Goal: Task Accomplishment & Management: Complete application form

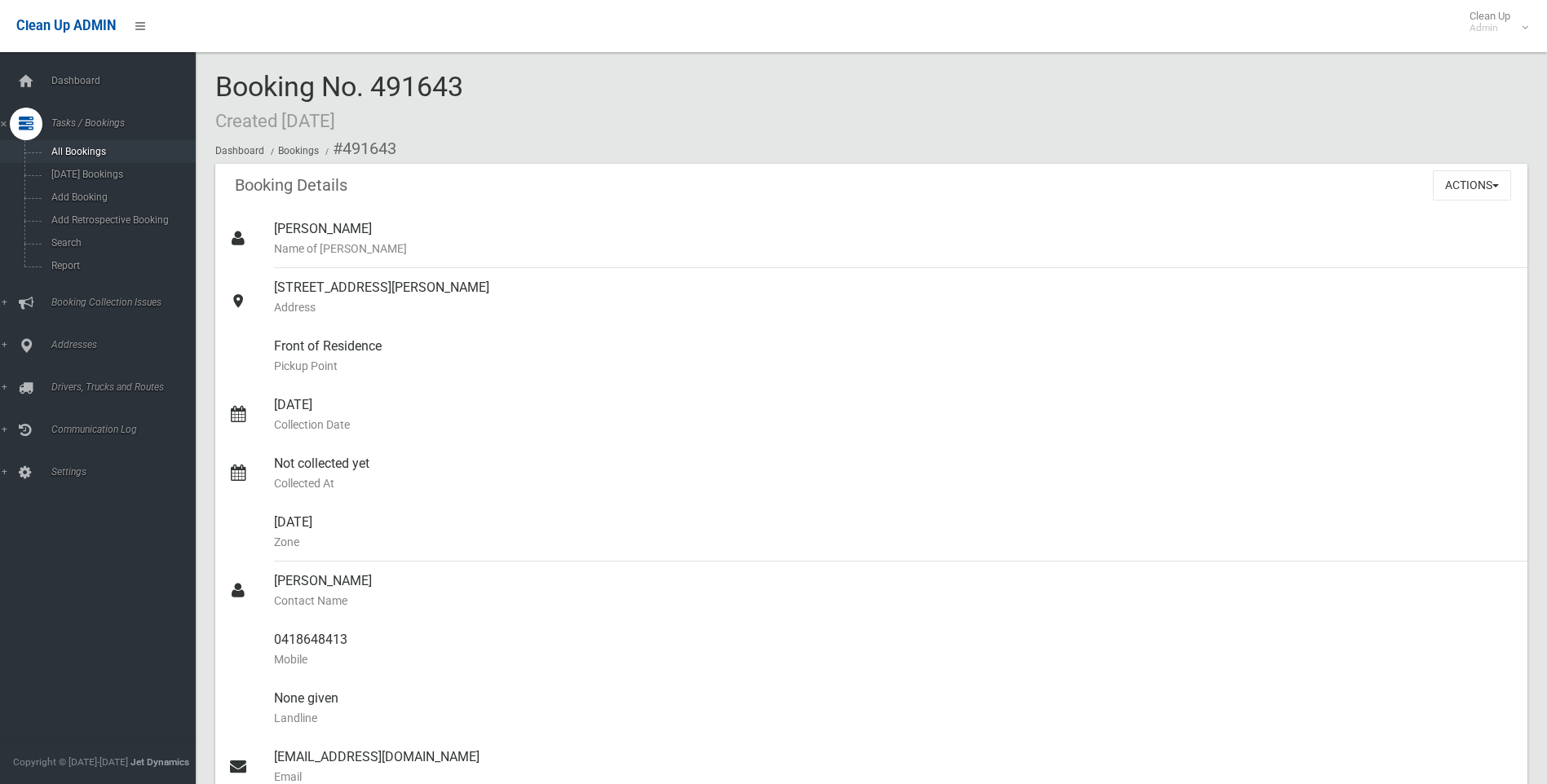
scroll to position [244, 0]
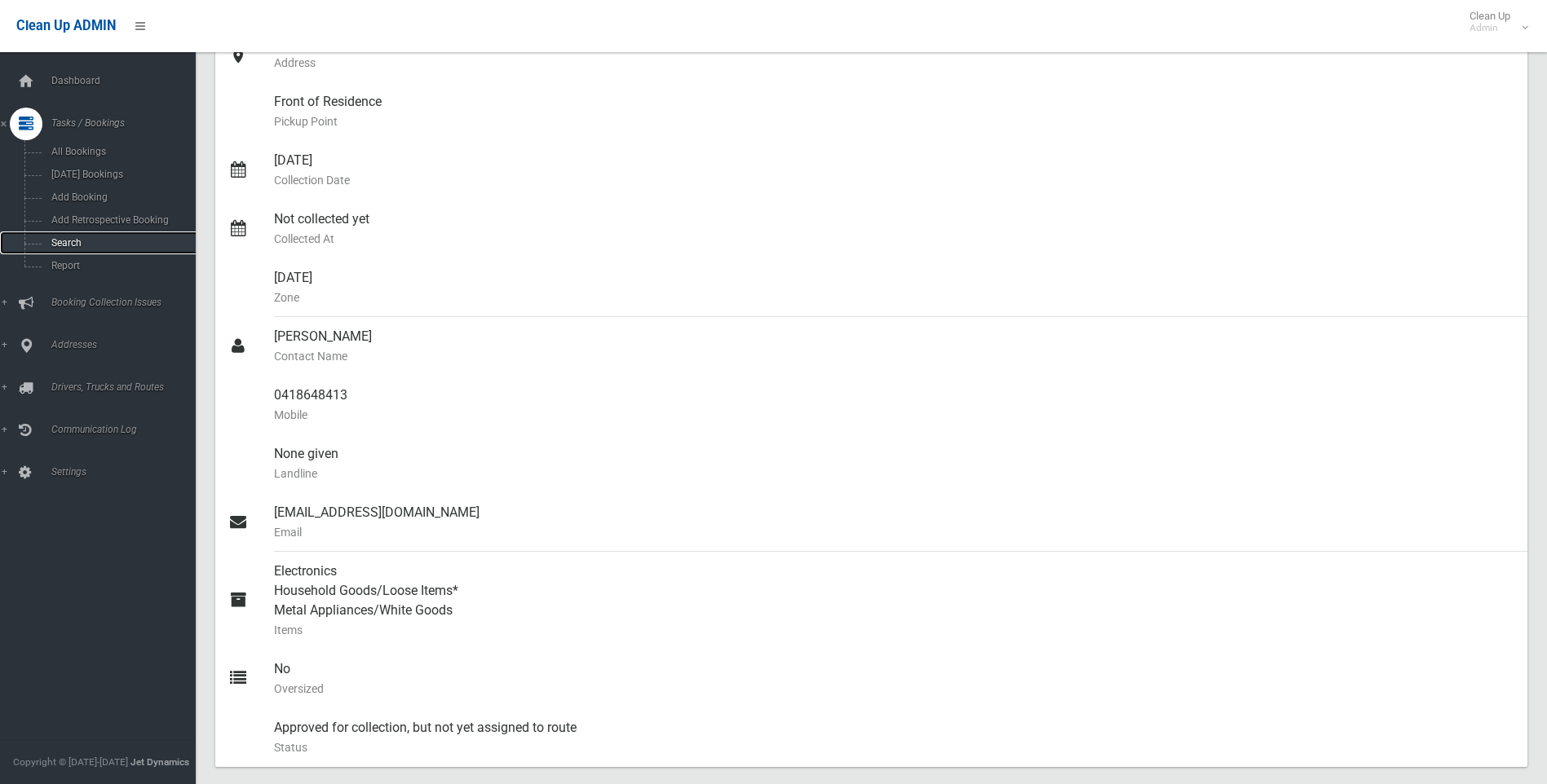
click at [73, 238] on span "Search" at bounding box center [121, 242] width 148 height 12
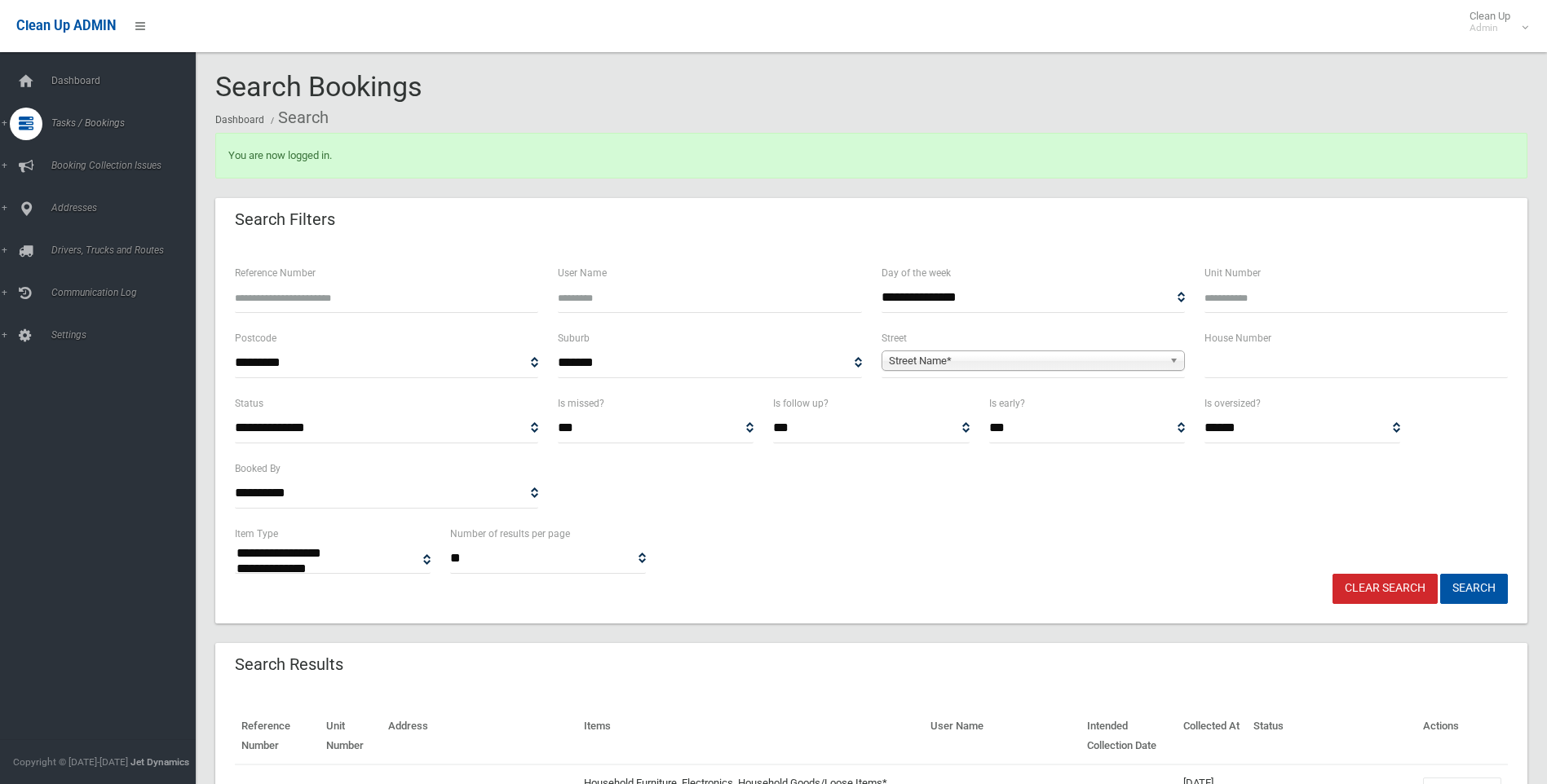
select select
click at [278, 302] on input "Reference Number" at bounding box center [387, 297] width 304 height 30
type input "******"
click at [1468, 582] on button "Search" at bounding box center [1474, 588] width 68 height 30
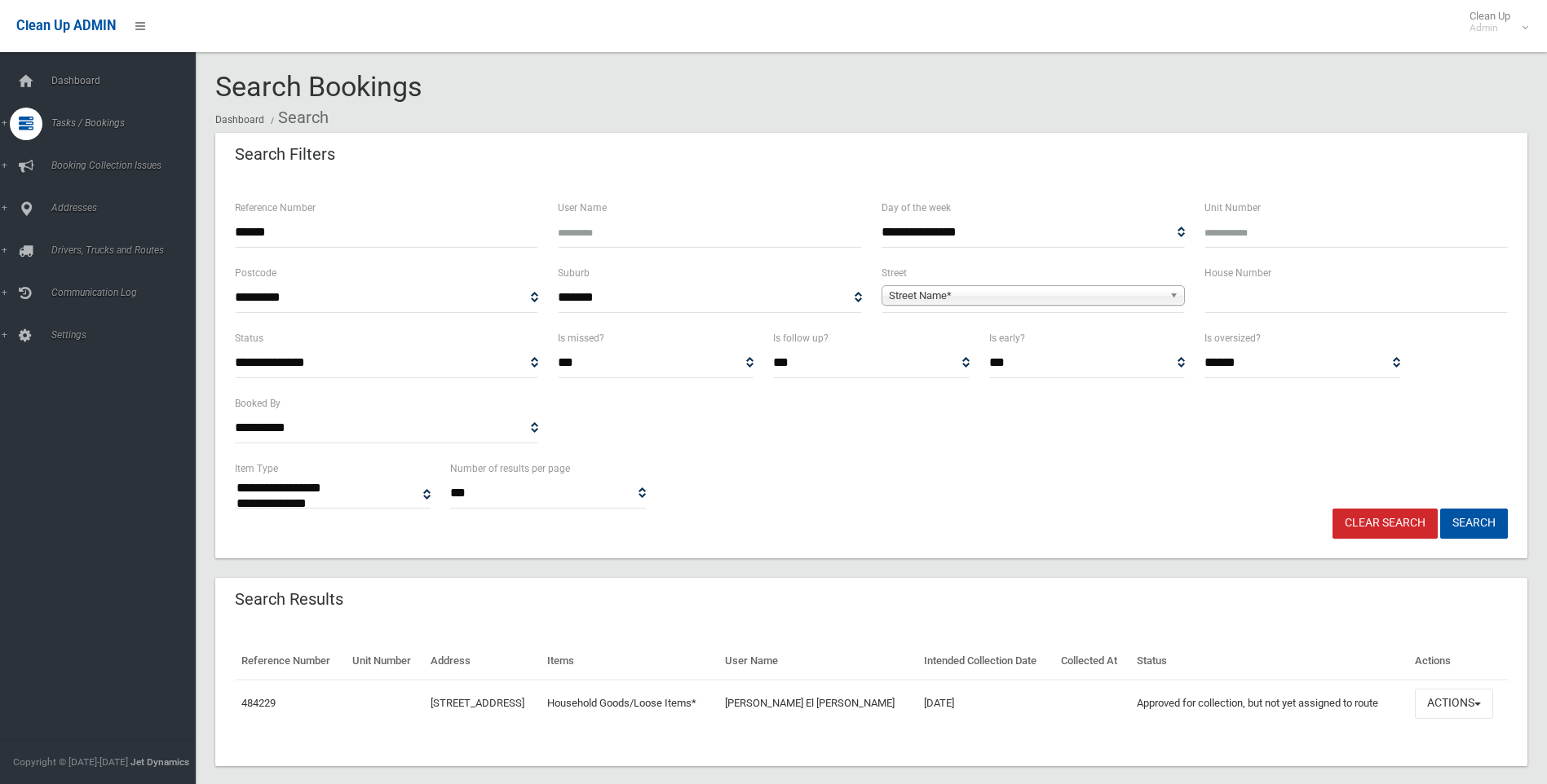
select select
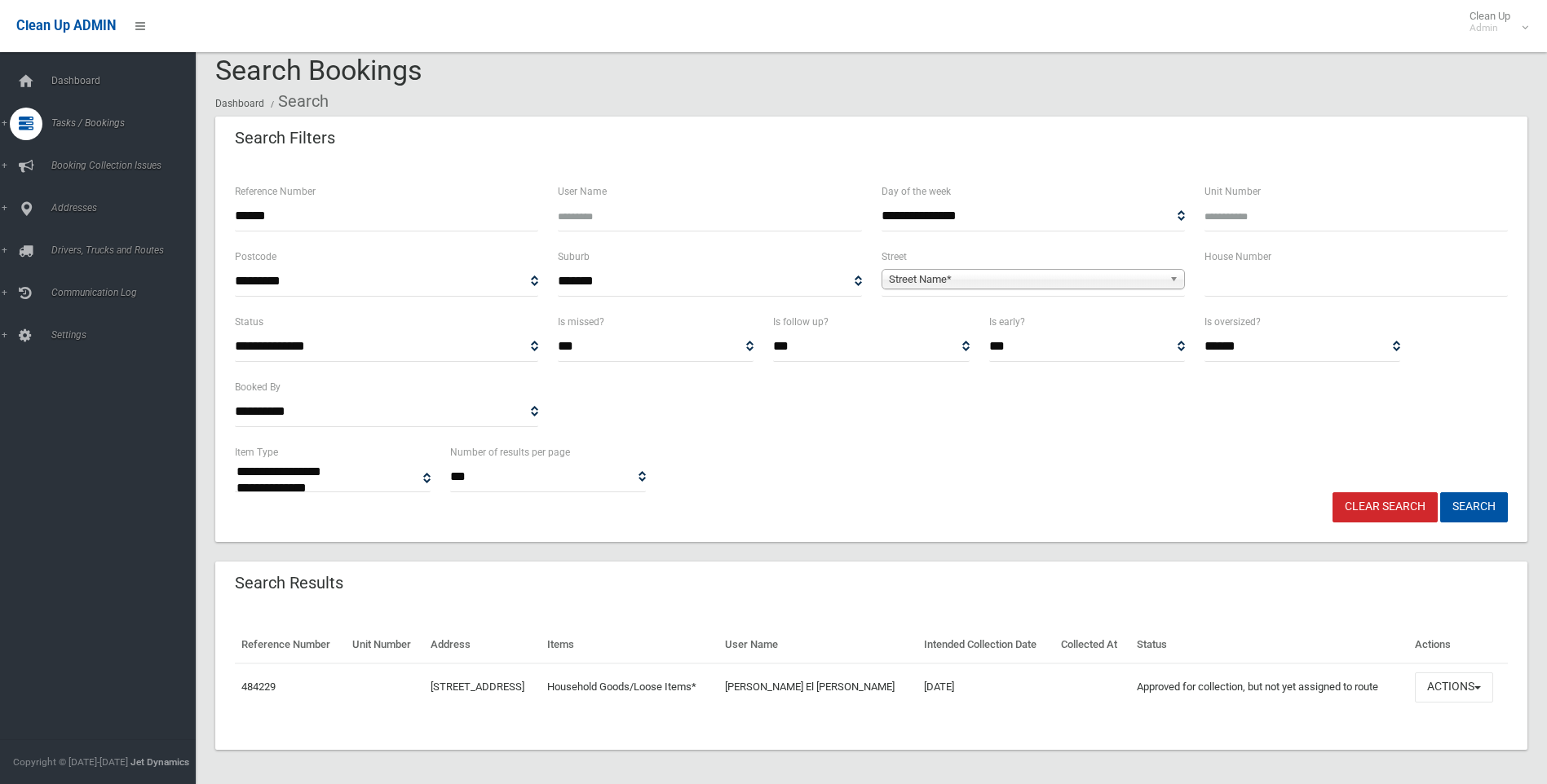
scroll to position [22, 0]
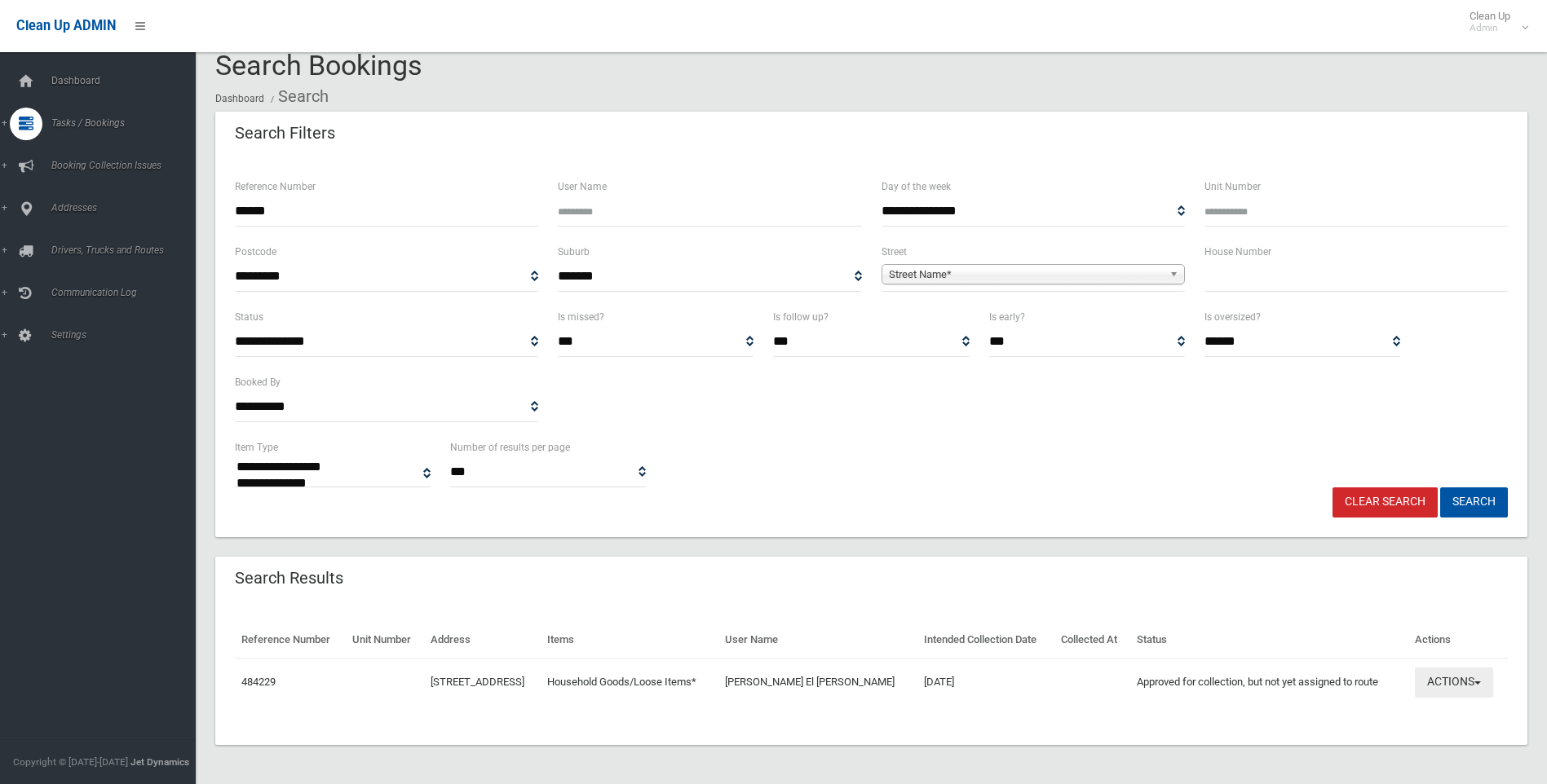
click at [1478, 680] on button "Actions" at bounding box center [1454, 682] width 78 height 30
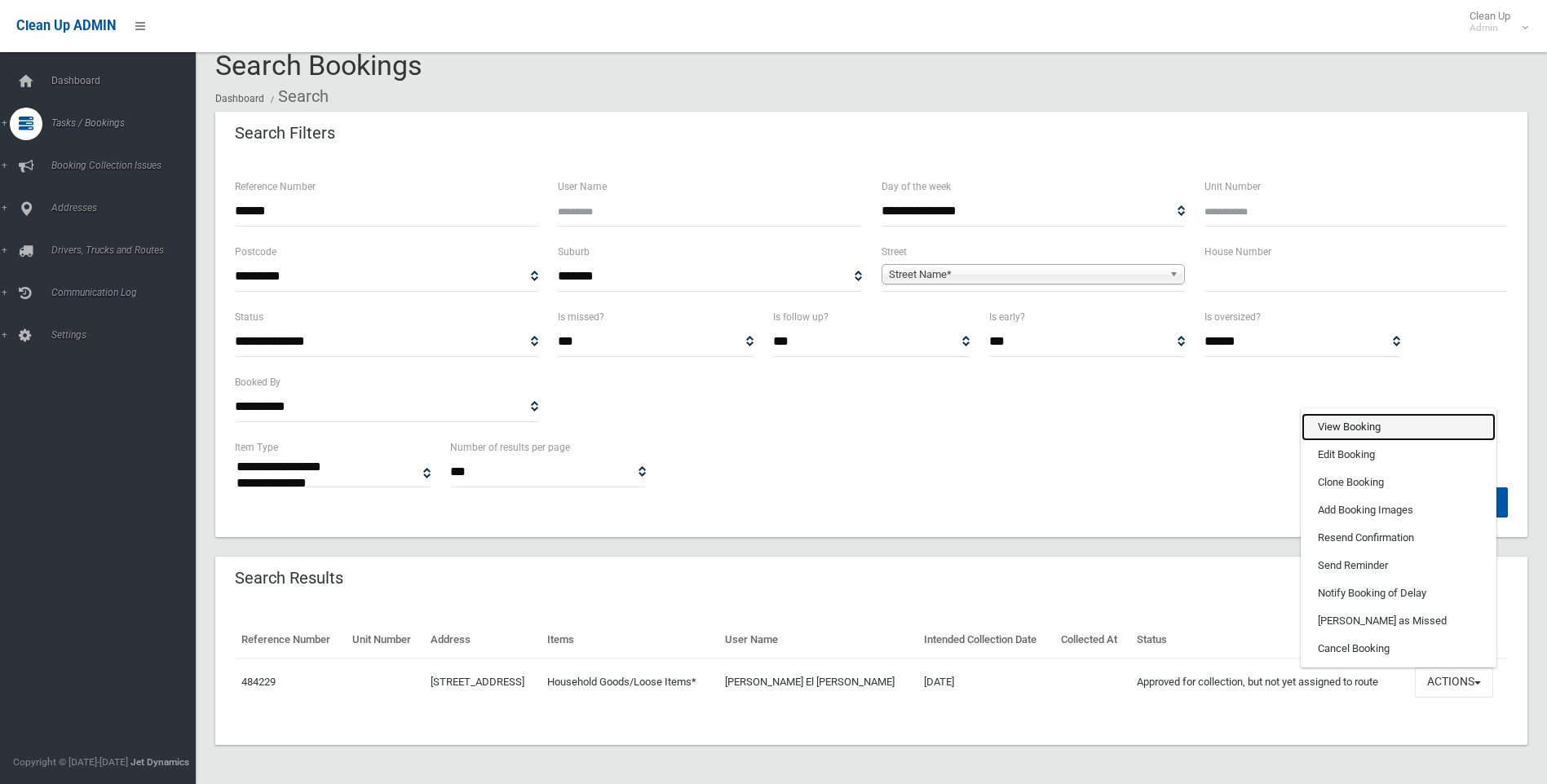
click at [1352, 423] on link "View Booking" at bounding box center [1398, 427] width 194 height 28
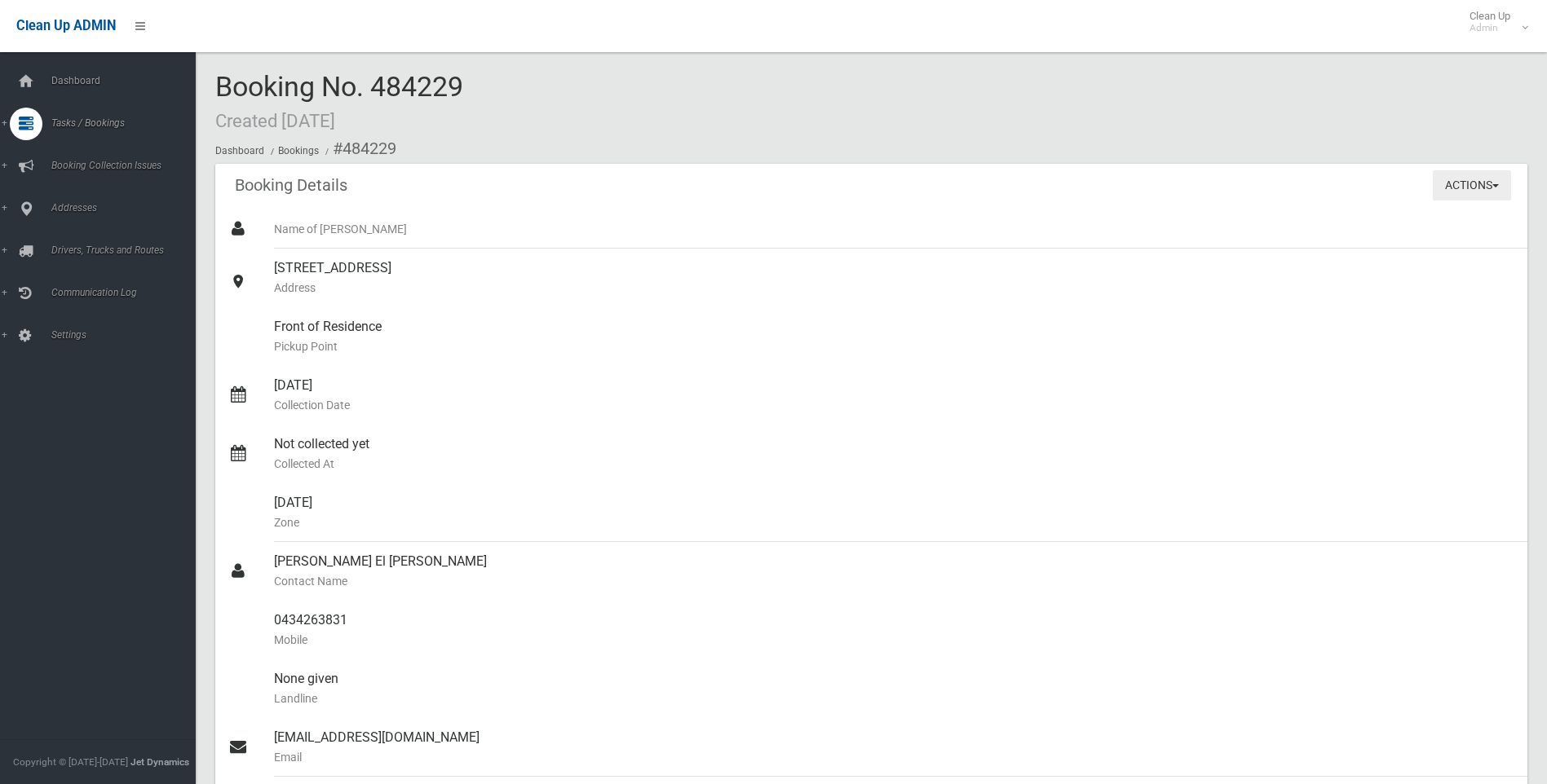
click at [1494, 181] on button "Actions" at bounding box center [1472, 185] width 78 height 30
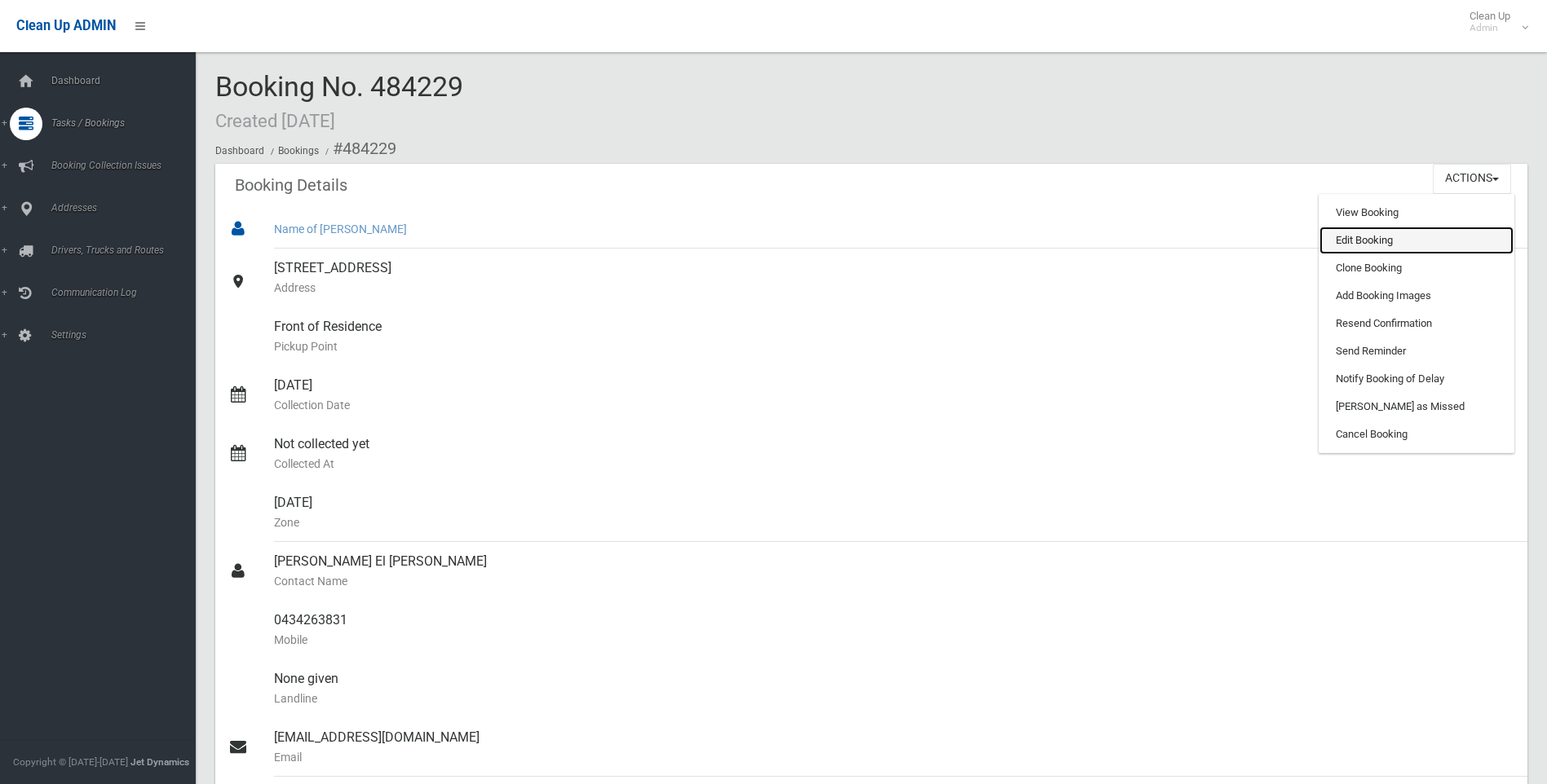
click at [1365, 237] on link "Edit Booking" at bounding box center [1416, 241] width 194 height 28
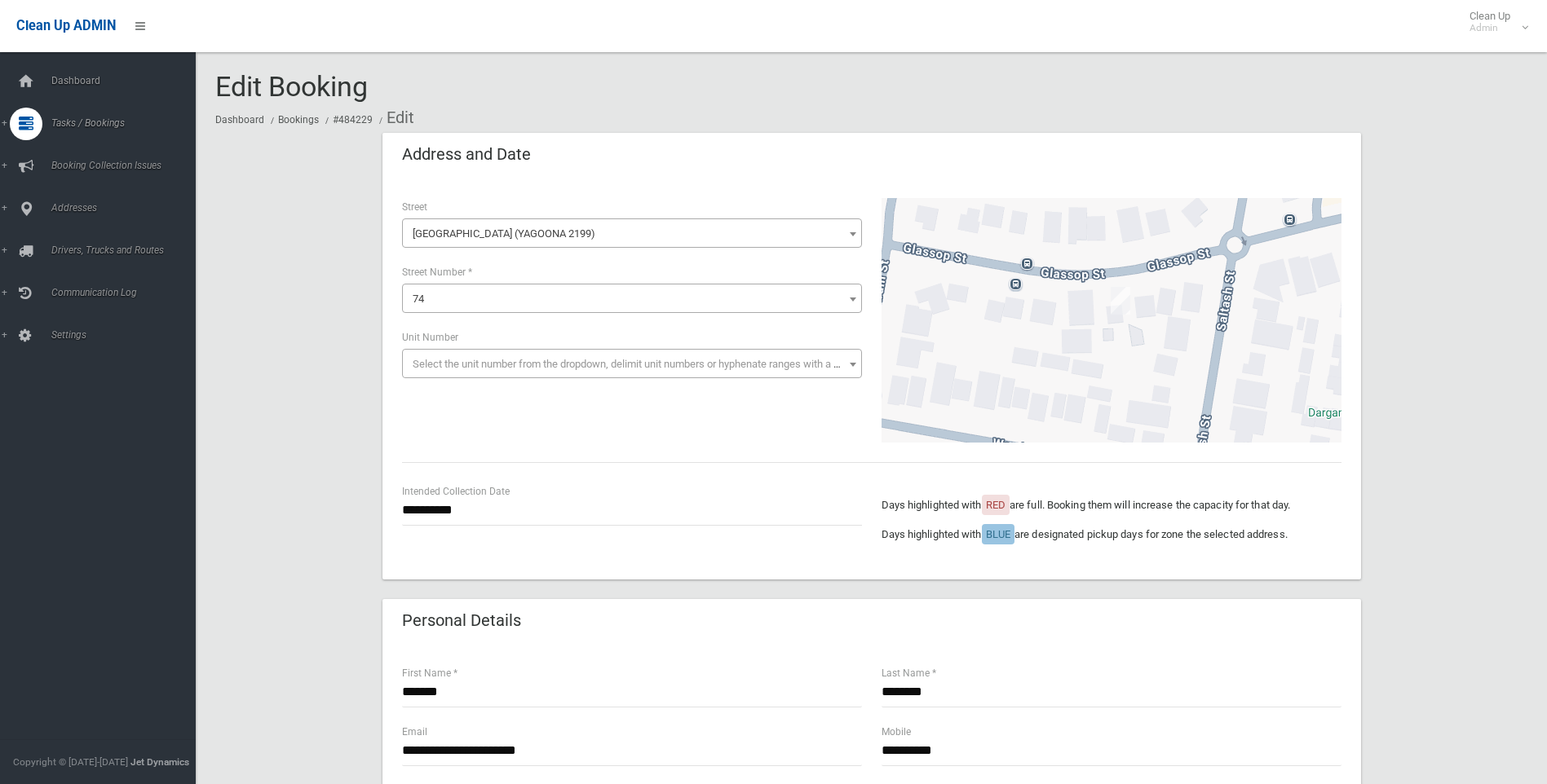
click at [455, 291] on span "74" at bounding box center [632, 298] width 452 height 23
click at [445, 287] on span "74" at bounding box center [632, 298] width 452 height 23
click at [444, 290] on span "74" at bounding box center [632, 298] width 452 height 23
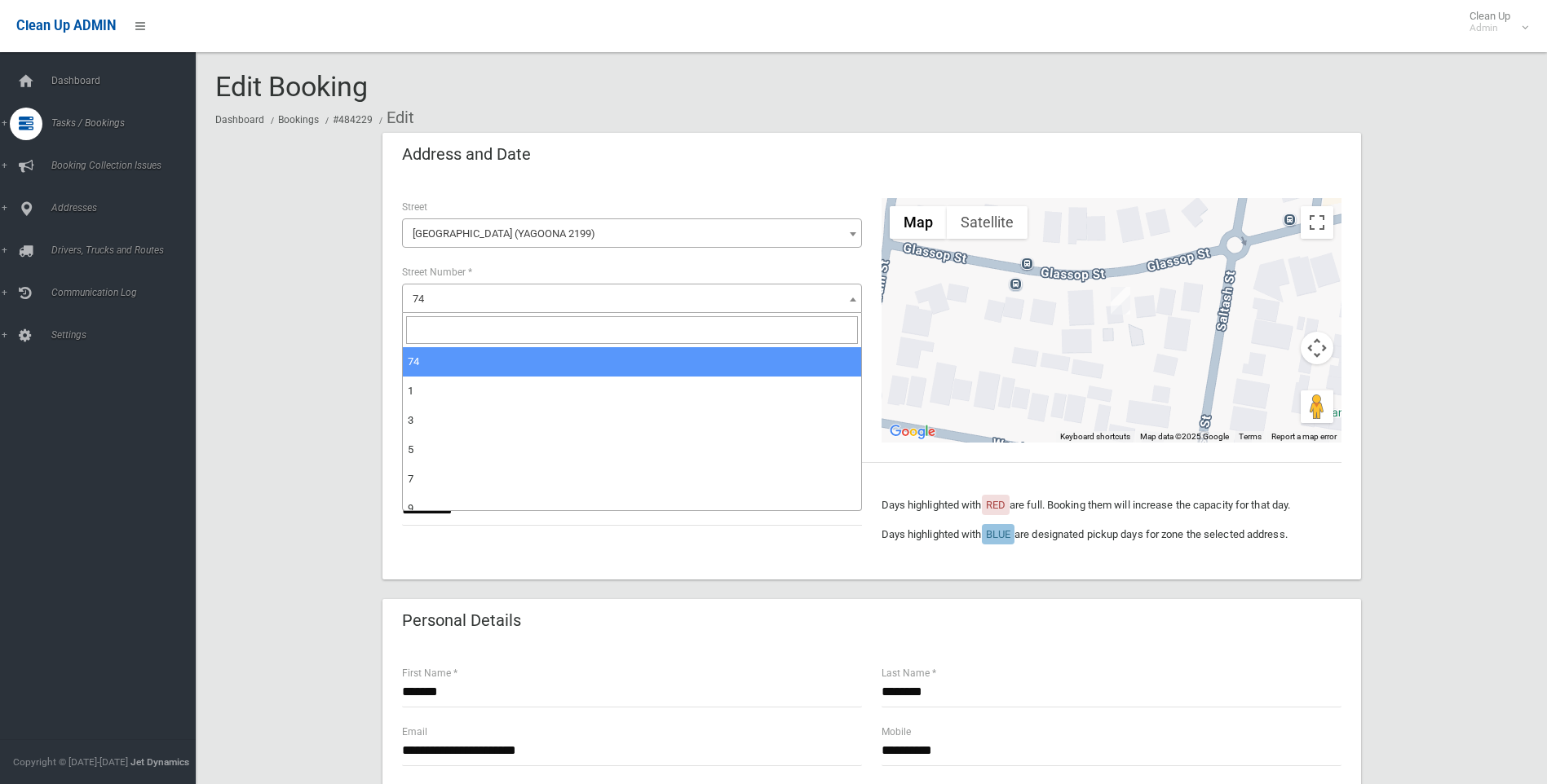
click at [417, 329] on input "search" at bounding box center [632, 330] width 452 height 28
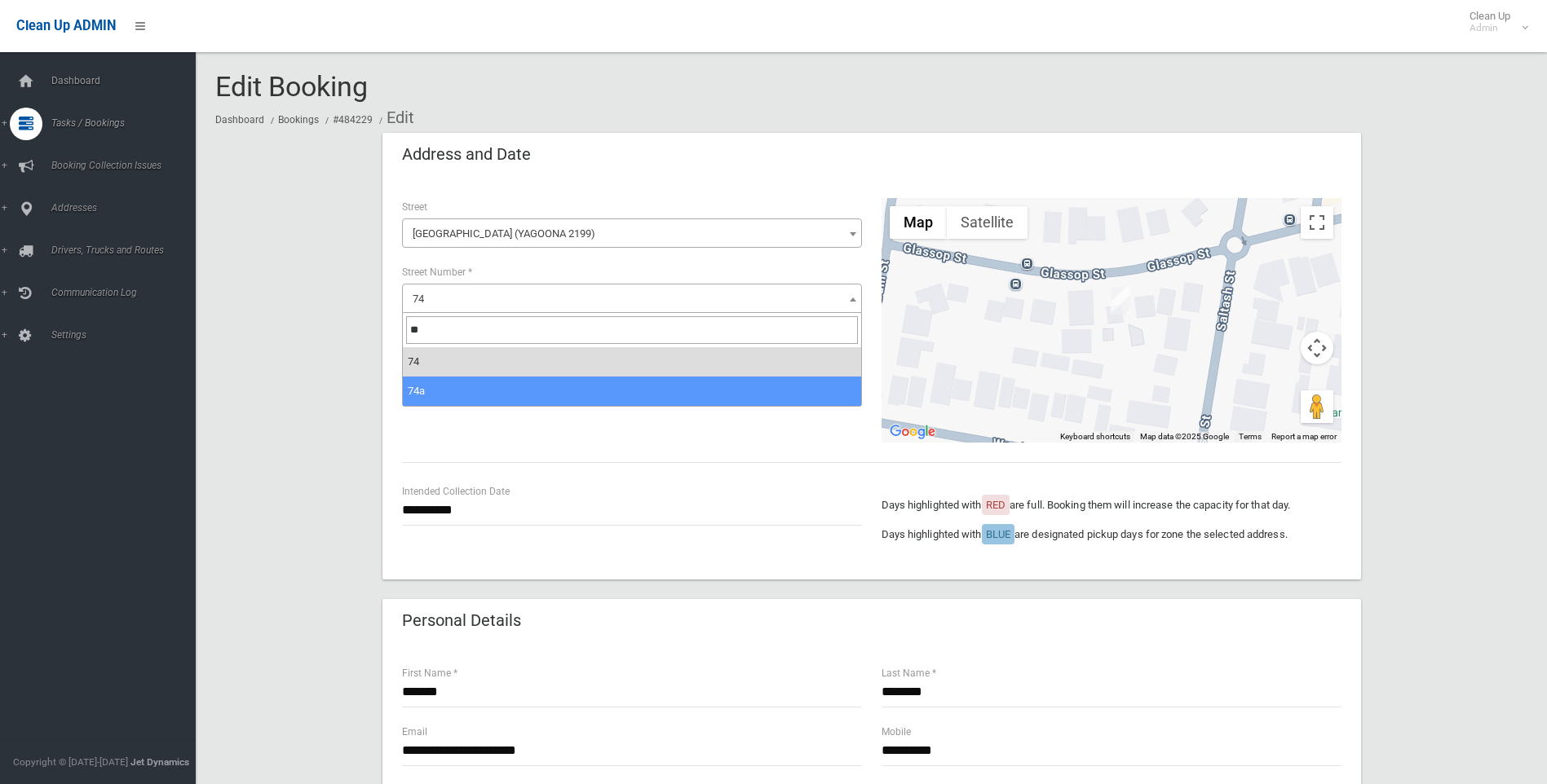
type input "**"
select select "***"
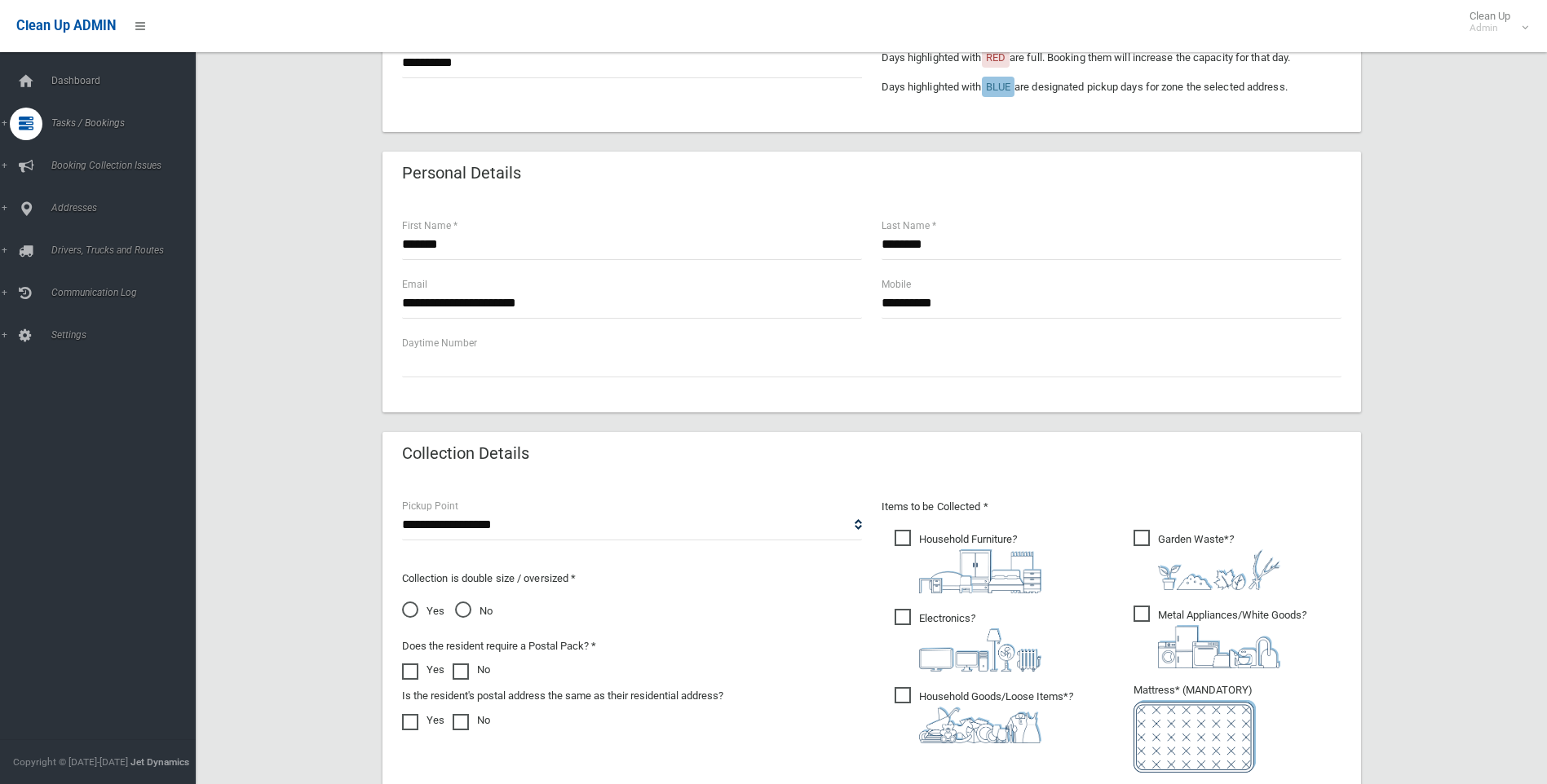
scroll to position [652, 0]
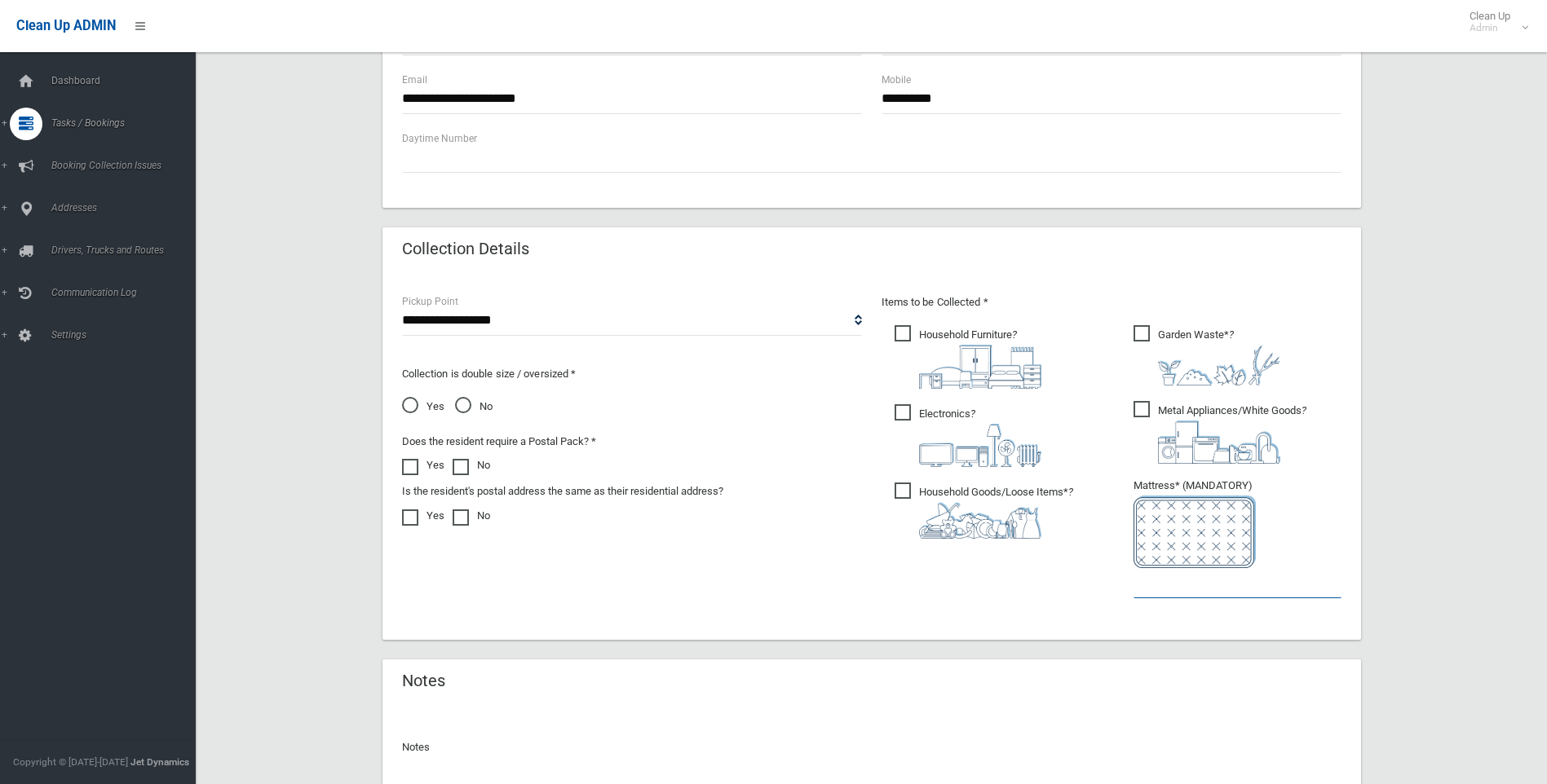
click at [1141, 582] on input "text" at bounding box center [1238, 583] width 208 height 30
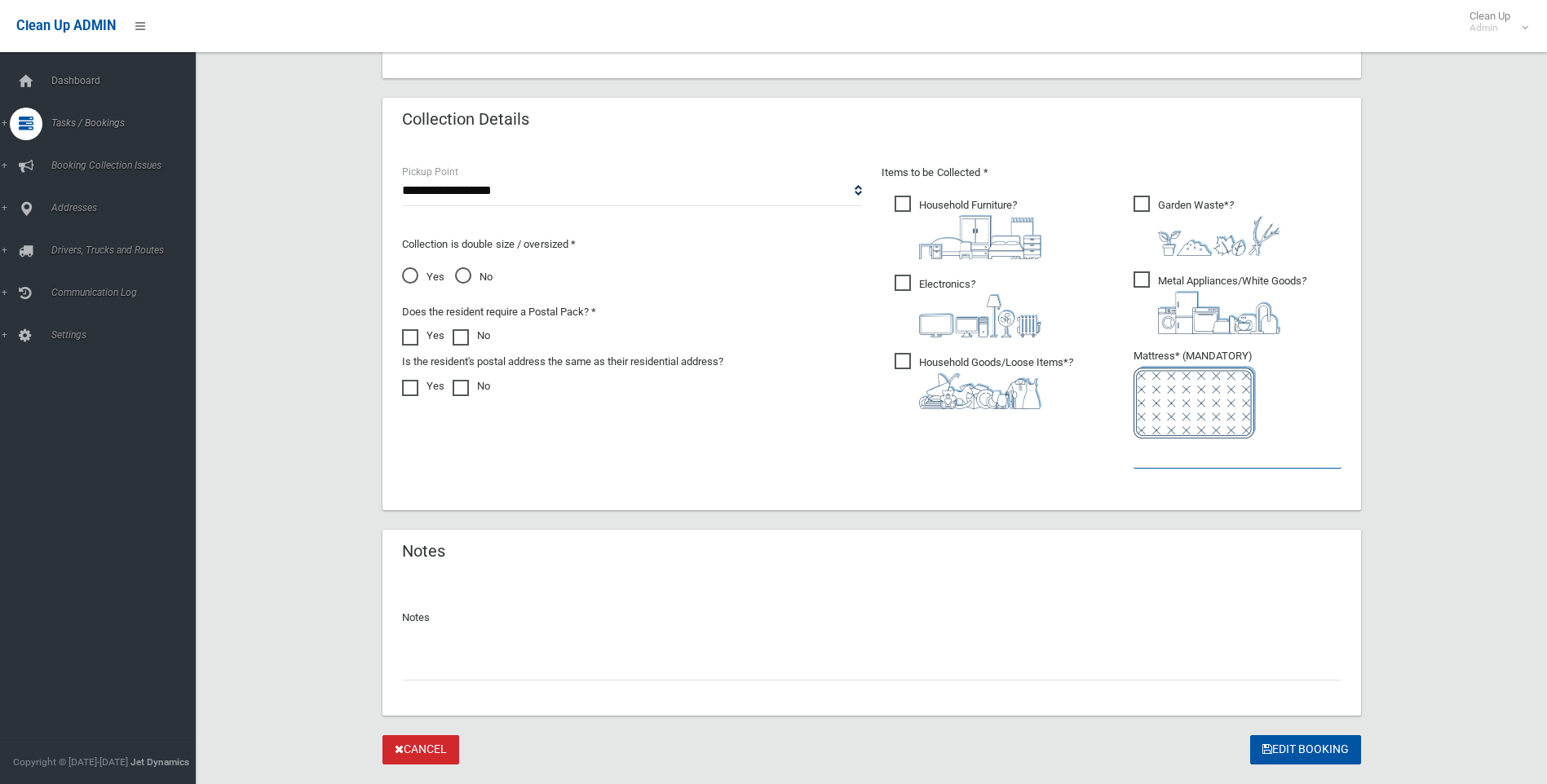
scroll to position [821, 0]
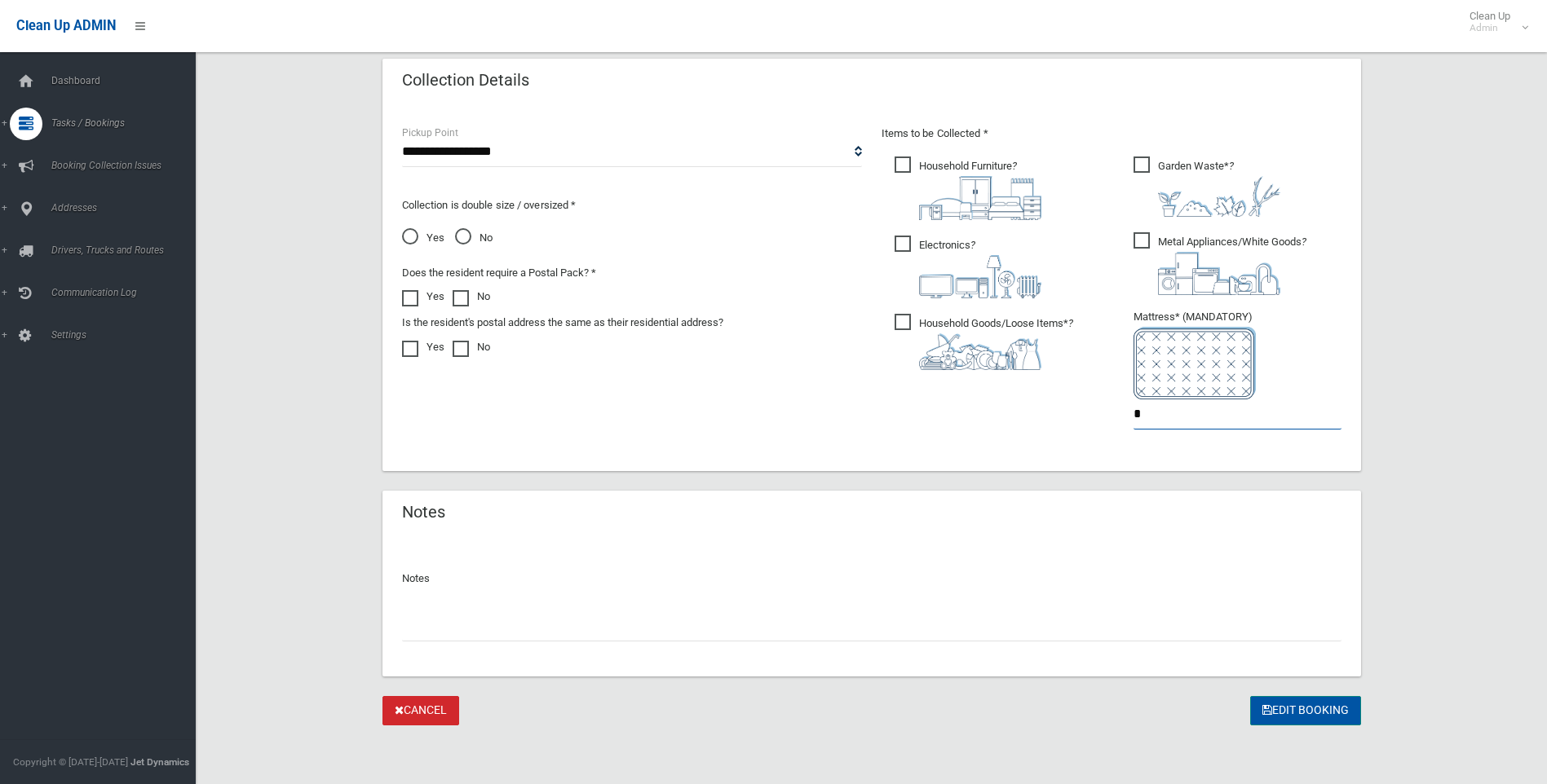
type input "*"
click at [1286, 707] on button "Edit Booking" at bounding box center [1305, 711] width 111 height 30
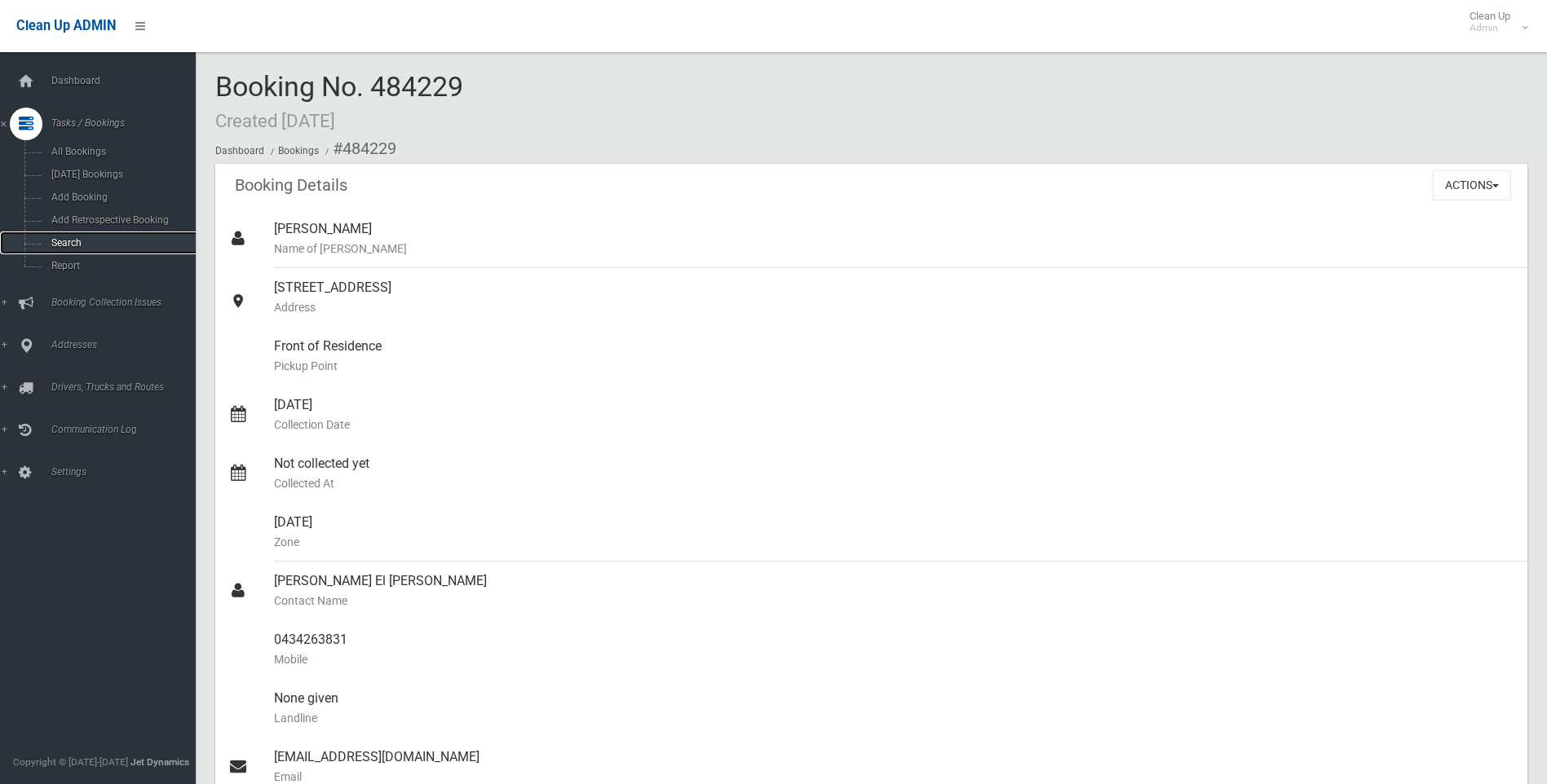
click at [65, 238] on span "Search" at bounding box center [121, 242] width 148 height 12
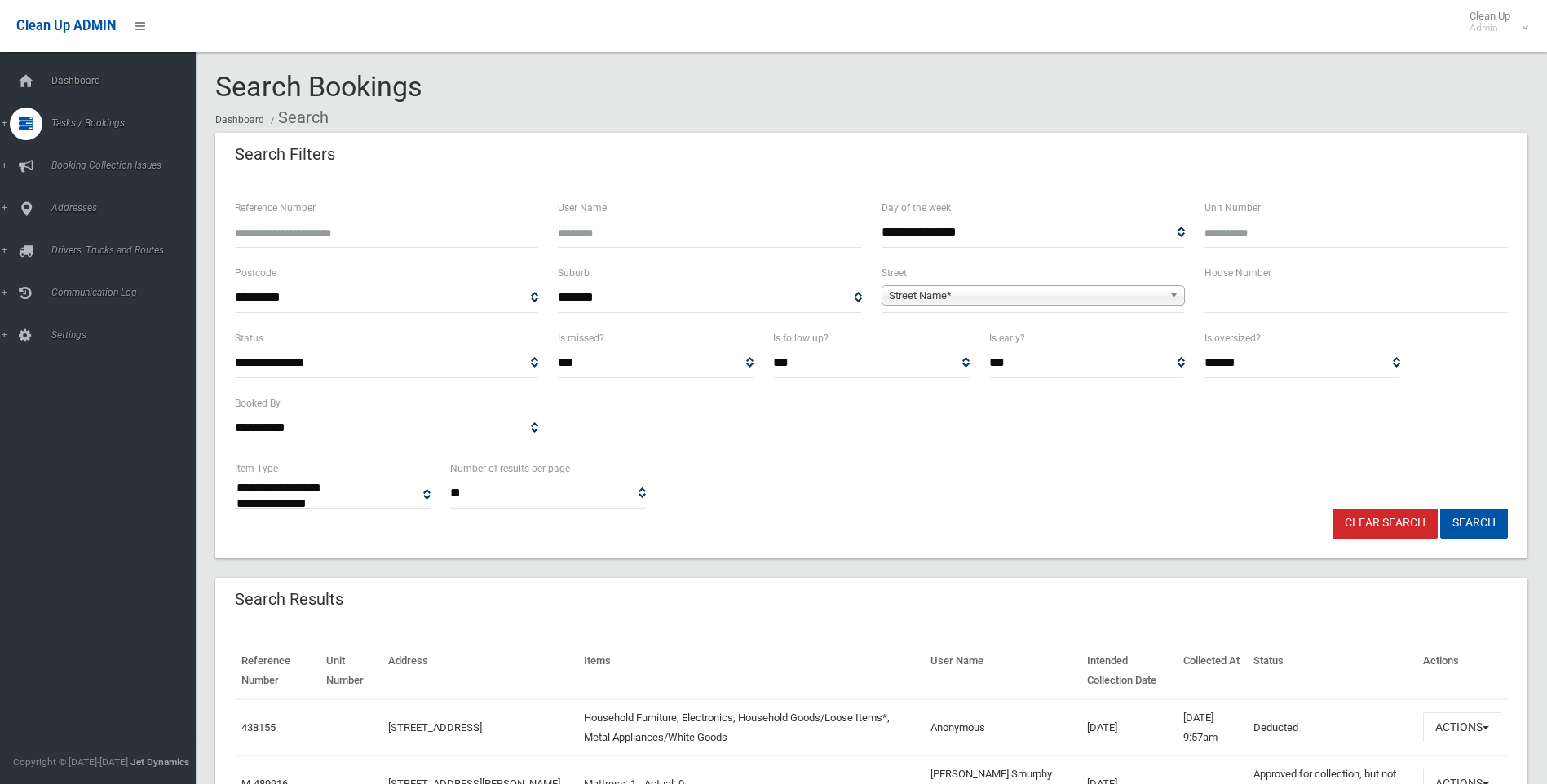
select select
click at [267, 228] on input "Reference Number" at bounding box center [387, 232] width 304 height 30
type input "******"
click at [1441, 509] on button "Search" at bounding box center [1474, 524] width 68 height 30
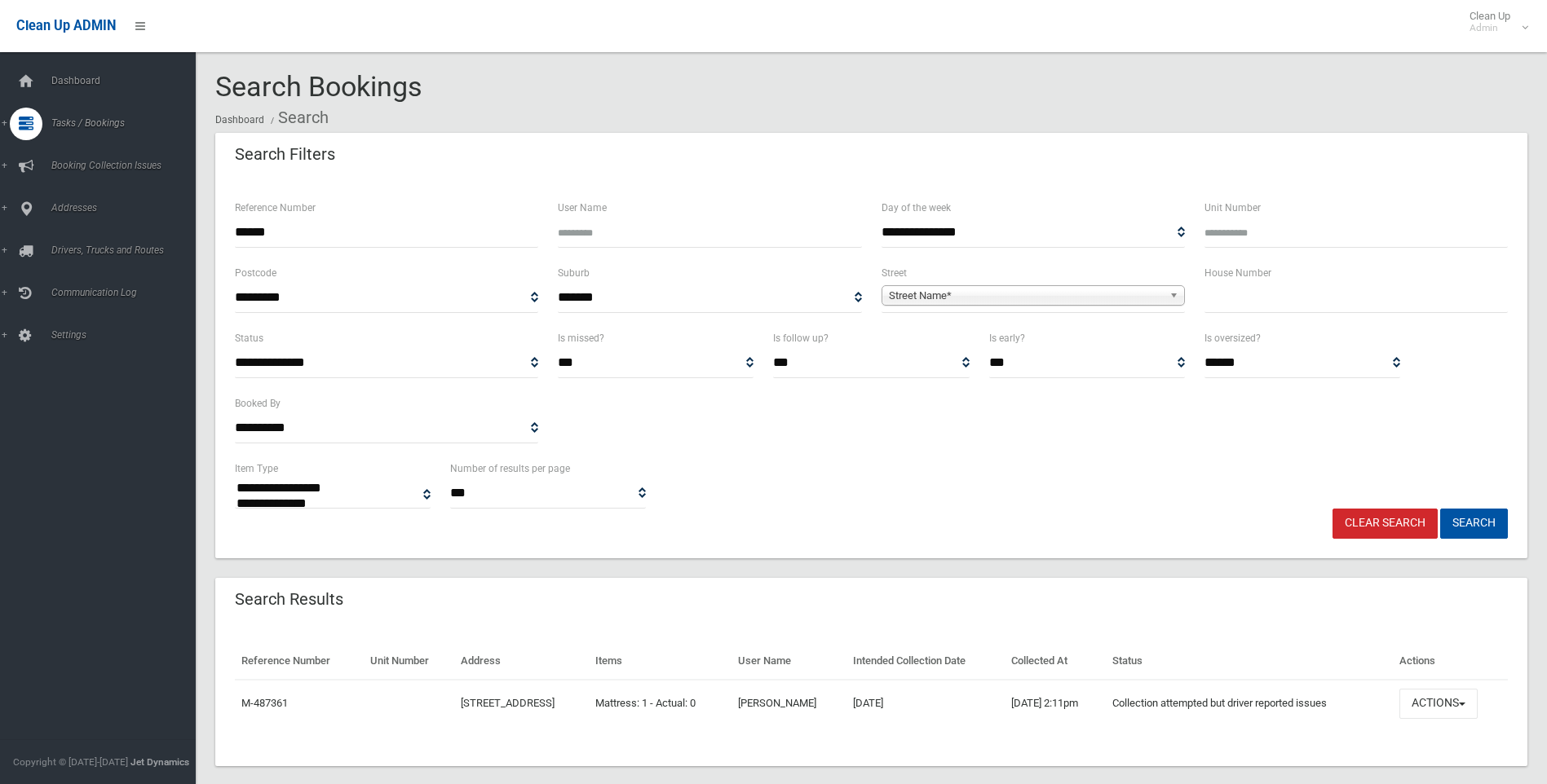
select select
click at [1466, 704] on span "button" at bounding box center [1462, 705] width 6 height 4
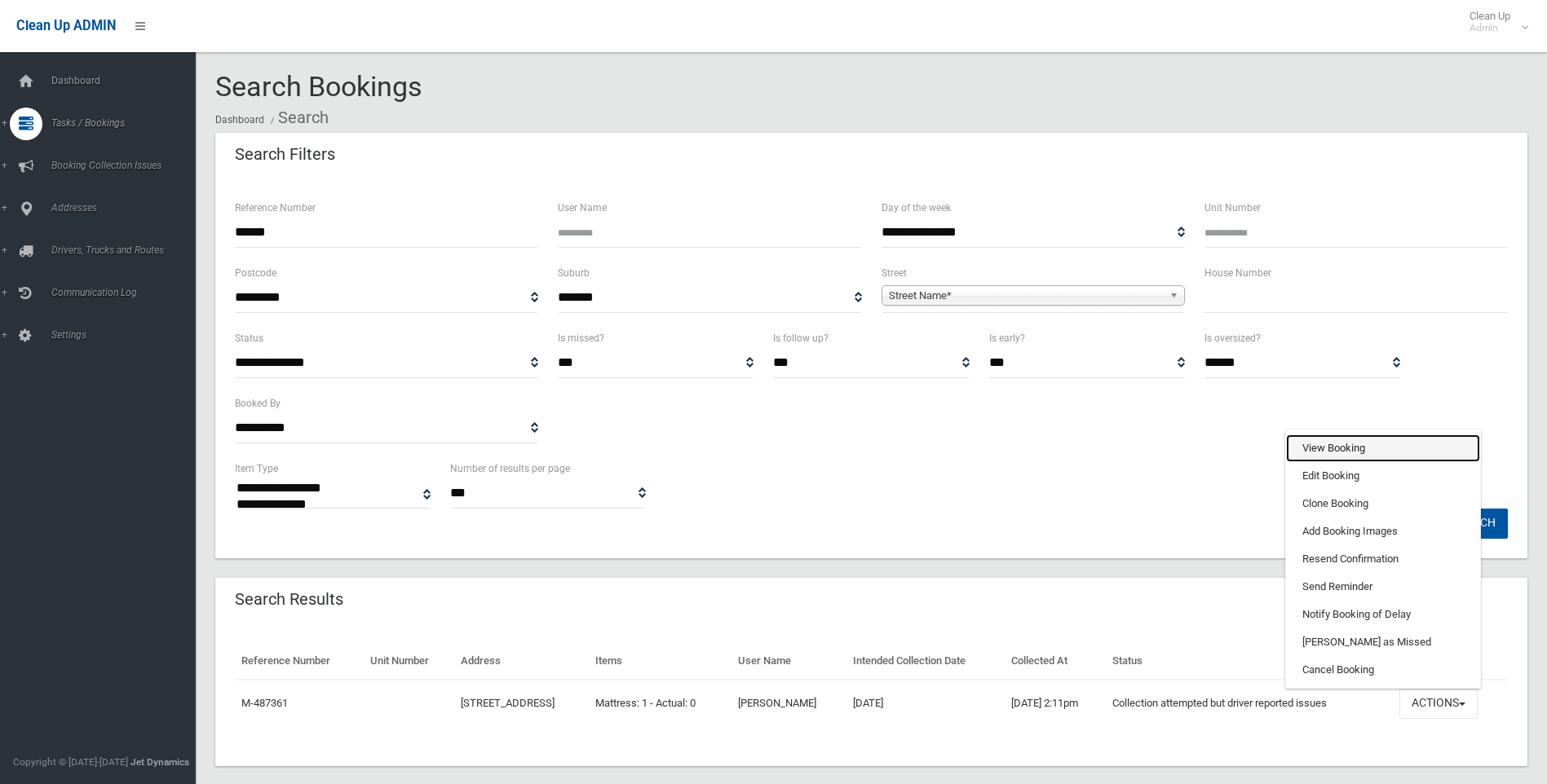
click at [1352, 448] on link "View Booking" at bounding box center [1383, 448] width 194 height 28
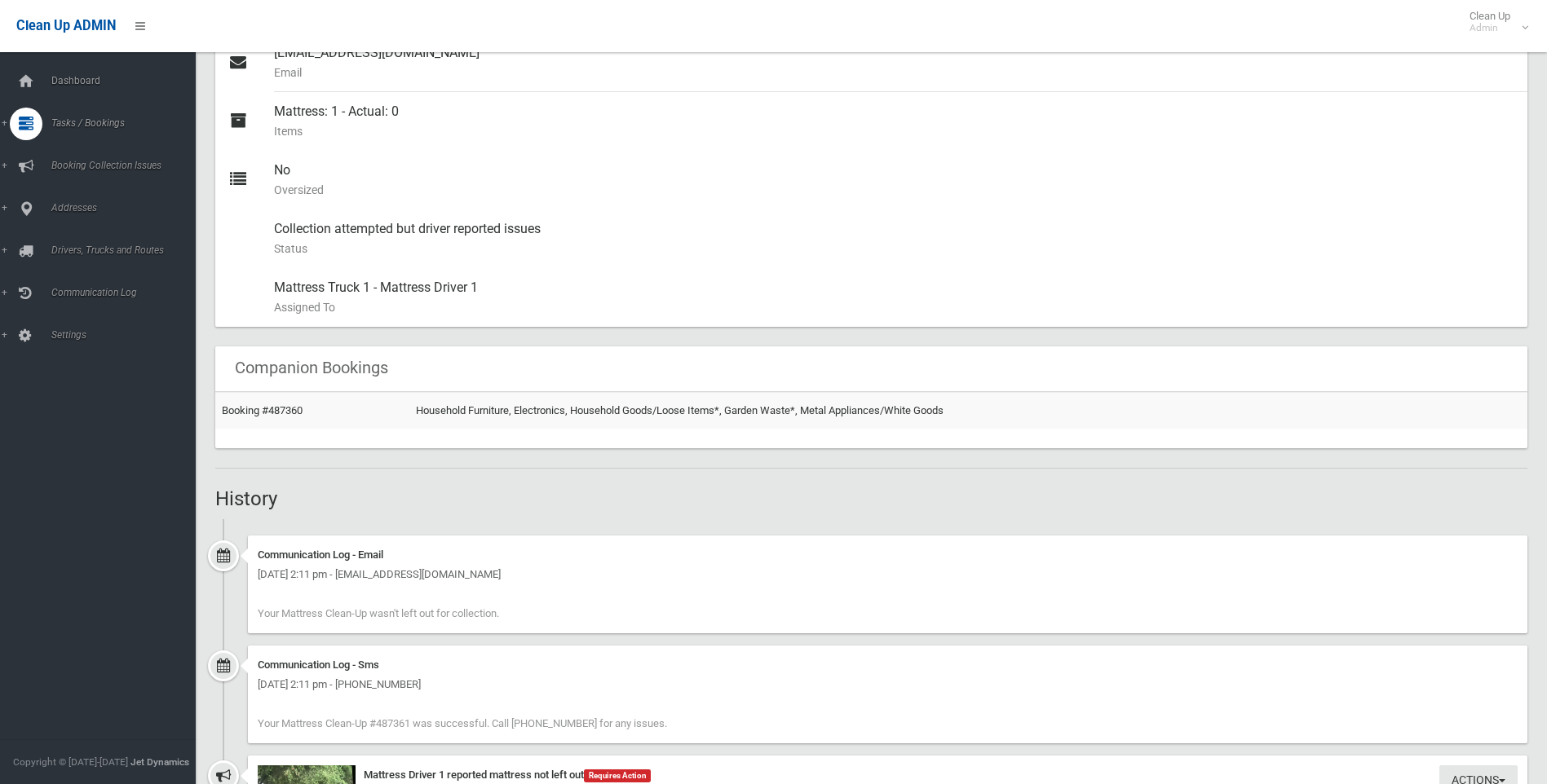
scroll to position [816, 0]
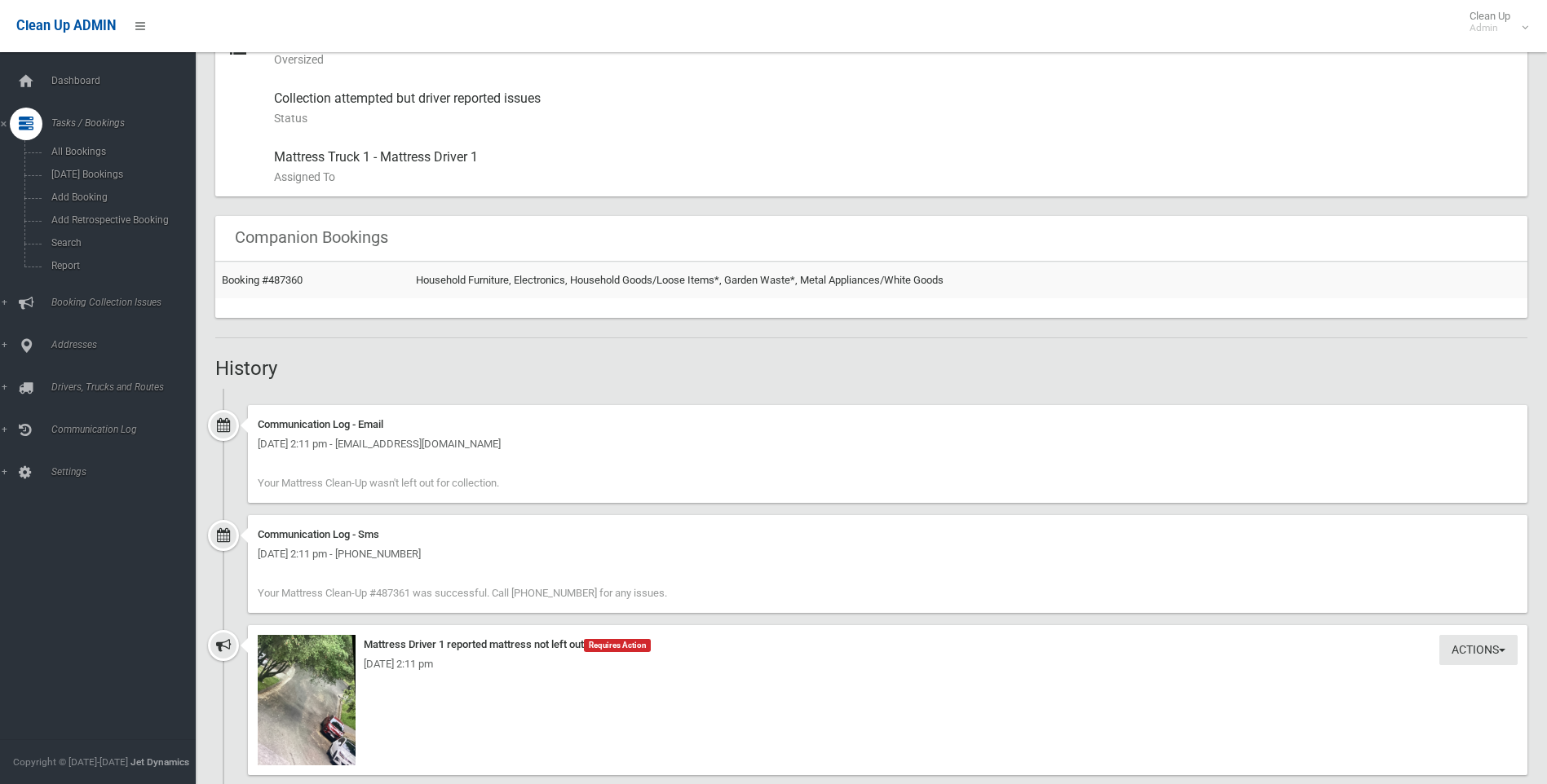
drag, startPoint x: 426, startPoint y: 697, endPoint x: 570, endPoint y: 615, distance: 165.7
click at [570, 615] on div "Communication Log - Sms Thursday 9th October 2025 - 2:11 pm - +61421253755 Your…" at bounding box center [872, 570] width 1313 height 110
click at [471, 715] on div "Actions Take Action Mattress Driver 1 reported mattress not left out Requires A…" at bounding box center [888, 700] width 1280 height 150
click at [291, 703] on img at bounding box center [307, 700] width 98 height 131
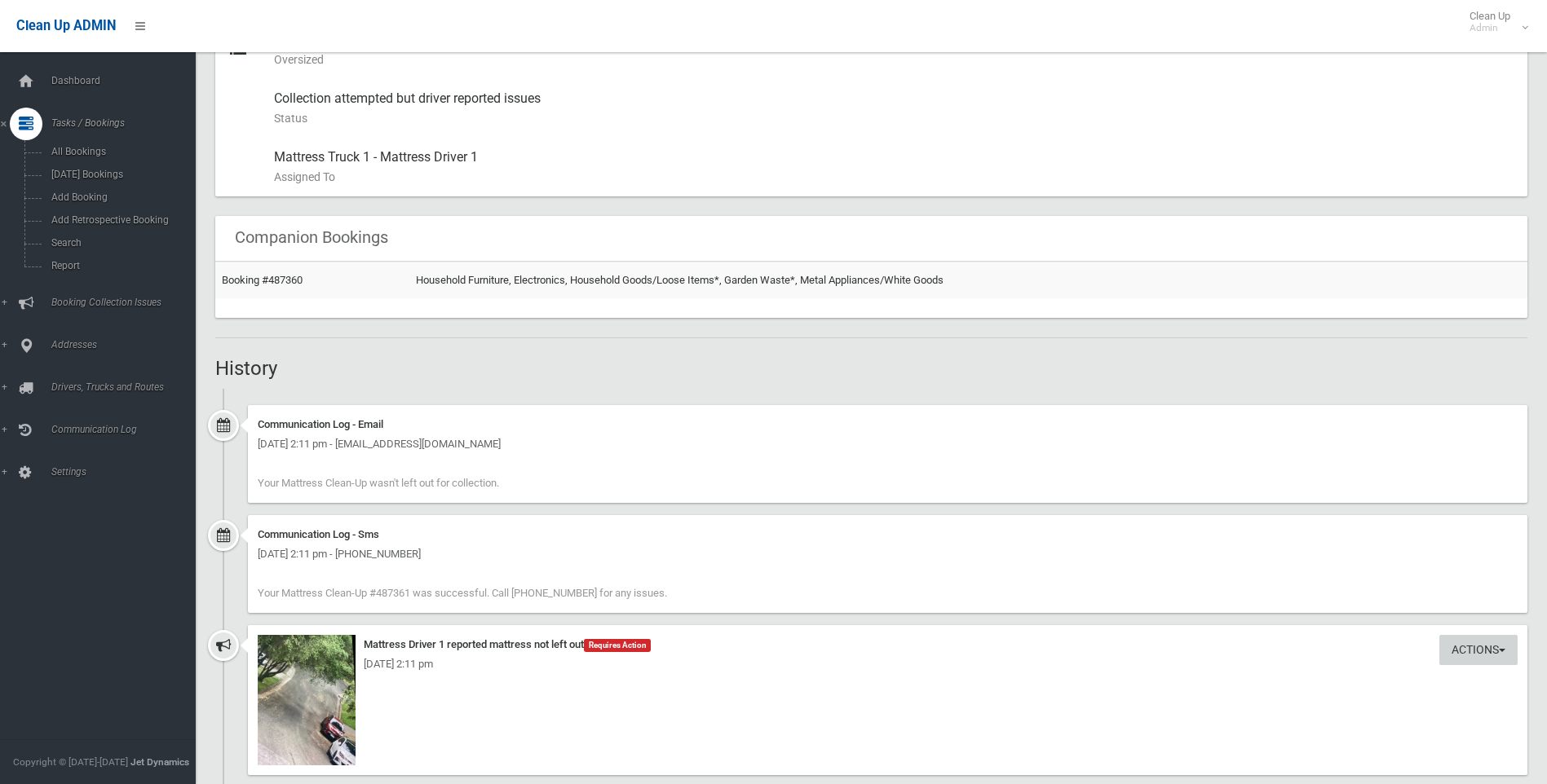
click at [1499, 647] on button "Actions" at bounding box center [1478, 650] width 78 height 30
click at [992, 681] on div "Actions Take Action Mattress Driver 1 reported mattress not left out Requires A…" at bounding box center [888, 700] width 1280 height 150
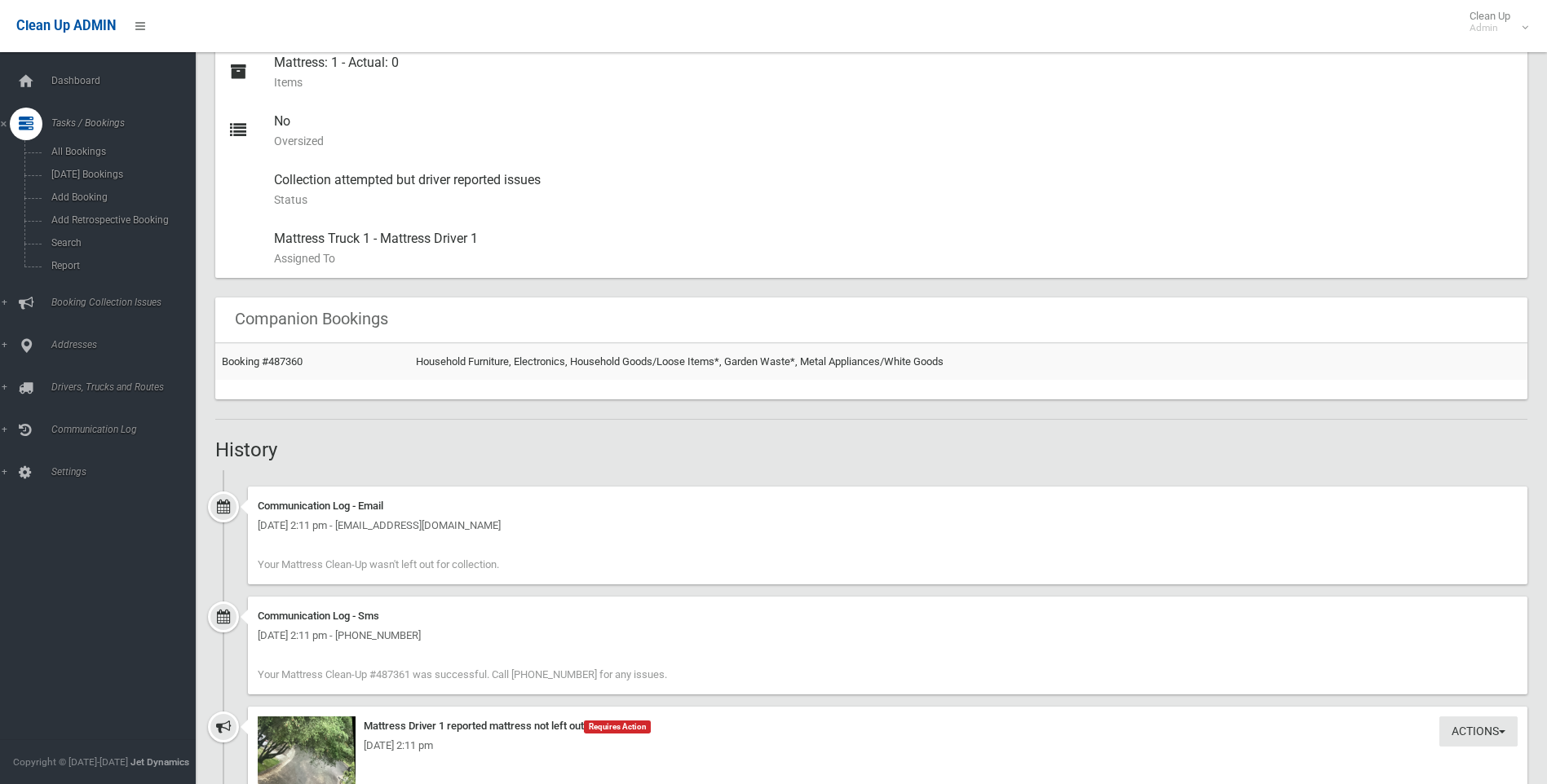
scroll to position [1060, 0]
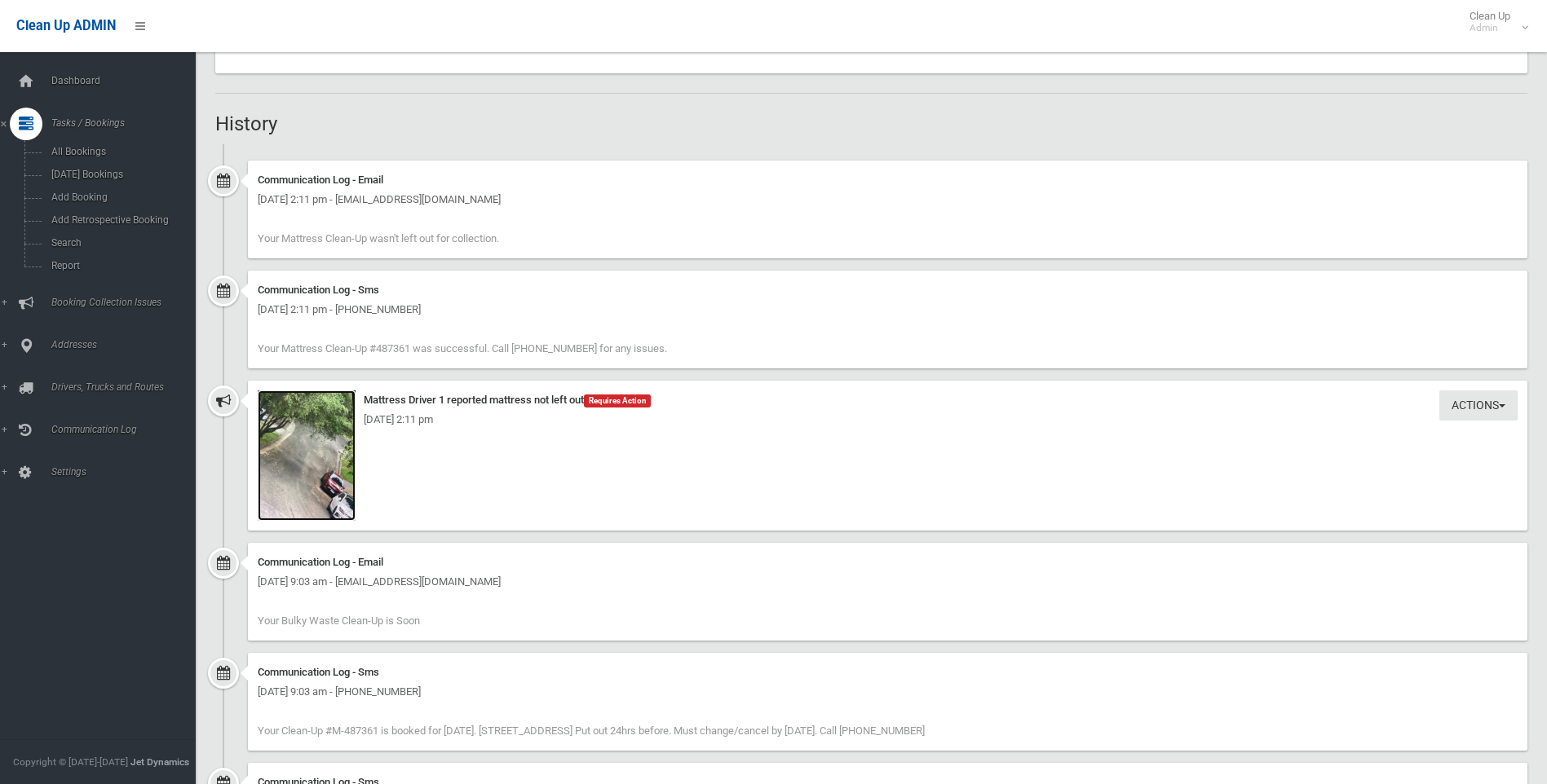
click at [307, 467] on img at bounding box center [307, 455] width 98 height 131
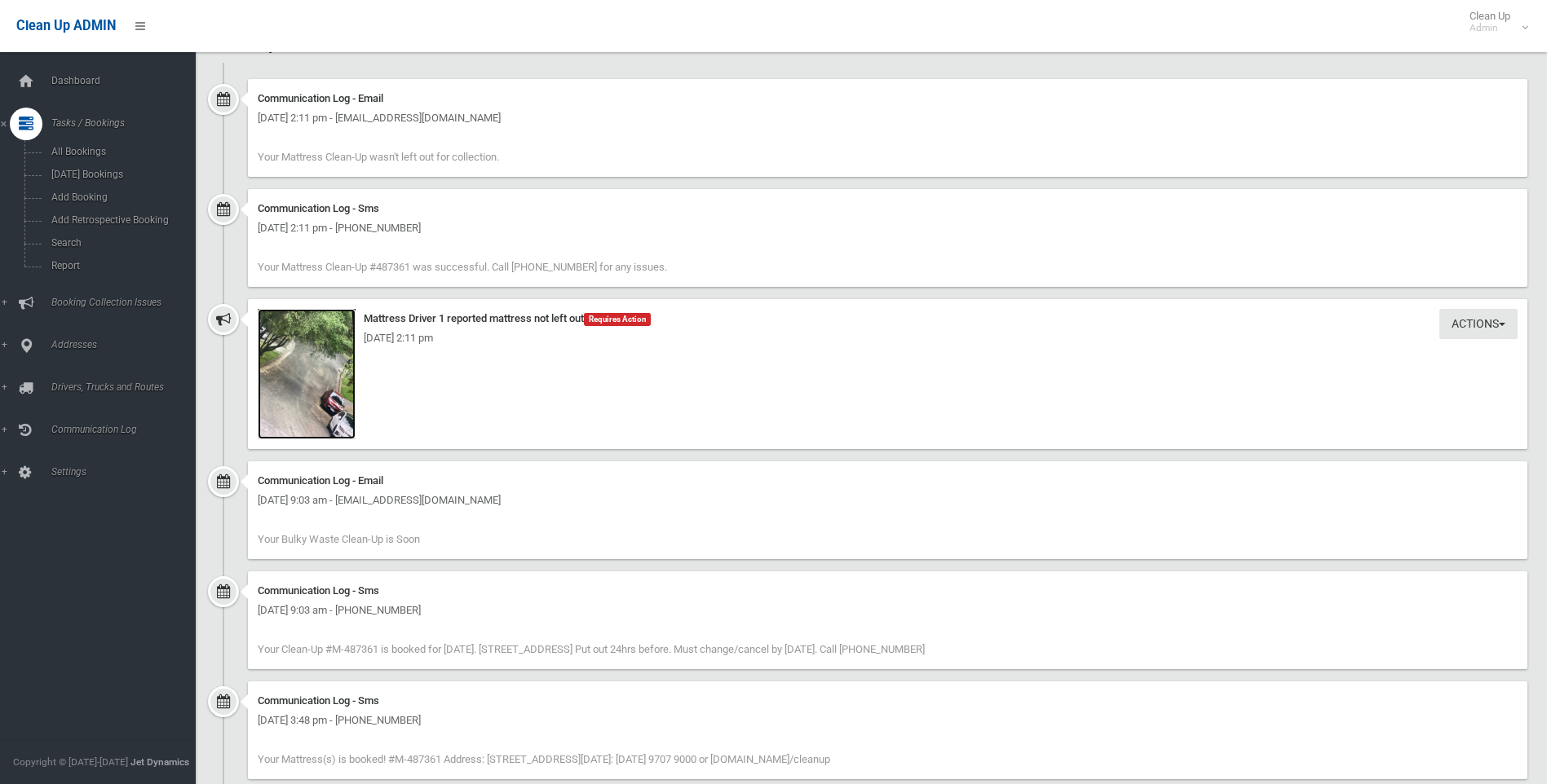
scroll to position [897, 0]
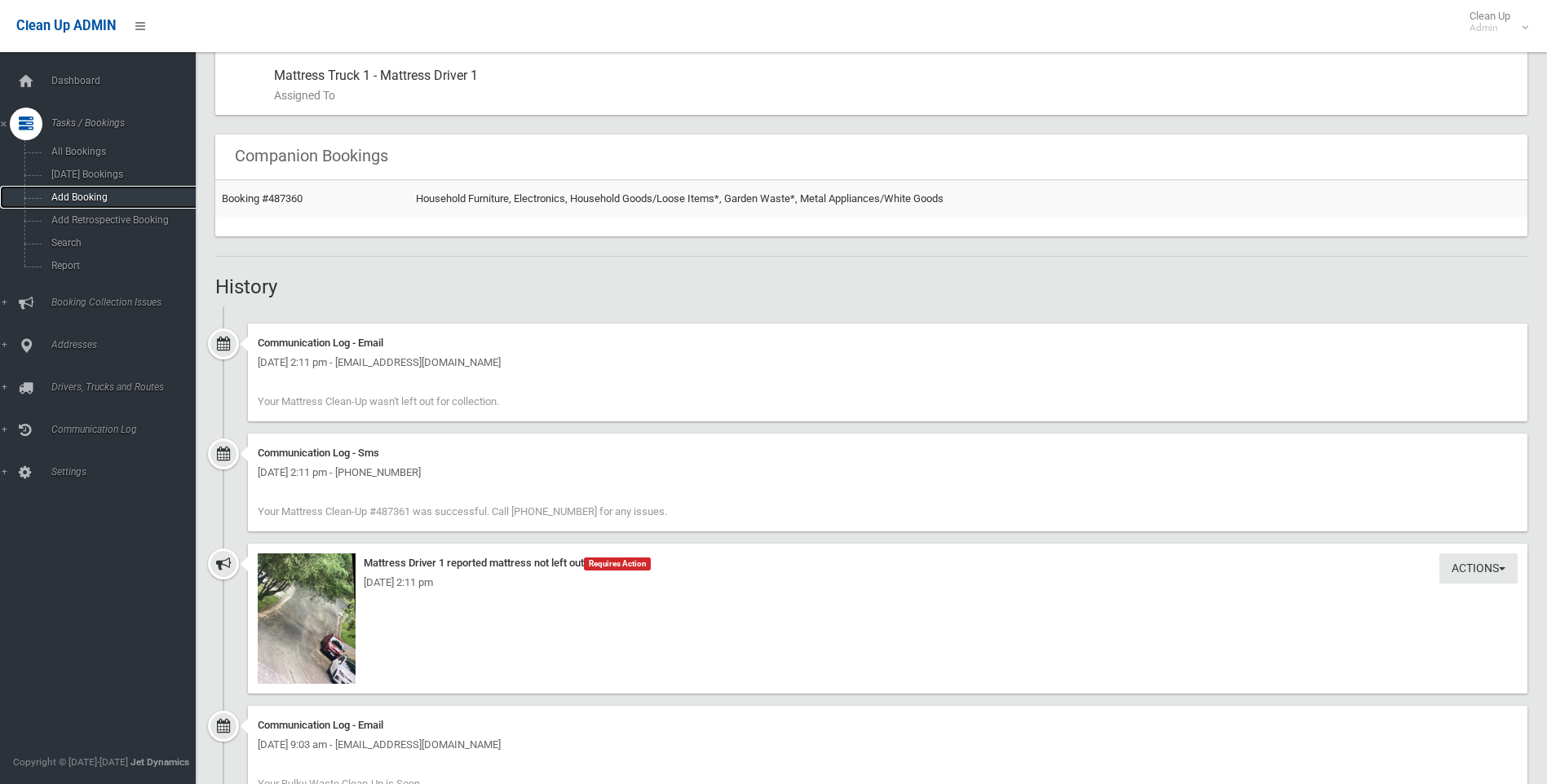
click at [88, 195] on span "Add Booking" at bounding box center [121, 197] width 148 height 12
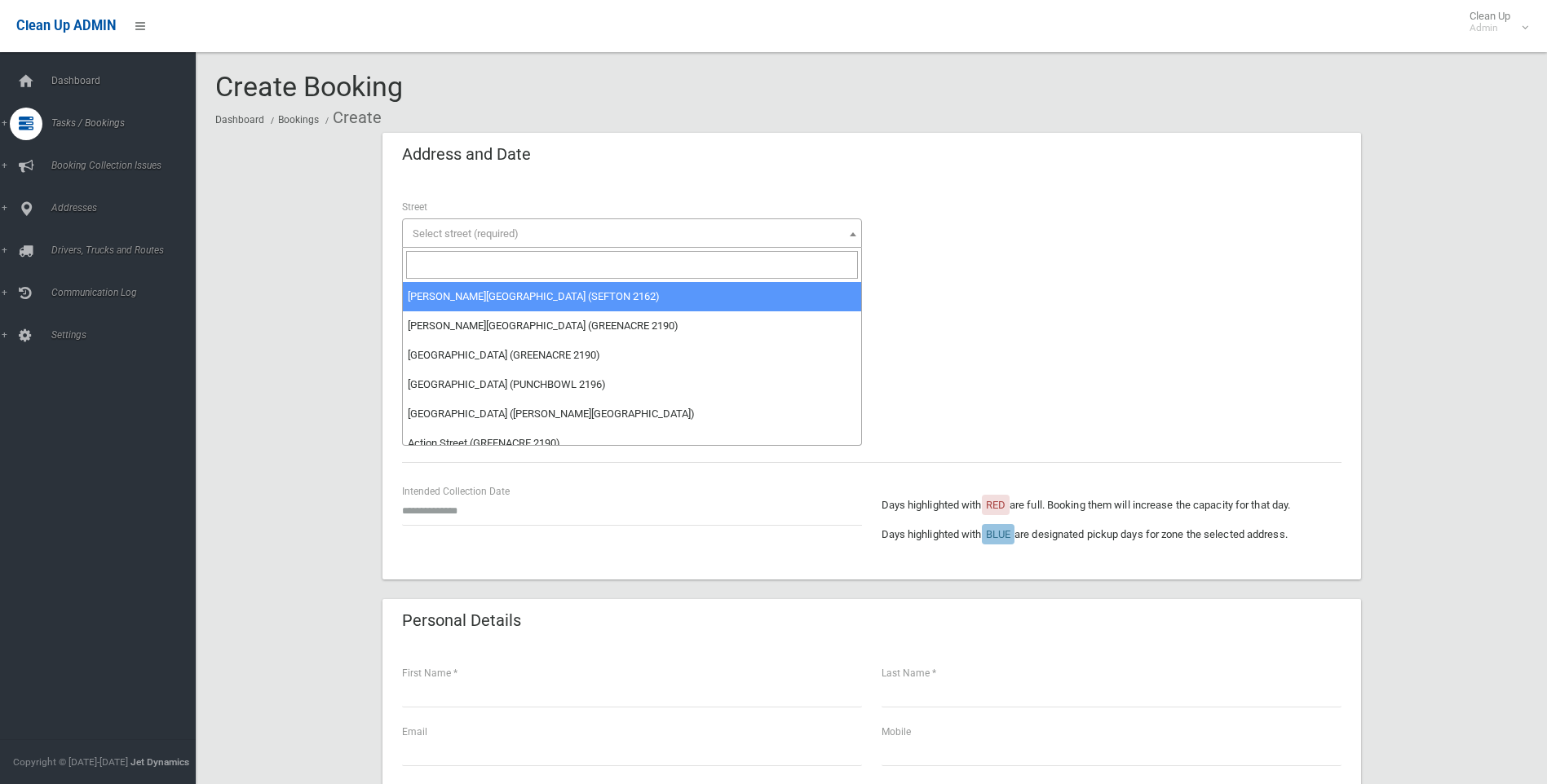
click at [455, 230] on span "Select street (required)" at bounding box center [466, 233] width 106 height 13
click at [442, 262] on input "search" at bounding box center [632, 265] width 452 height 28
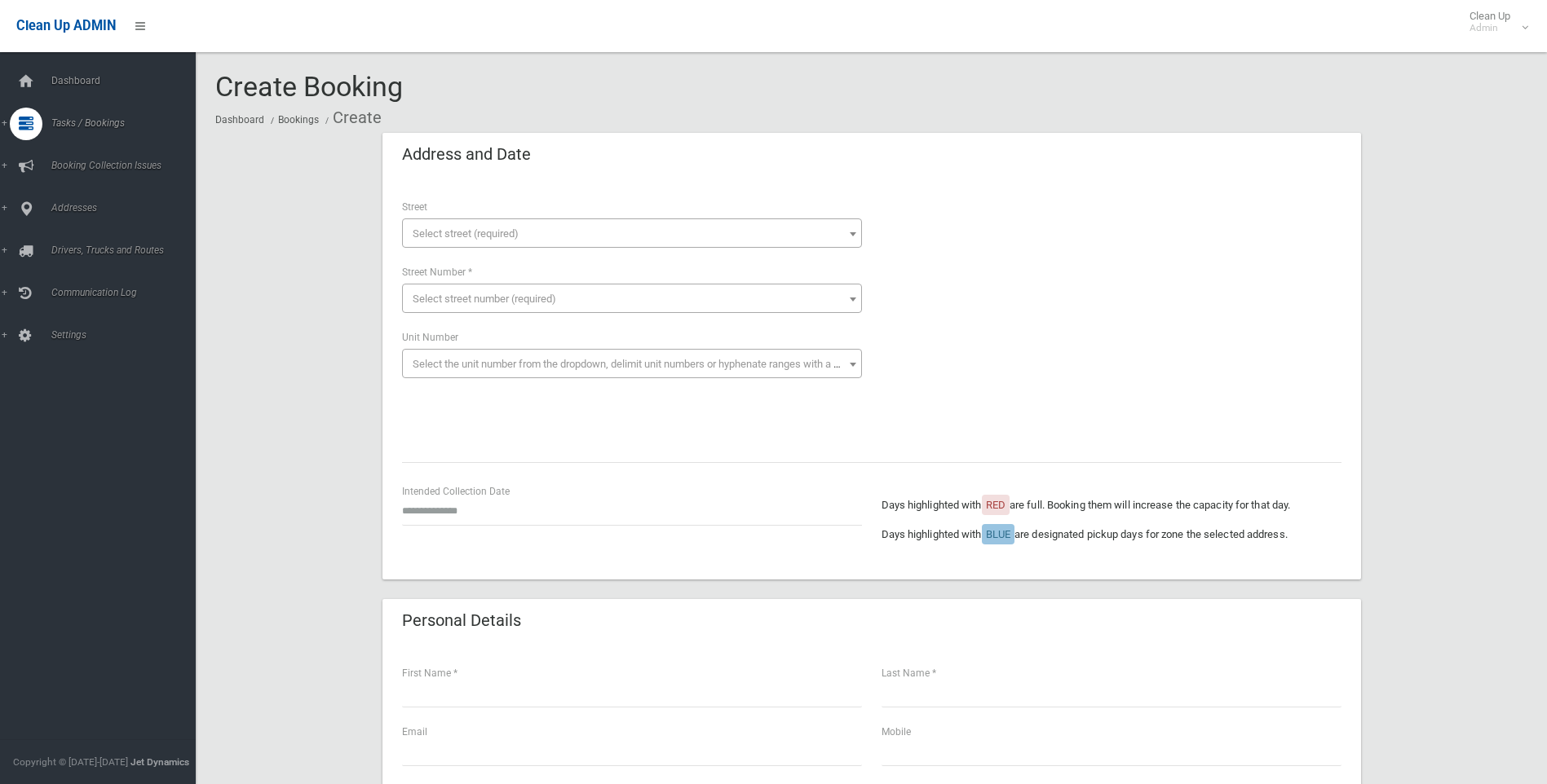
click at [560, 180] on div "**********" at bounding box center [872, 378] width 979 height 401
click at [56, 237] on span "Search" at bounding box center [121, 242] width 148 height 12
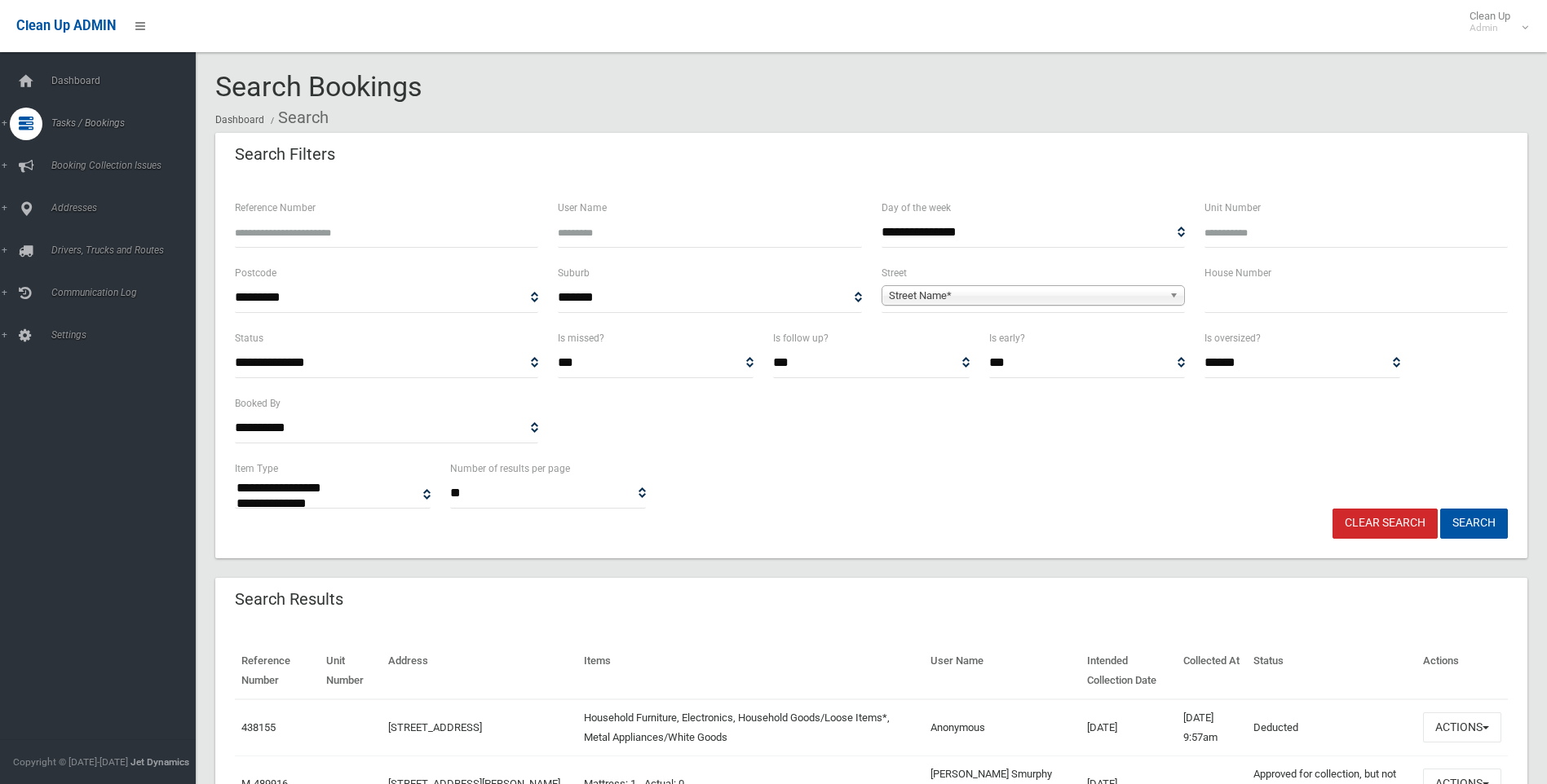
select select
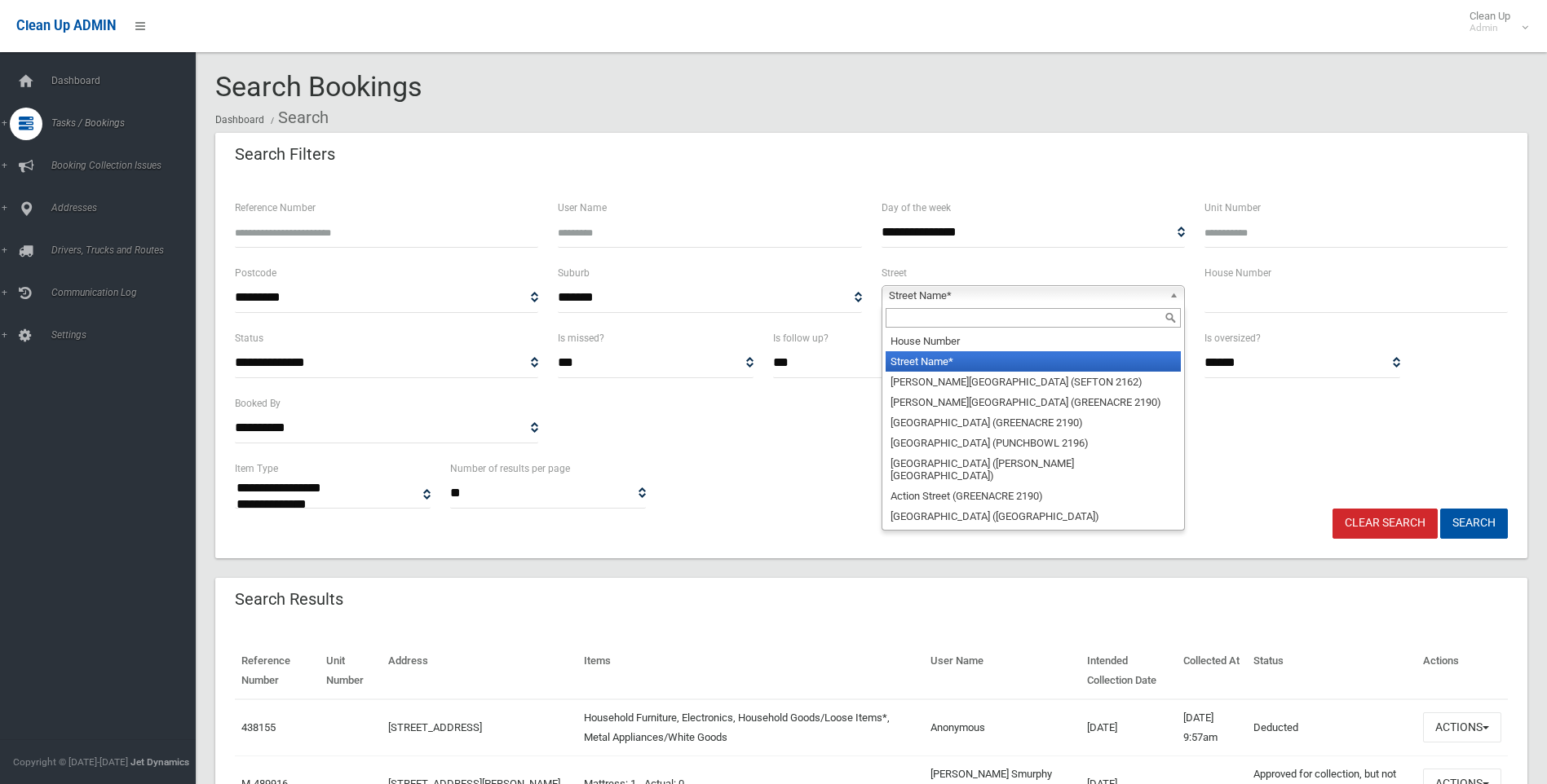
click at [932, 294] on span "Street Name*" at bounding box center [1026, 296] width 274 height 20
click at [911, 318] on input "text" at bounding box center [1034, 318] width 296 height 20
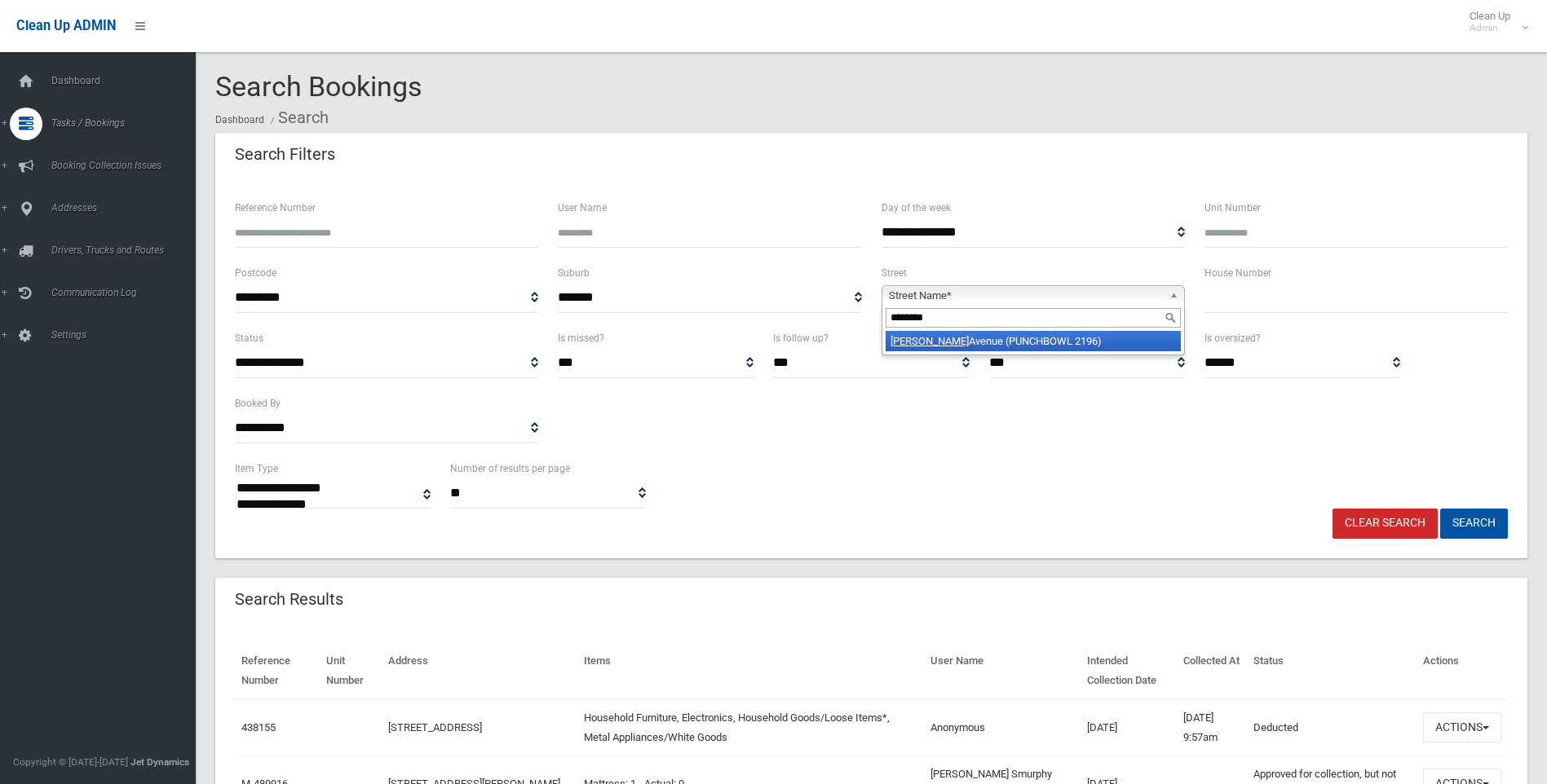
type input "********"
click at [1067, 342] on li "Juliette Avenue (PUNCHBOWL 2196)" at bounding box center [1034, 341] width 296 height 21
click at [1221, 292] on input "text" at bounding box center [1356, 297] width 304 height 30
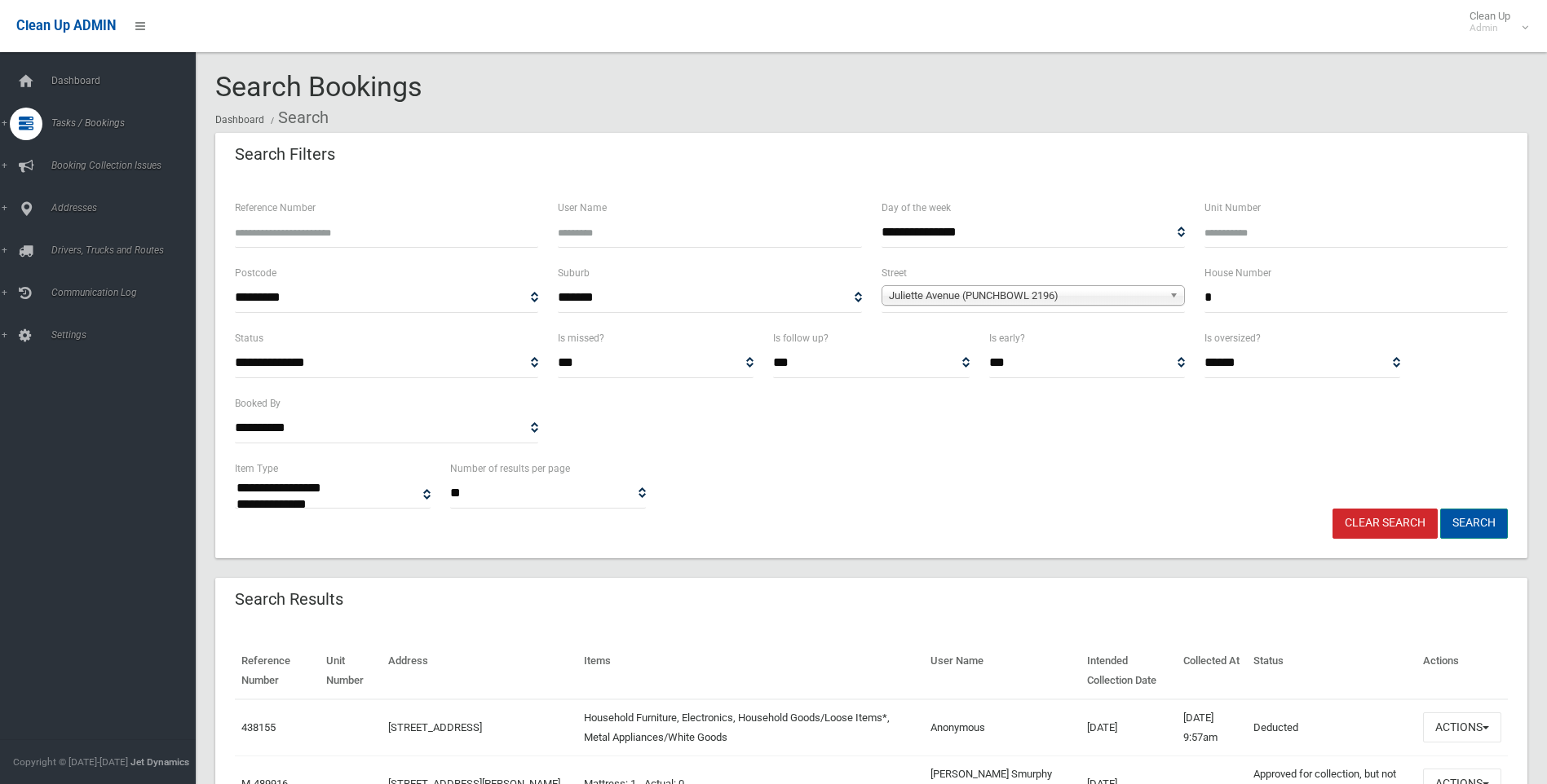
type input "*"
click at [1483, 517] on button "Search" at bounding box center [1474, 524] width 68 height 30
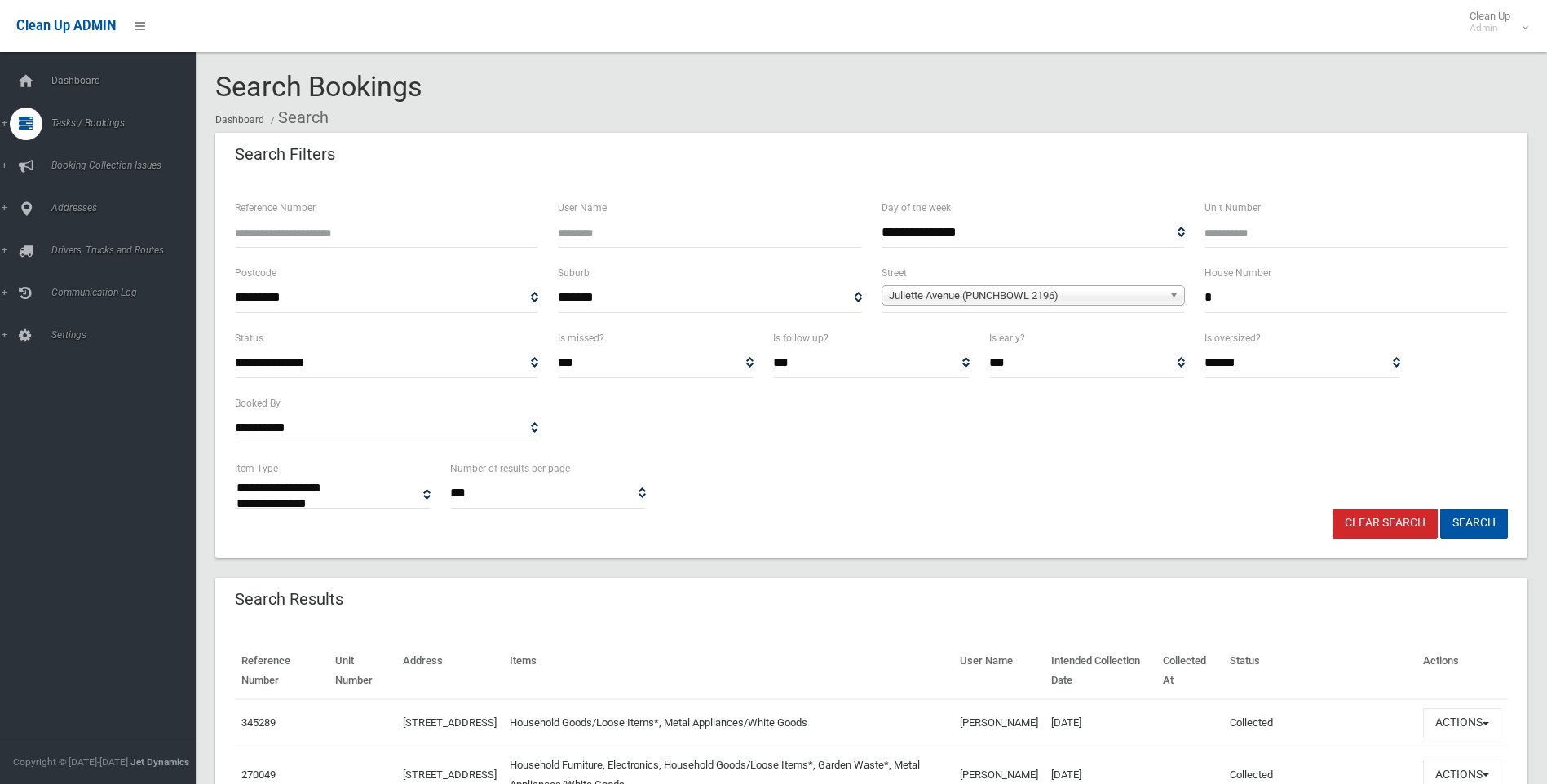
select select
click at [78, 192] on span "Add Booking" at bounding box center [121, 197] width 148 height 12
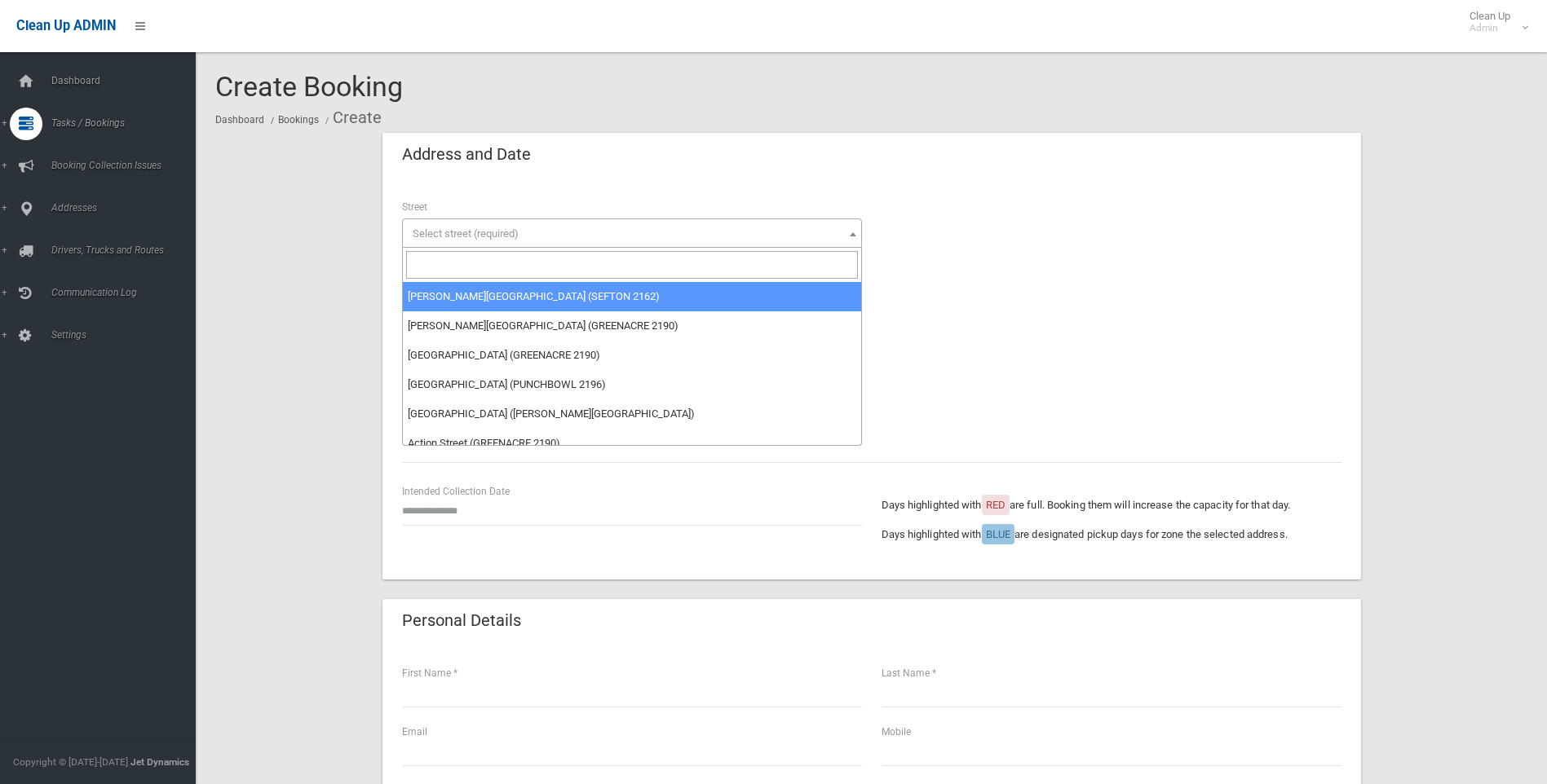
click at [454, 232] on span "Select street (required)" at bounding box center [466, 233] width 106 height 13
click at [442, 265] on input "search" at bounding box center [632, 265] width 452 height 28
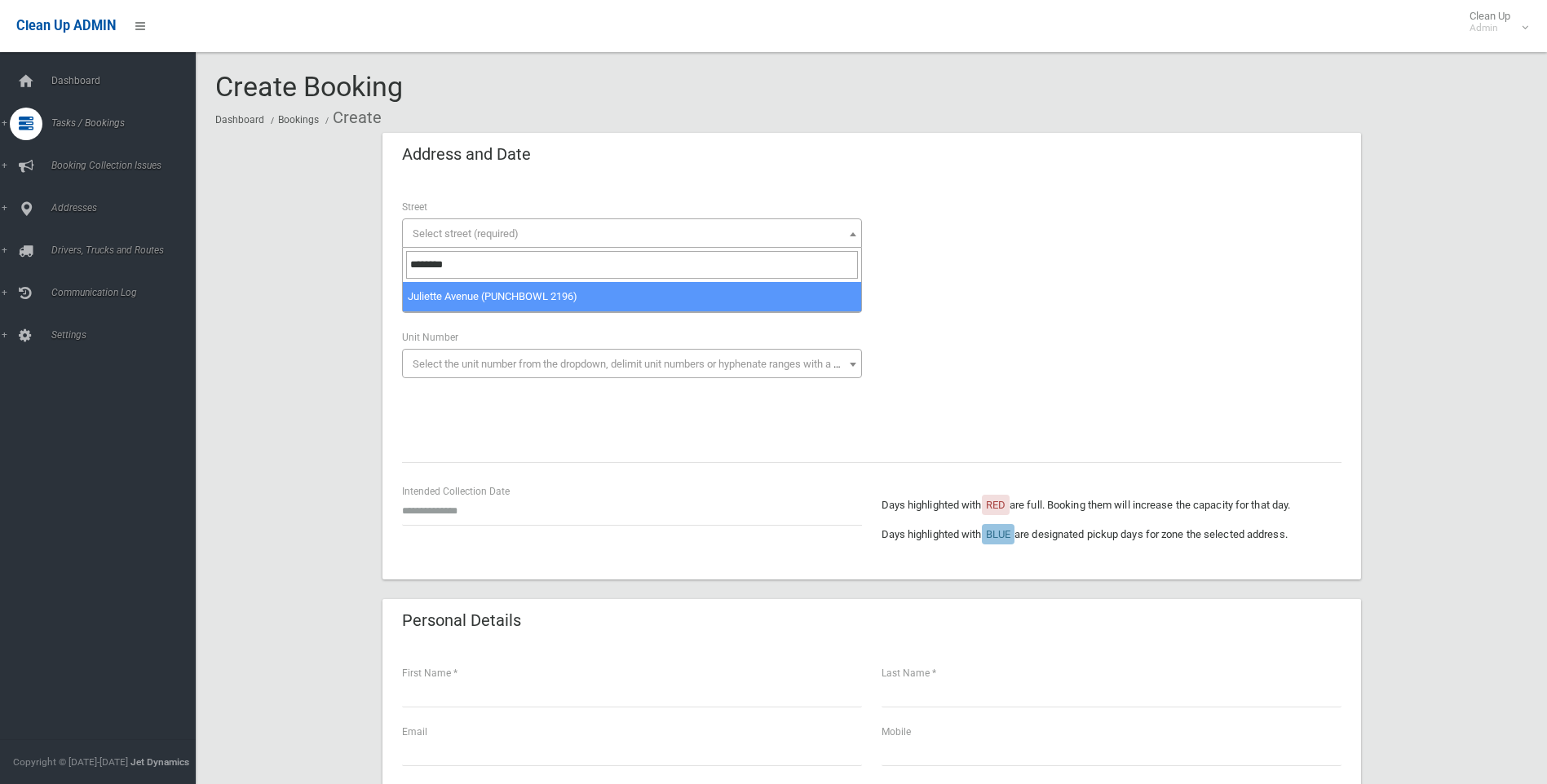
type input "********"
select select "****"
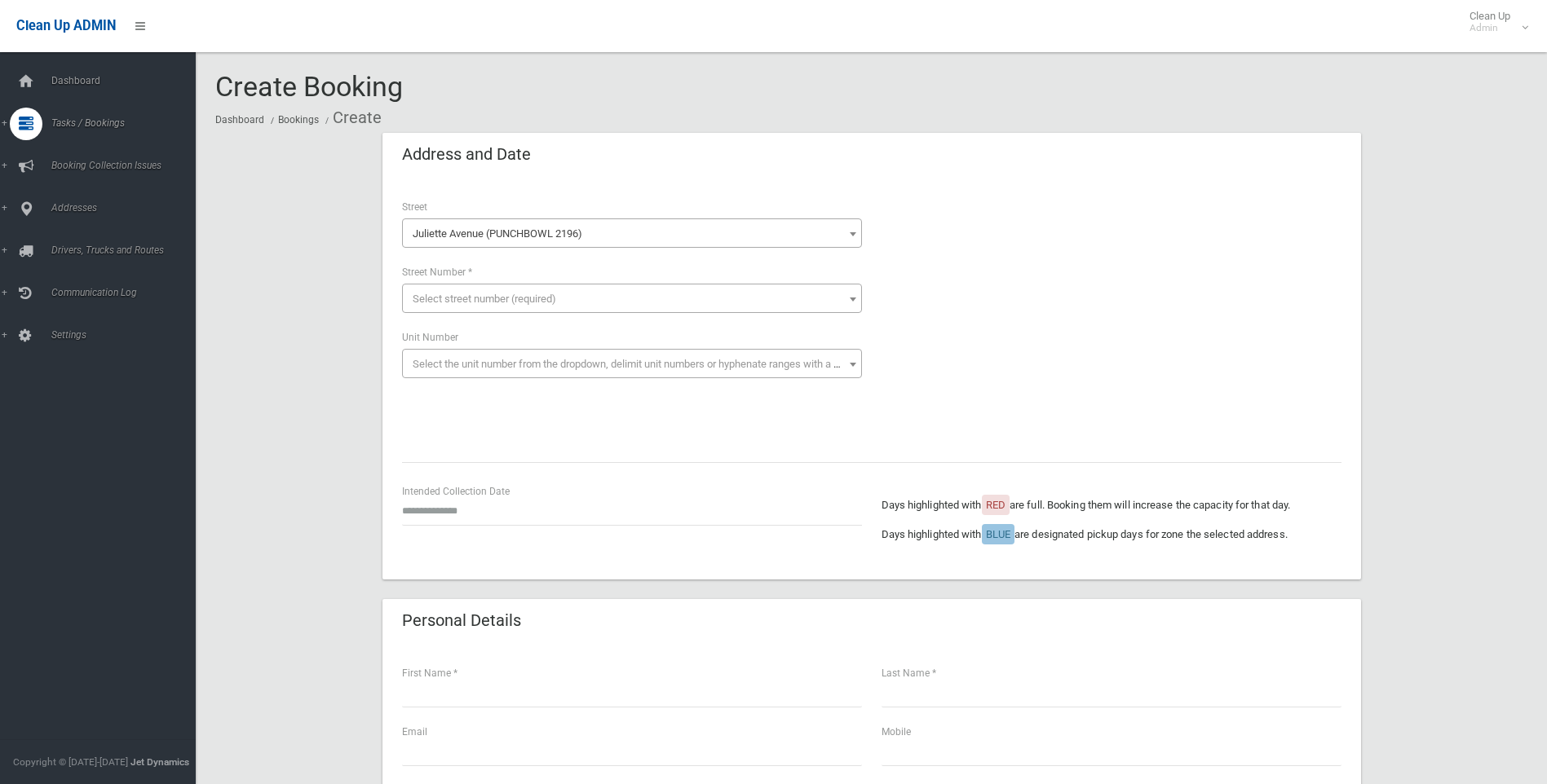
click at [425, 296] on span "Select street number (required)" at bounding box center [484, 299] width 143 height 13
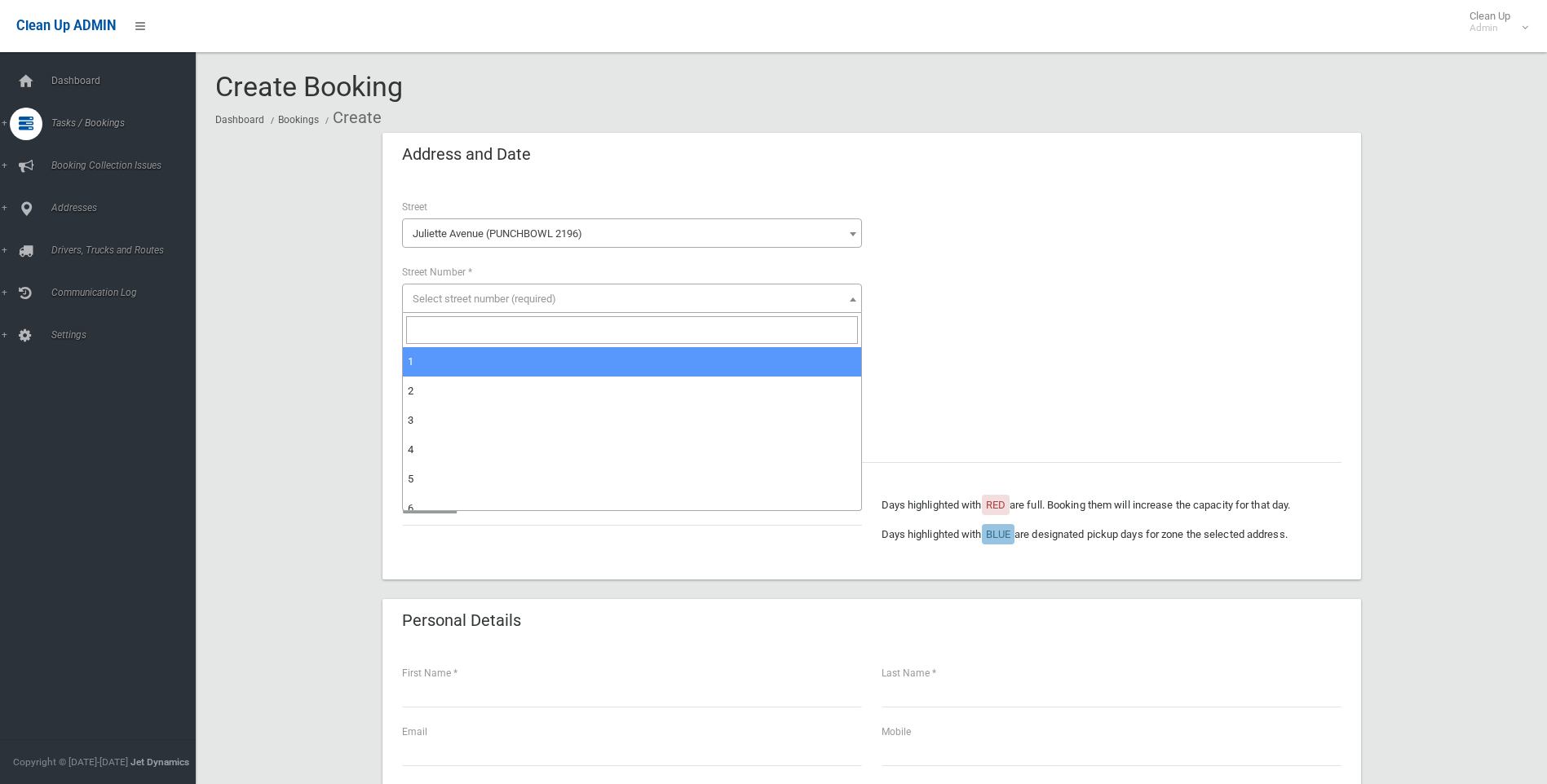
click at [416, 333] on input "search" at bounding box center [632, 330] width 452 height 28
type input "*"
select select "*"
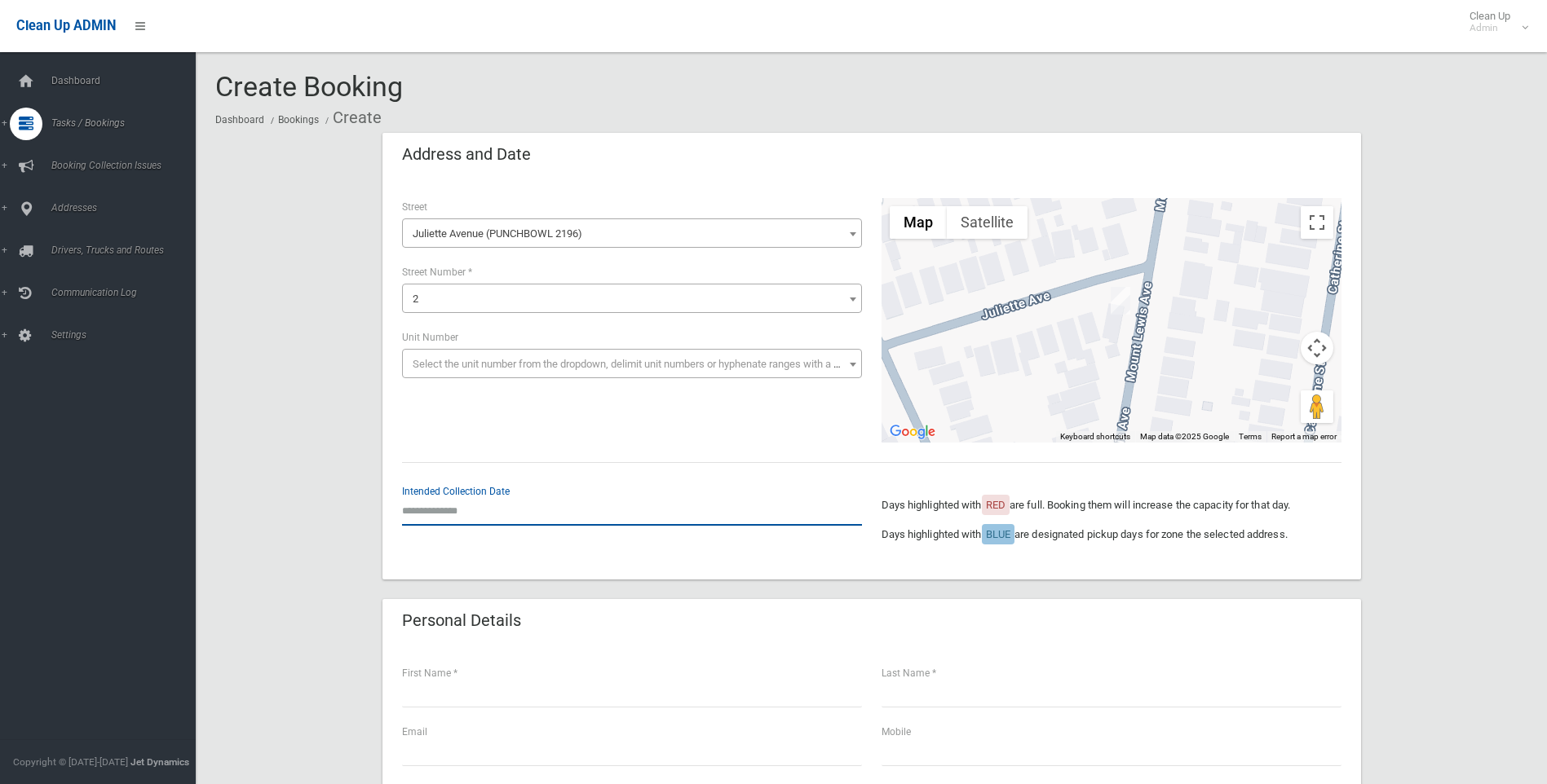
click at [432, 511] on input "text" at bounding box center [632, 510] width 460 height 30
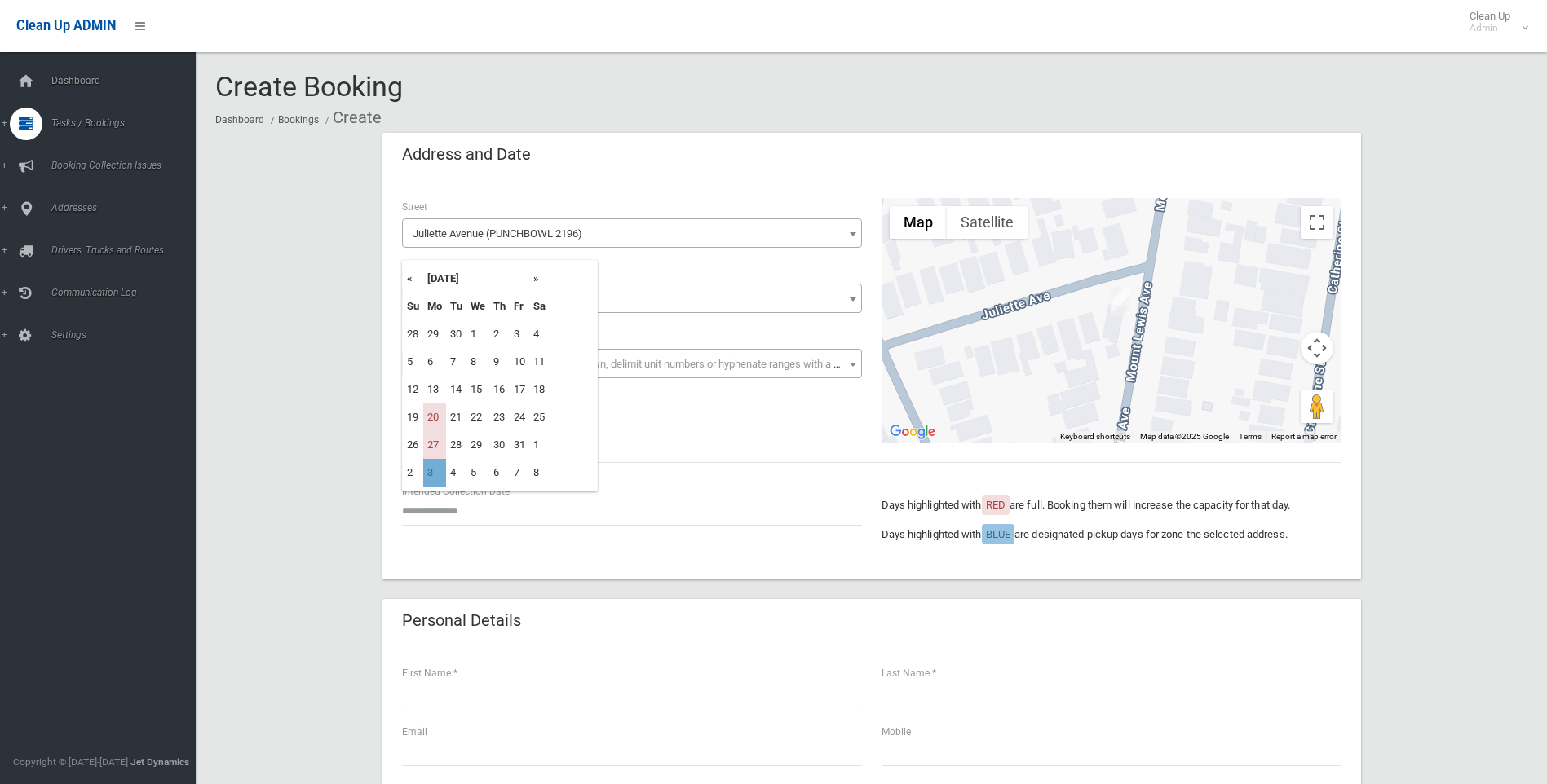
click at [435, 475] on td "3" at bounding box center [435, 472] width 23 height 28
type input "**********"
click at [427, 509] on input "**********" at bounding box center [632, 510] width 460 height 30
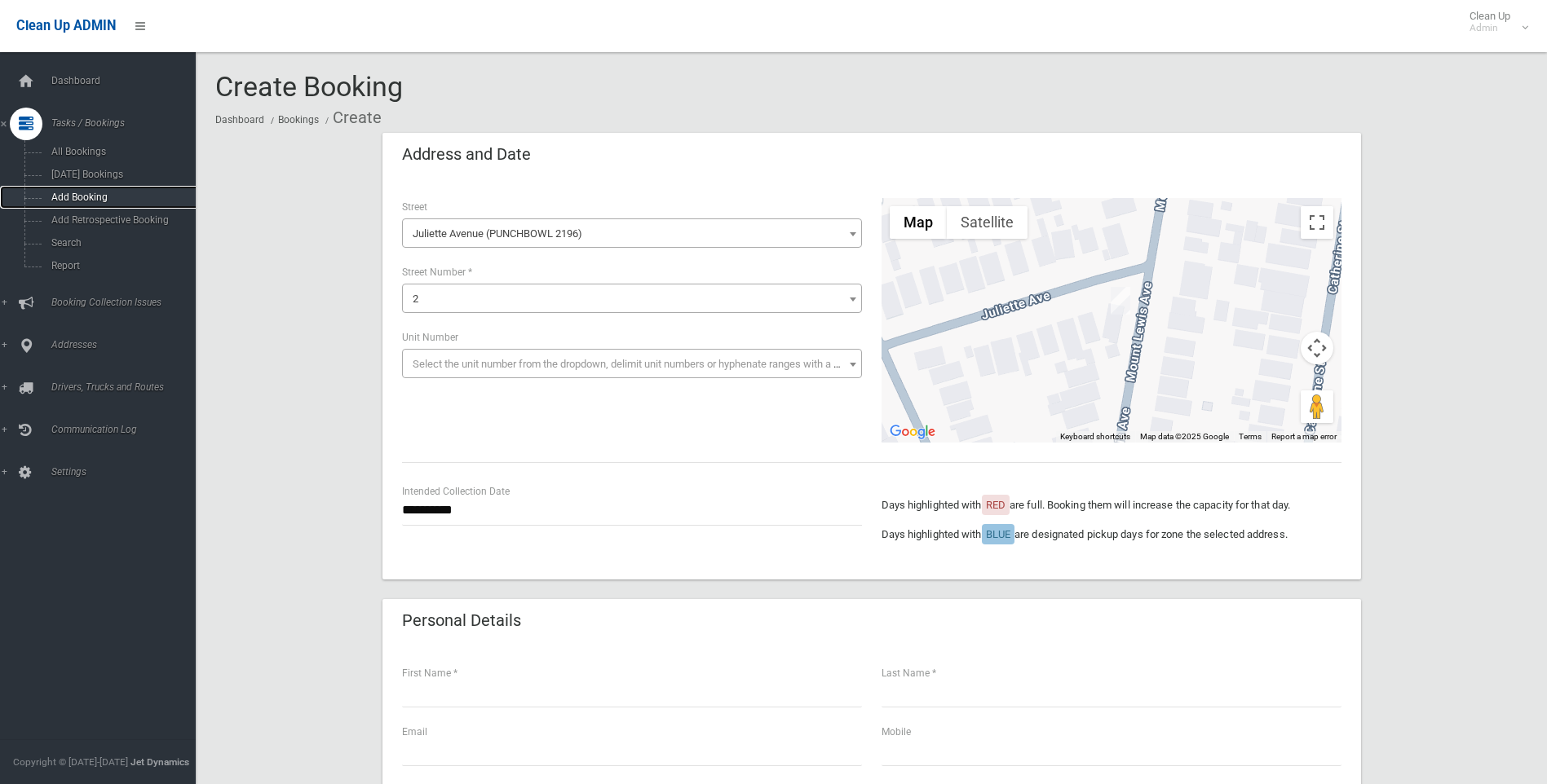
click at [78, 196] on span "Add Booking" at bounding box center [121, 197] width 148 height 12
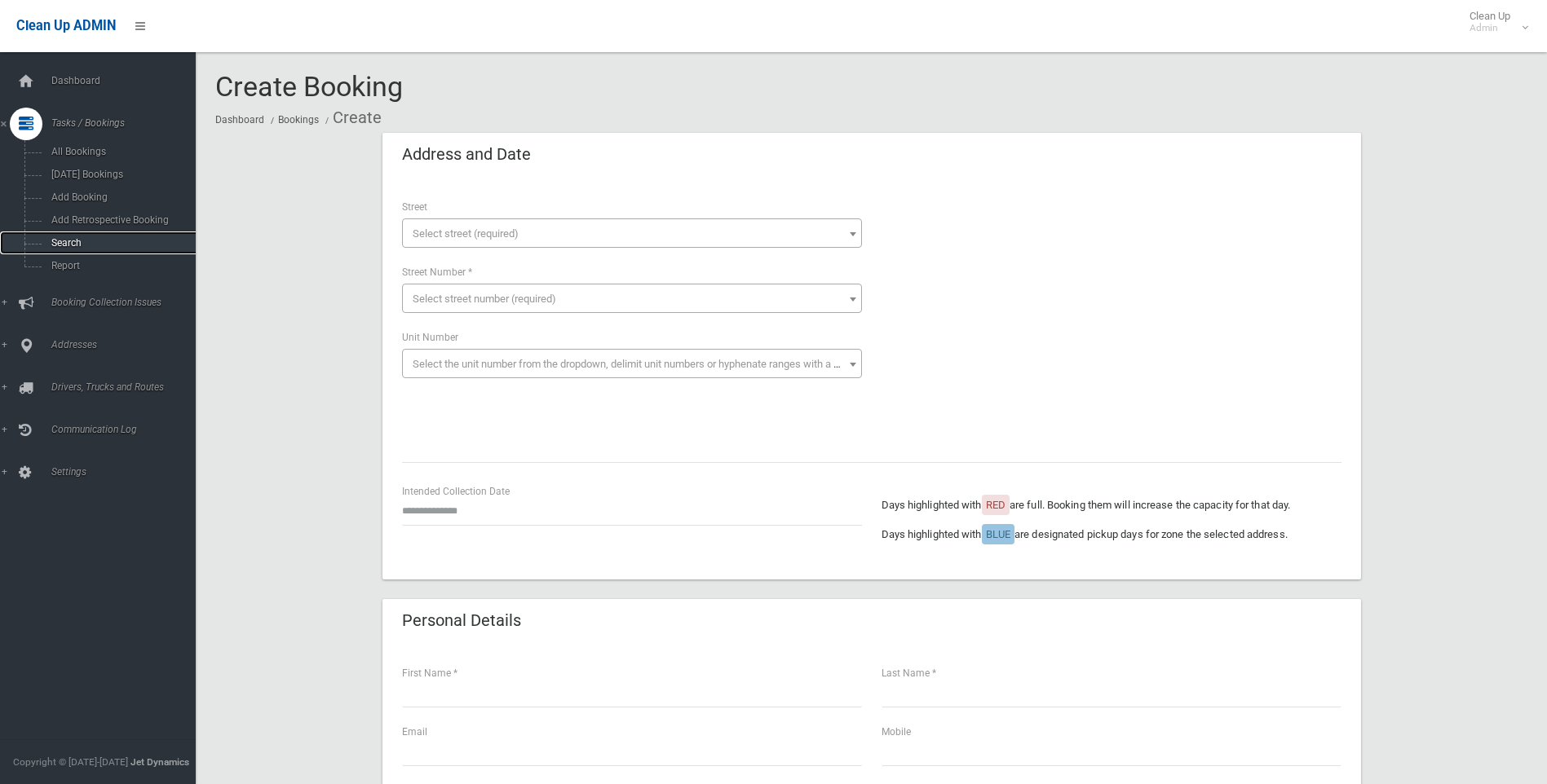
click at [64, 241] on span "Search" at bounding box center [121, 242] width 148 height 12
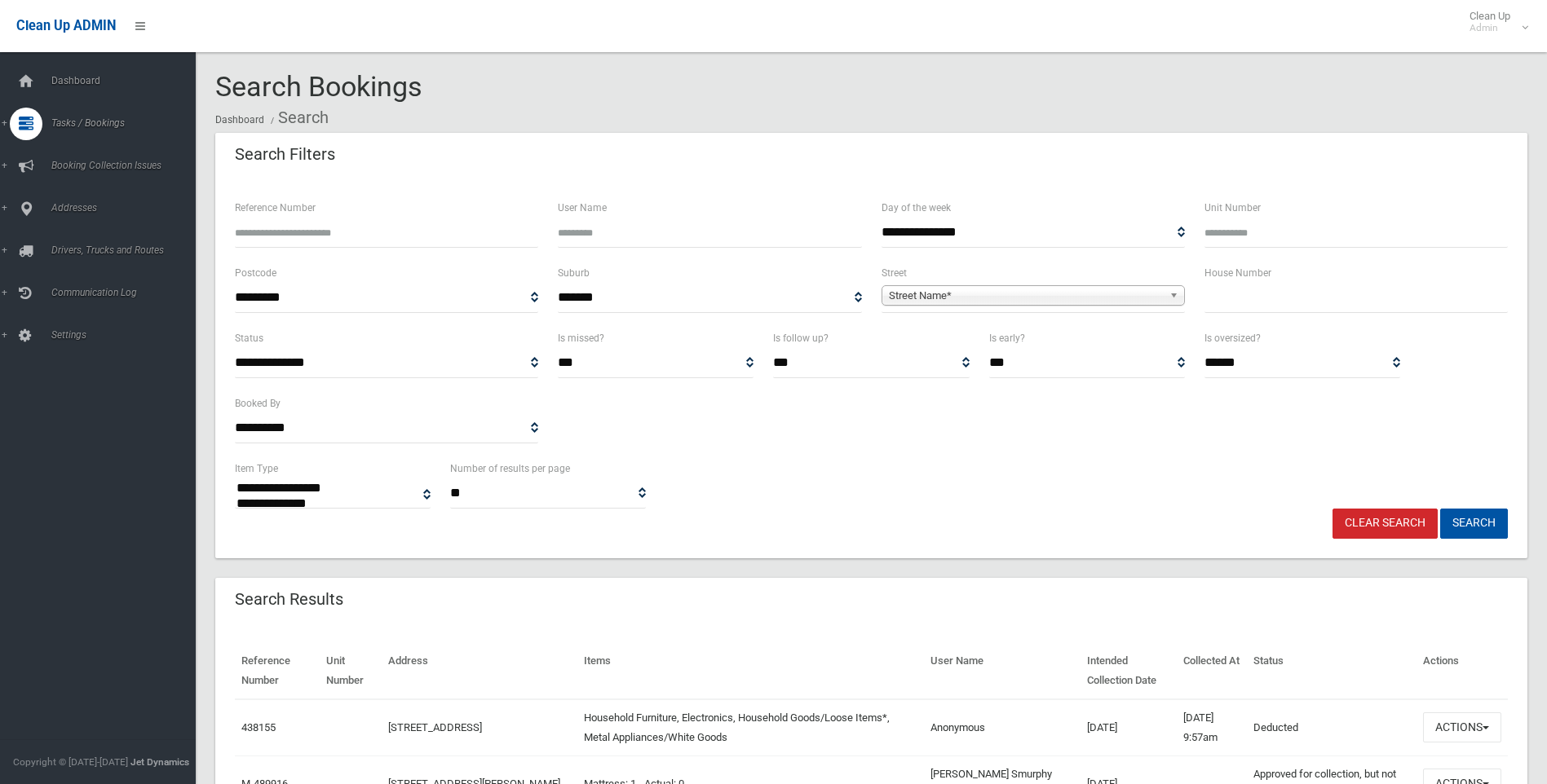
select select
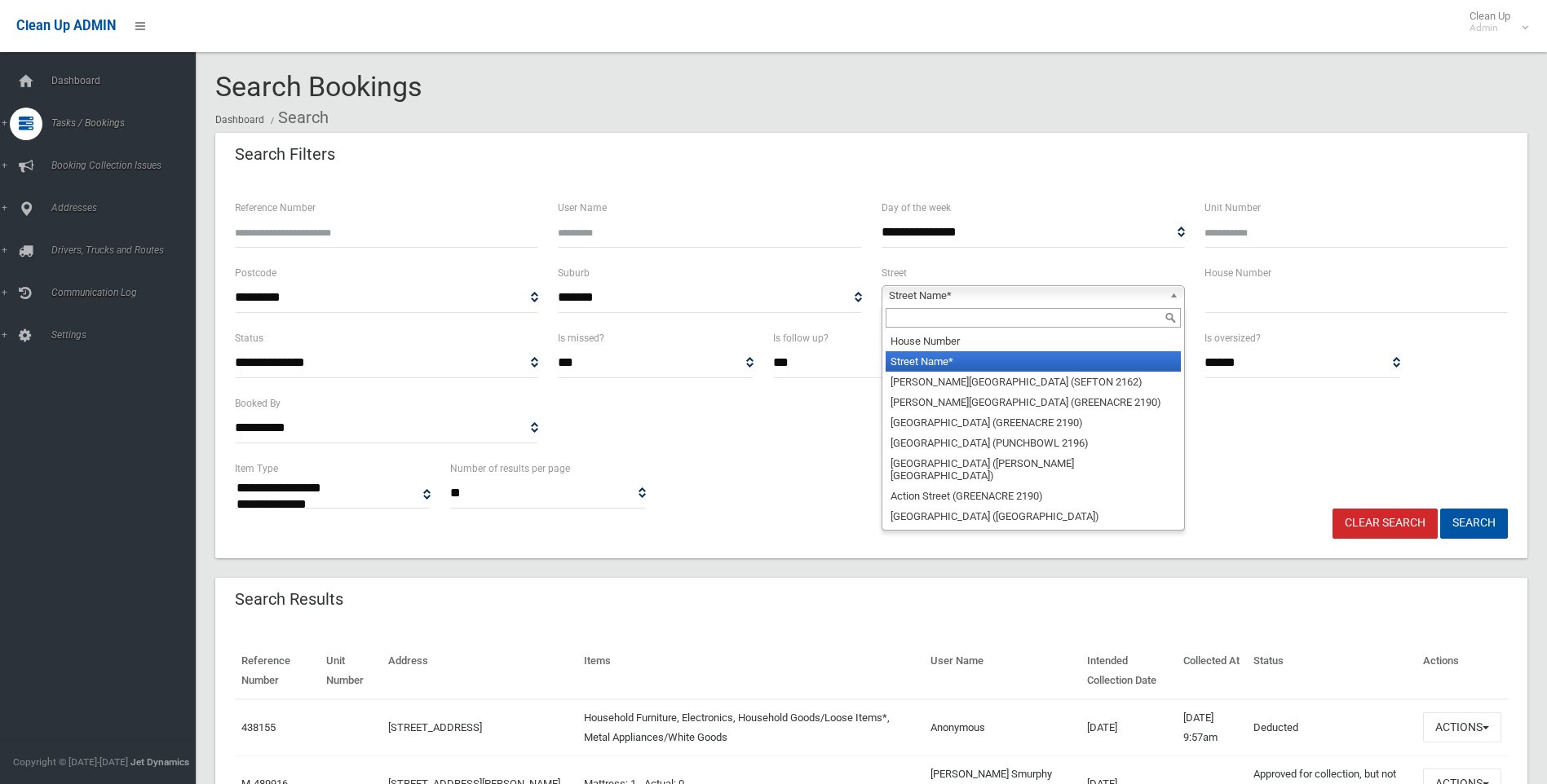
click at [938, 296] on span "Street Name*" at bounding box center [1026, 296] width 274 height 20
click at [892, 315] on input "text" at bounding box center [1034, 318] width 296 height 20
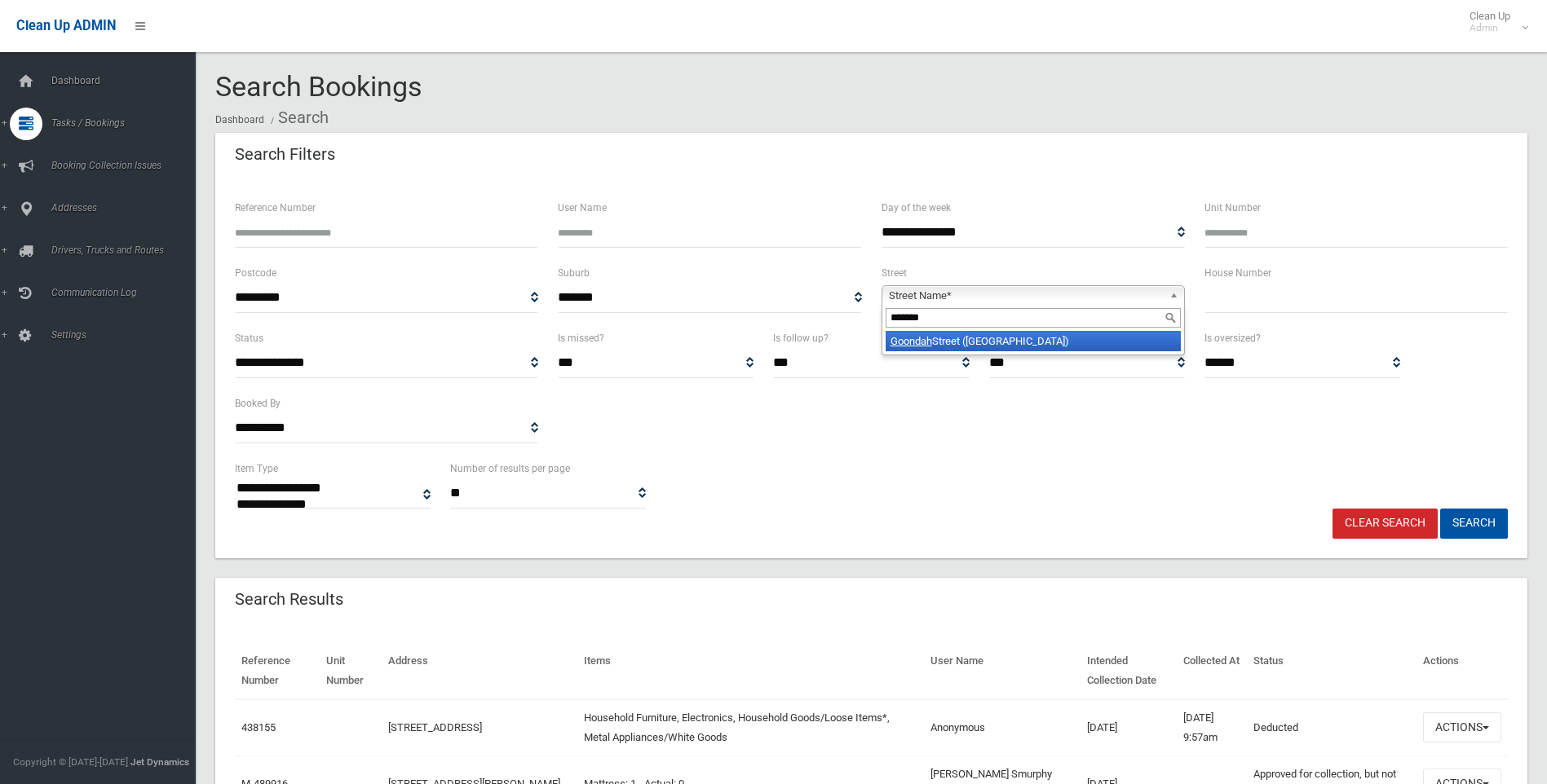
type input "*******"
click at [1066, 339] on li "Goondah Street (VILLAWOOD 2163)" at bounding box center [1034, 341] width 296 height 21
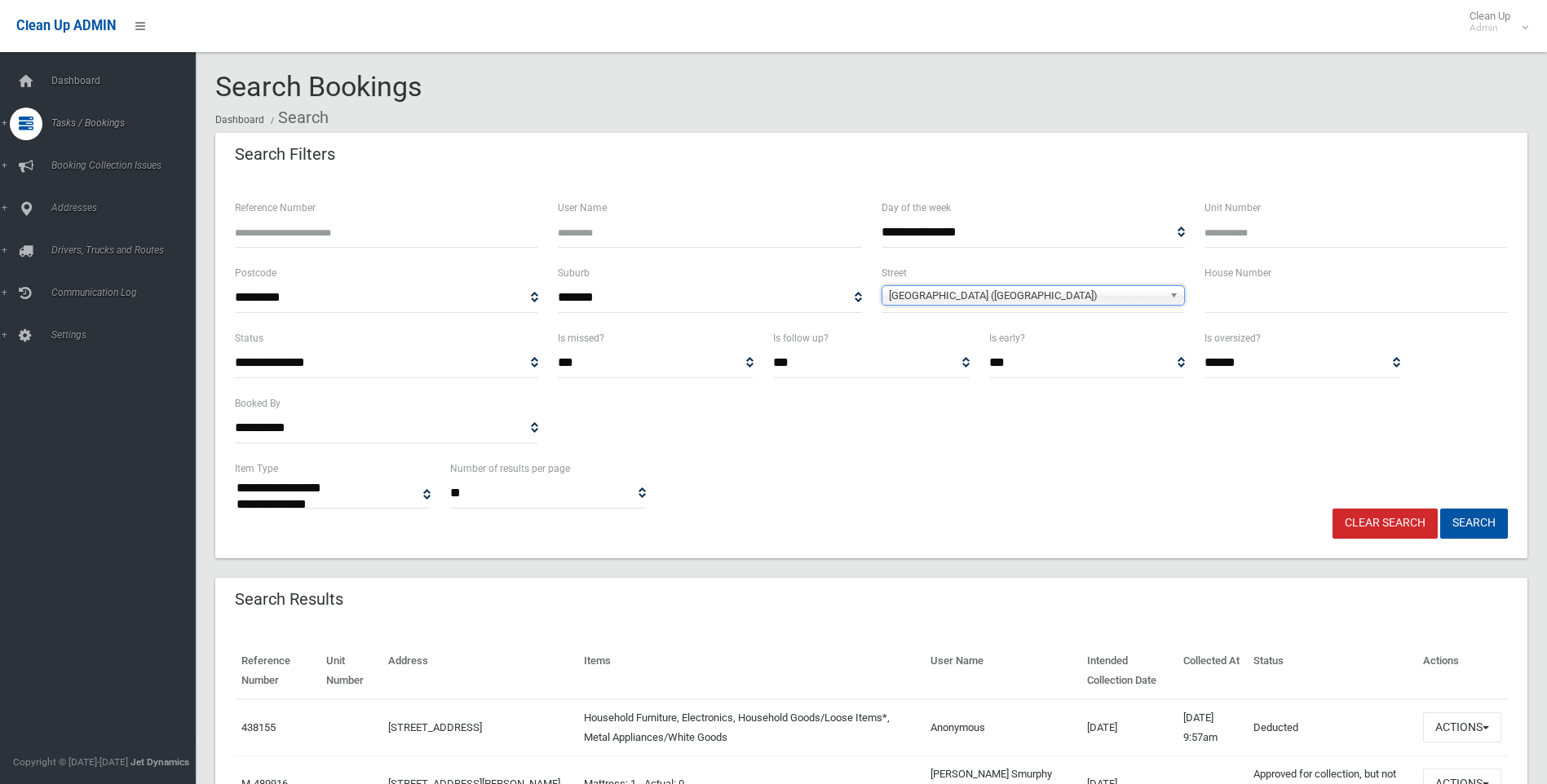
click at [1213, 296] on input "text" at bounding box center [1356, 297] width 304 height 30
type input "*"
click at [1471, 518] on button "Search" at bounding box center [1474, 524] width 68 height 30
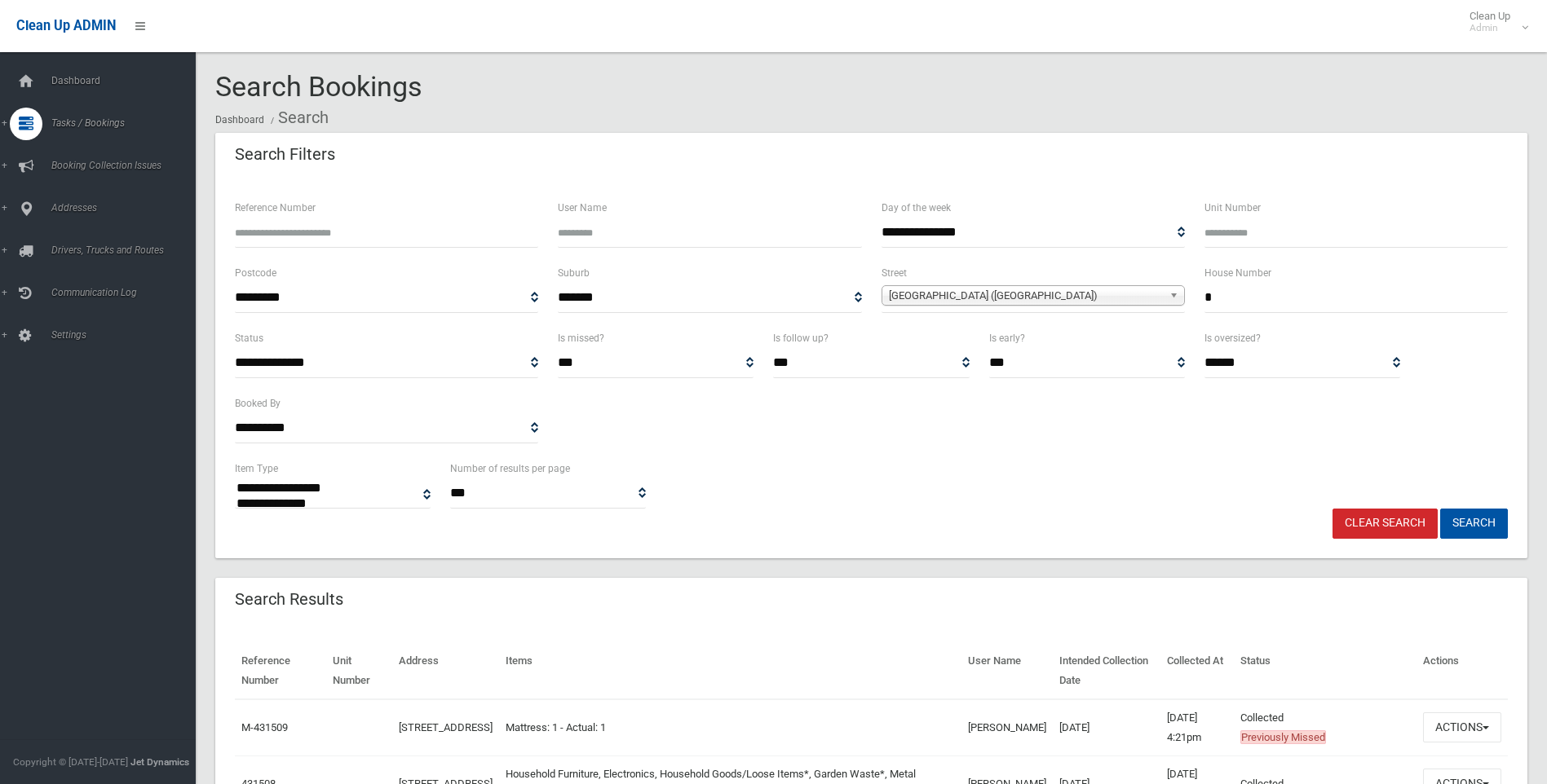
select select
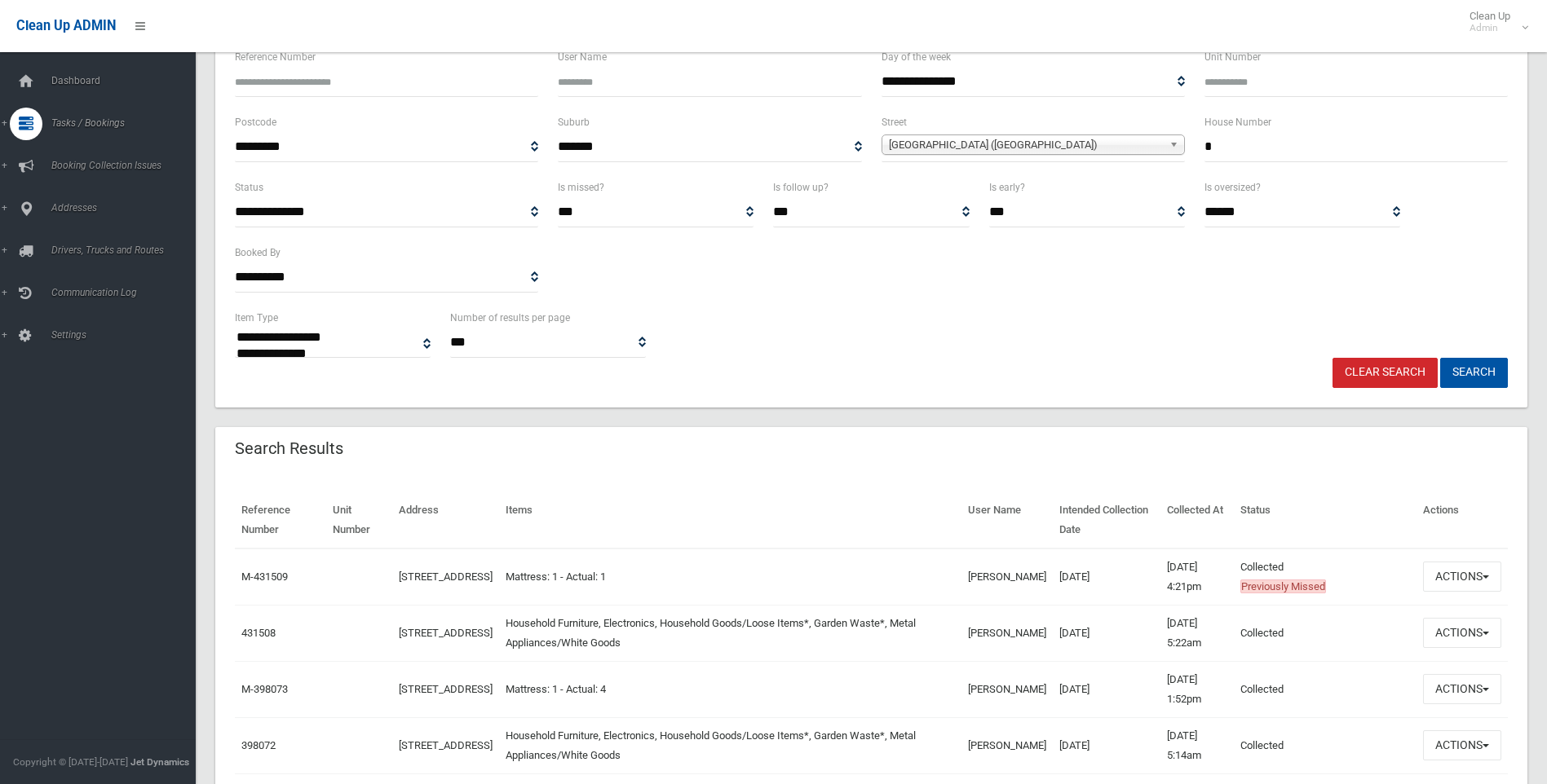
scroll to position [163, 0]
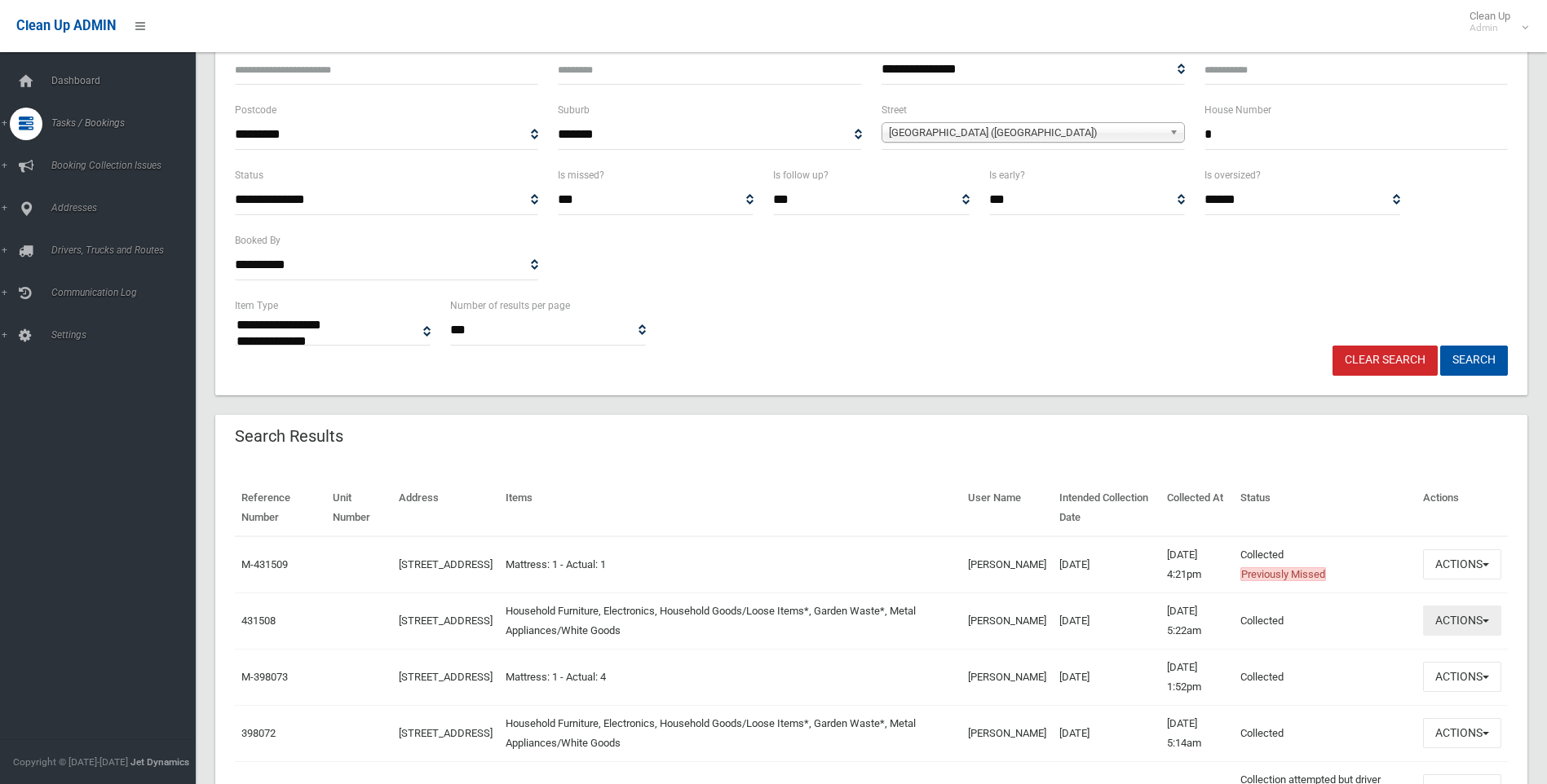
click at [1482, 615] on button "Actions" at bounding box center [1462, 620] width 78 height 30
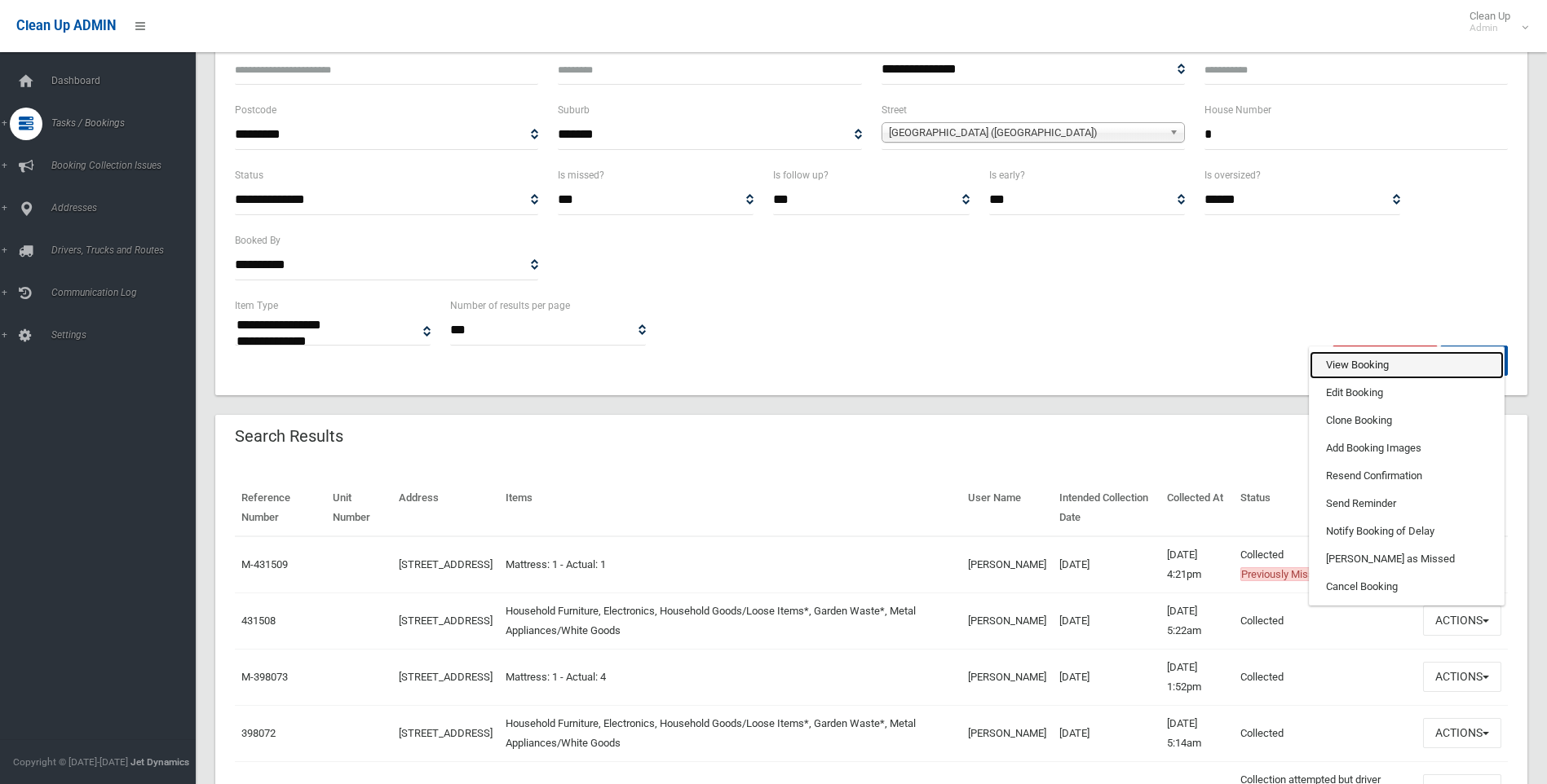
click at [1376, 361] on link "View Booking" at bounding box center [1406, 365] width 194 height 28
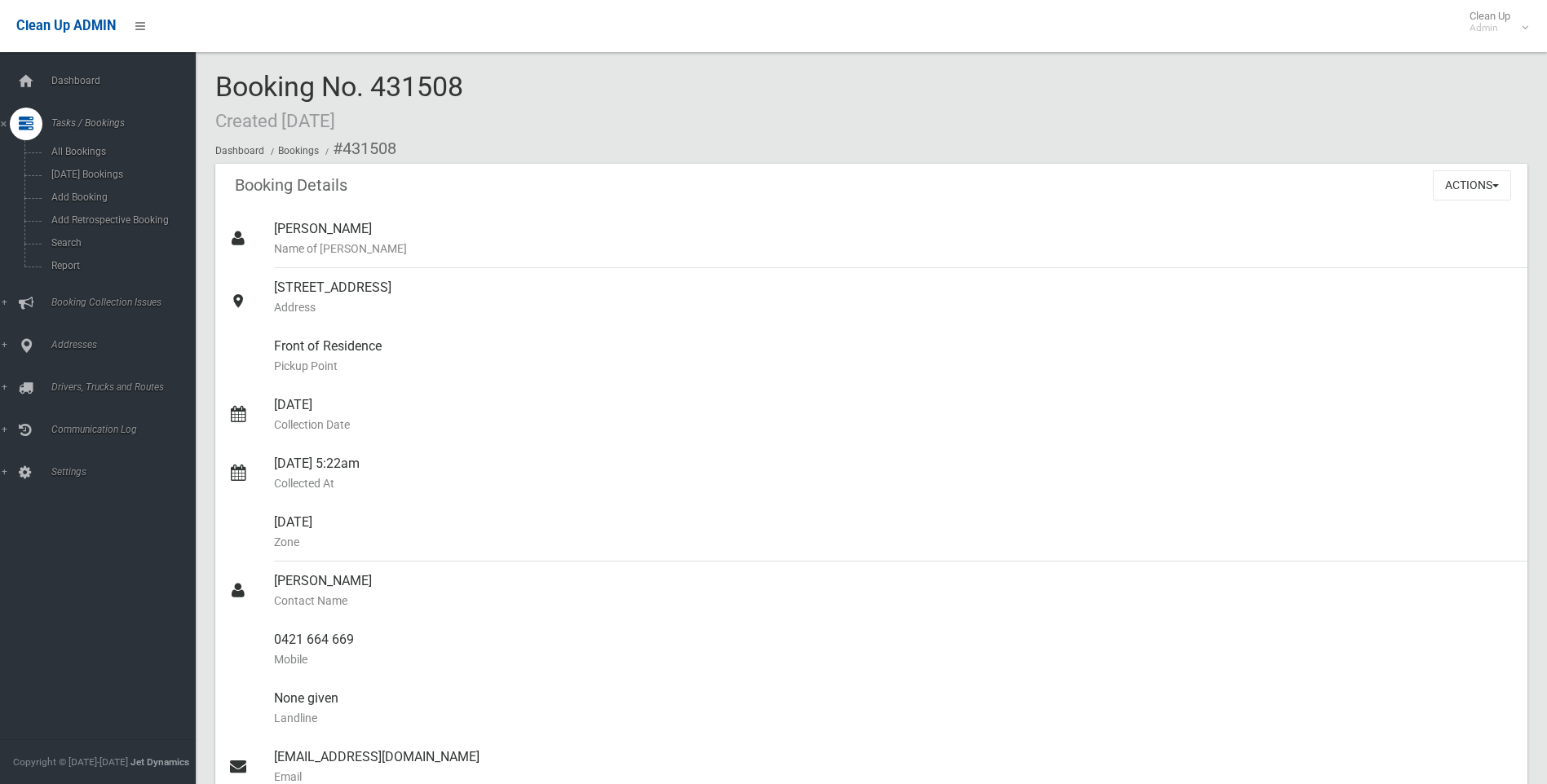
click at [80, 578] on div "Dashboard Tasks / Bookings All Bookings [DATE] Bookings Add Booking Add Retrosp…" at bounding box center [104, 418] width 208 height 733
click at [71, 344] on span "Addresses" at bounding box center [127, 344] width 161 height 12
click at [90, 116] on link "Tasks / Bookings" at bounding box center [104, 123] width 208 height 32
click at [84, 195] on span "Add Booking" at bounding box center [121, 197] width 148 height 12
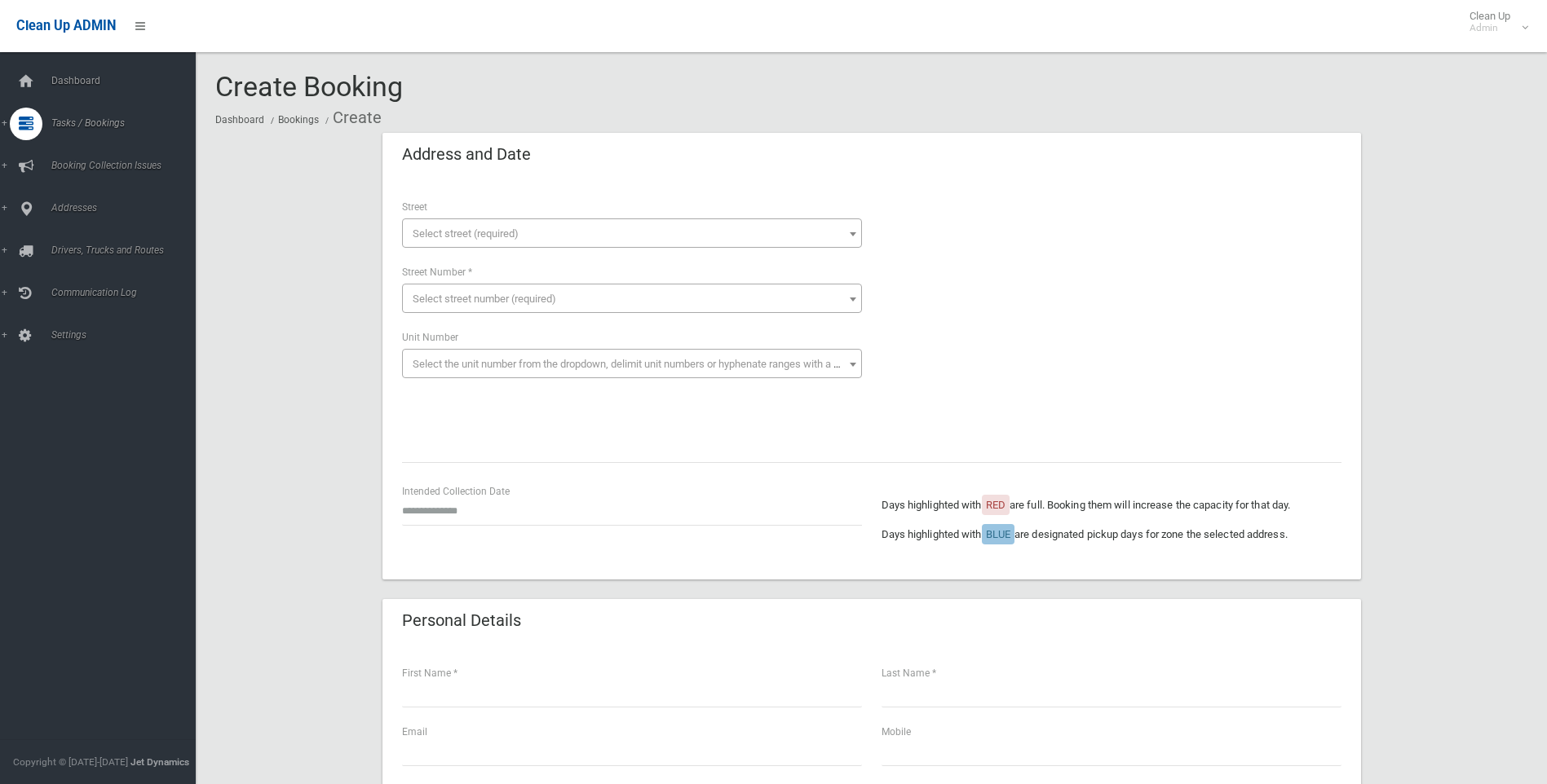
click at [469, 223] on span "Select street (required)" at bounding box center [632, 233] width 452 height 23
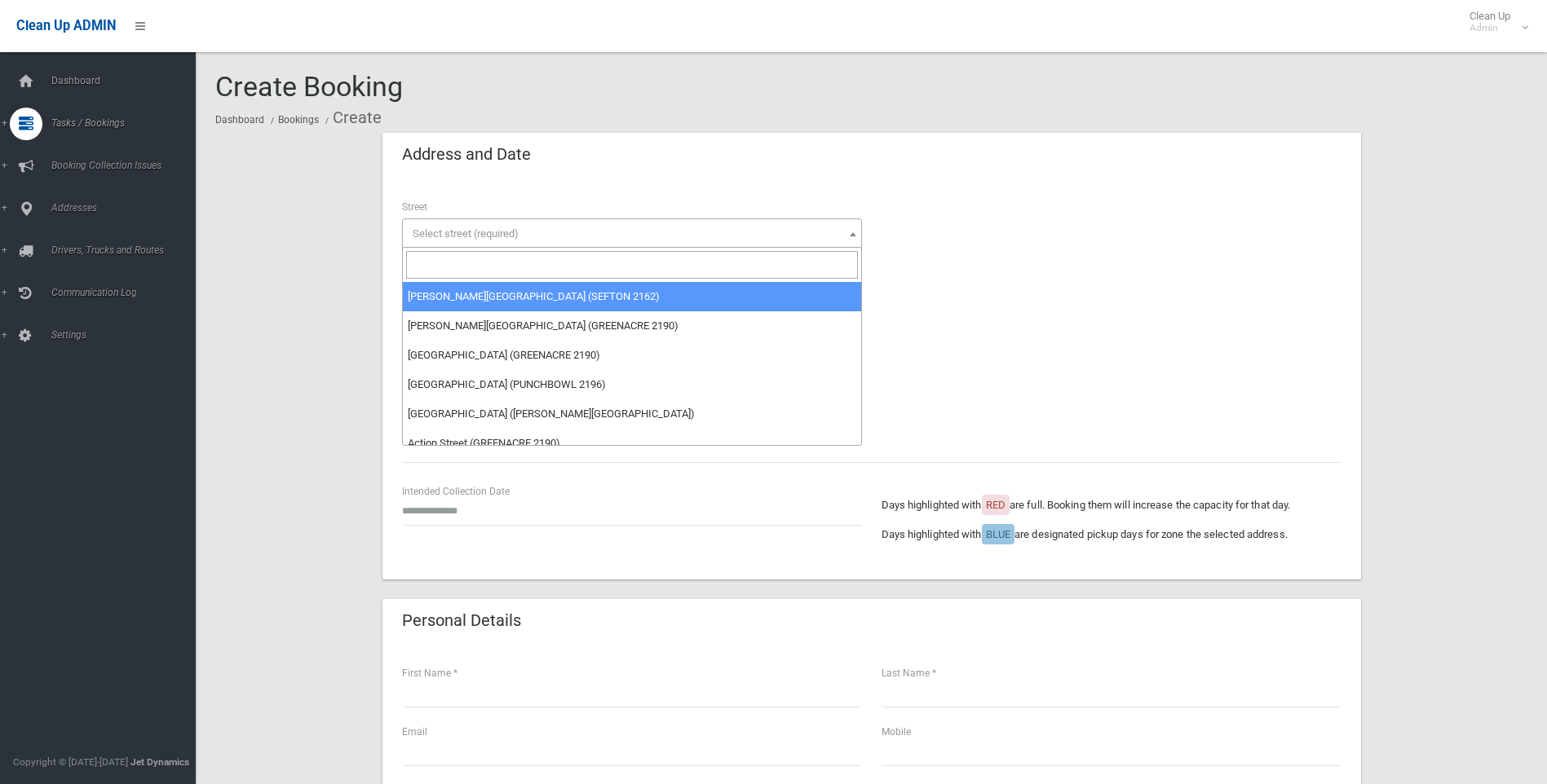
click at [424, 262] on input "search" at bounding box center [632, 265] width 452 height 28
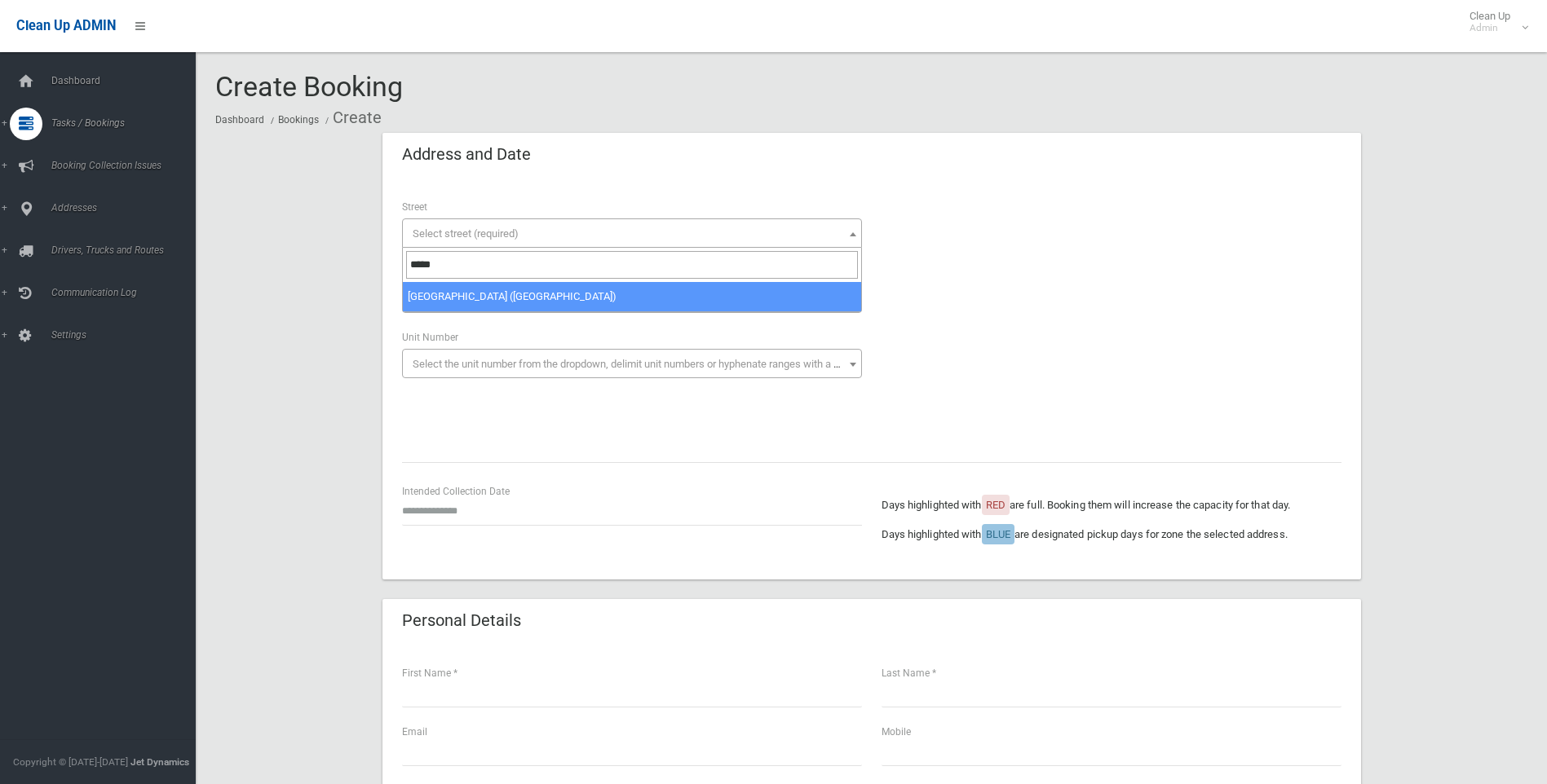
type input "*****"
select select "****"
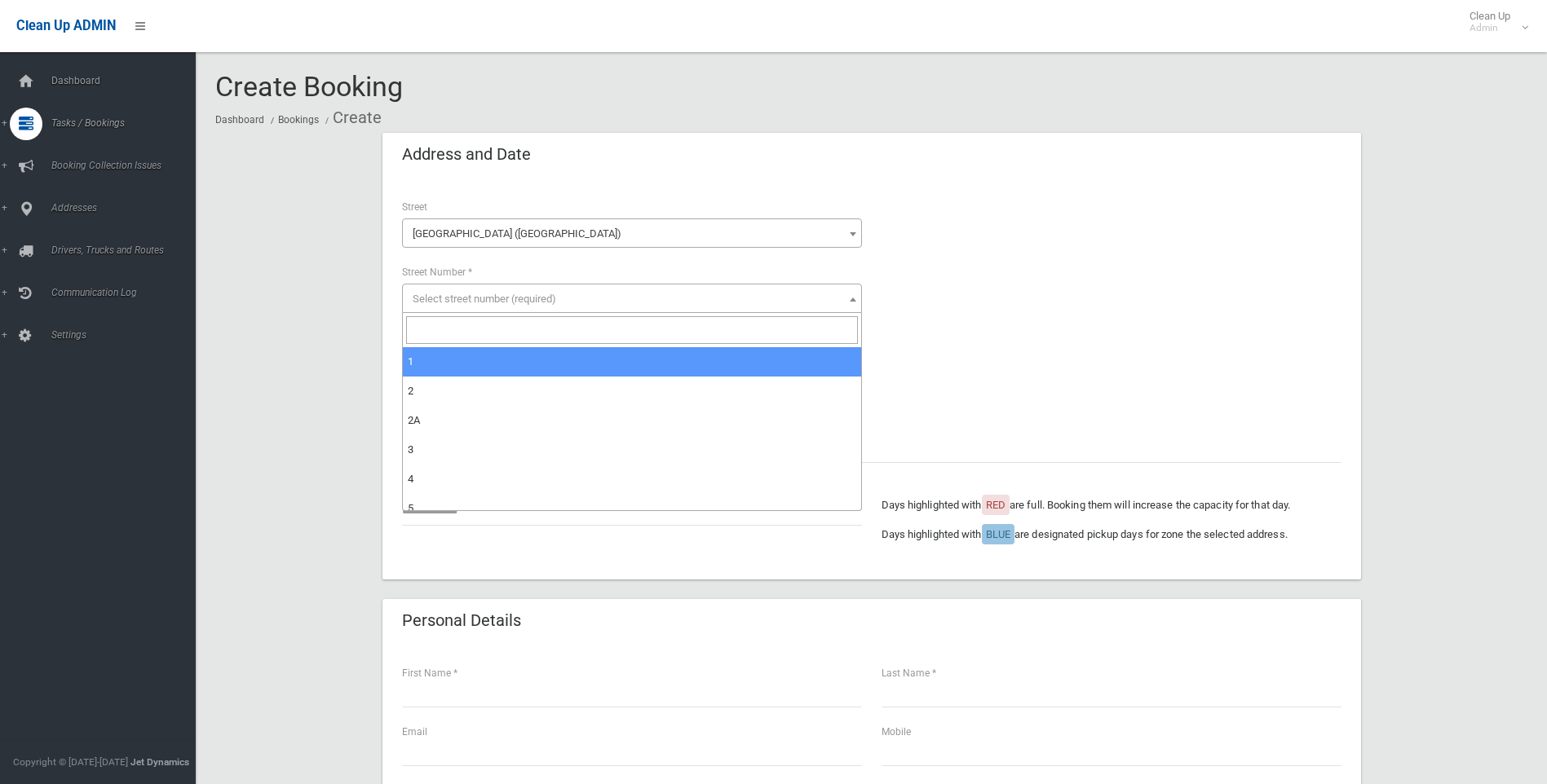
click at [453, 295] on span "Select street number (required)" at bounding box center [484, 299] width 143 height 13
click at [423, 323] on input "search" at bounding box center [632, 330] width 452 height 28
type input "*"
select select "*"
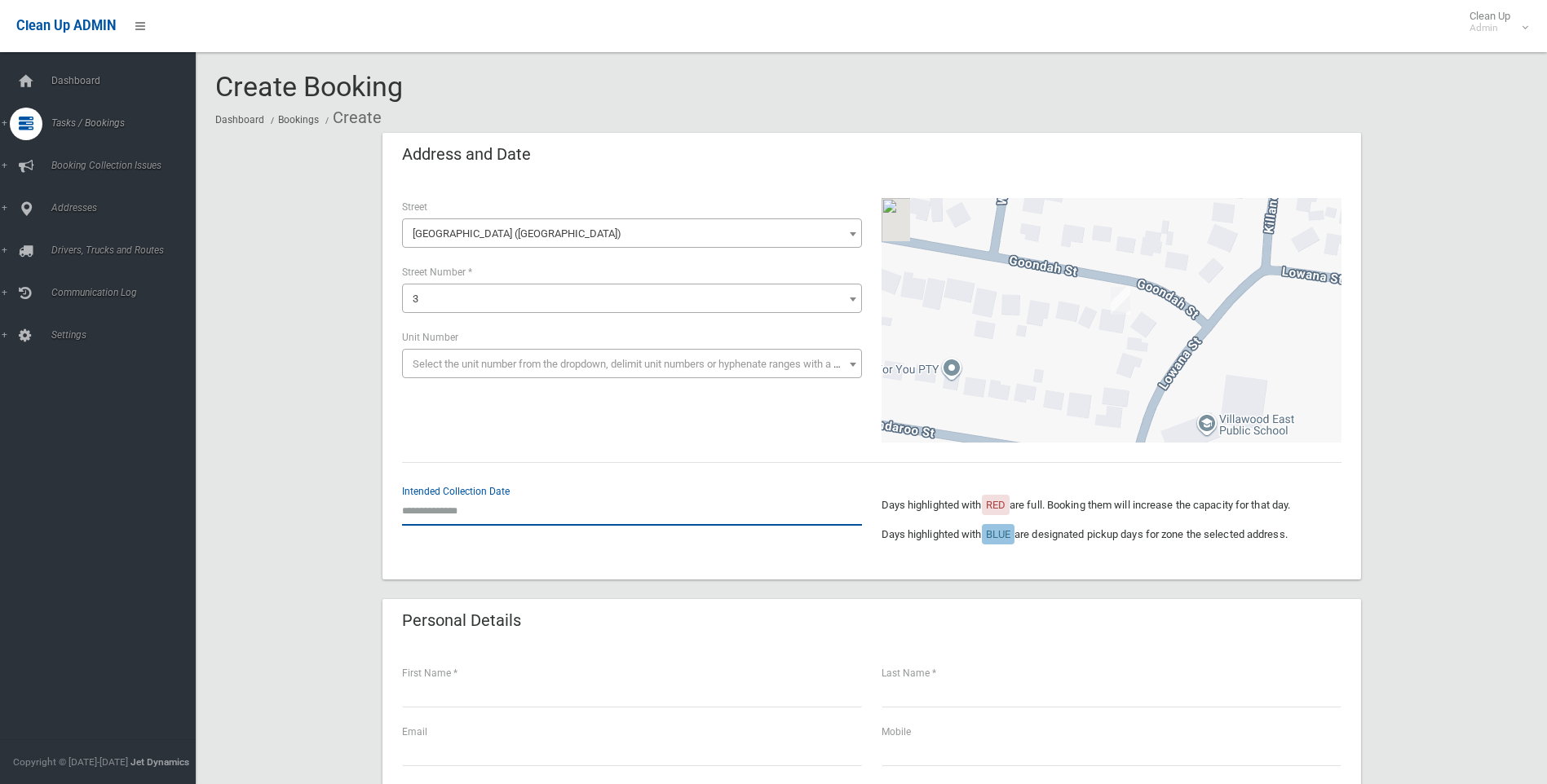
click at [424, 510] on input "text" at bounding box center [632, 510] width 460 height 30
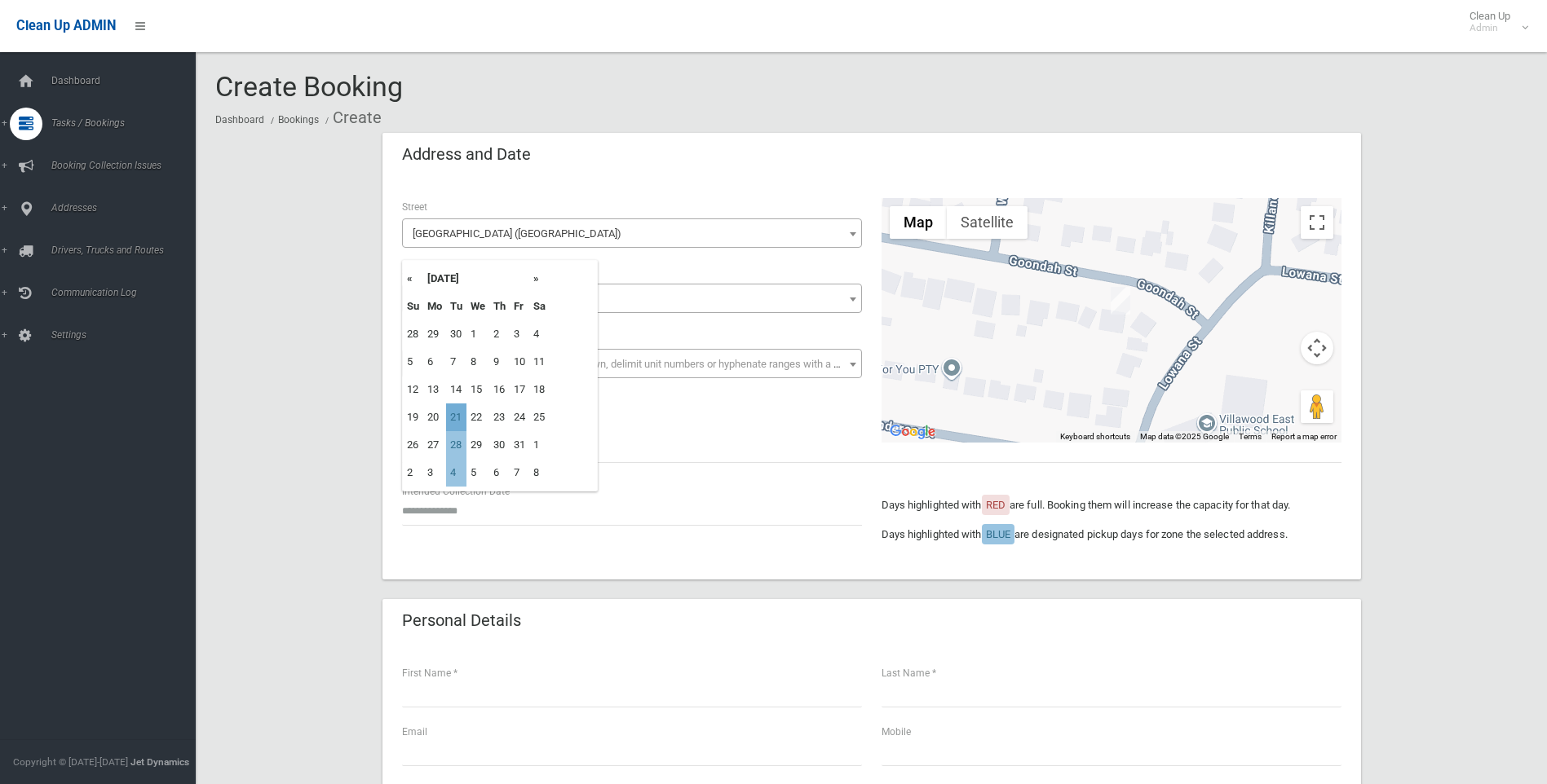
click at [455, 416] on td "21" at bounding box center [456, 417] width 21 height 28
type input "**********"
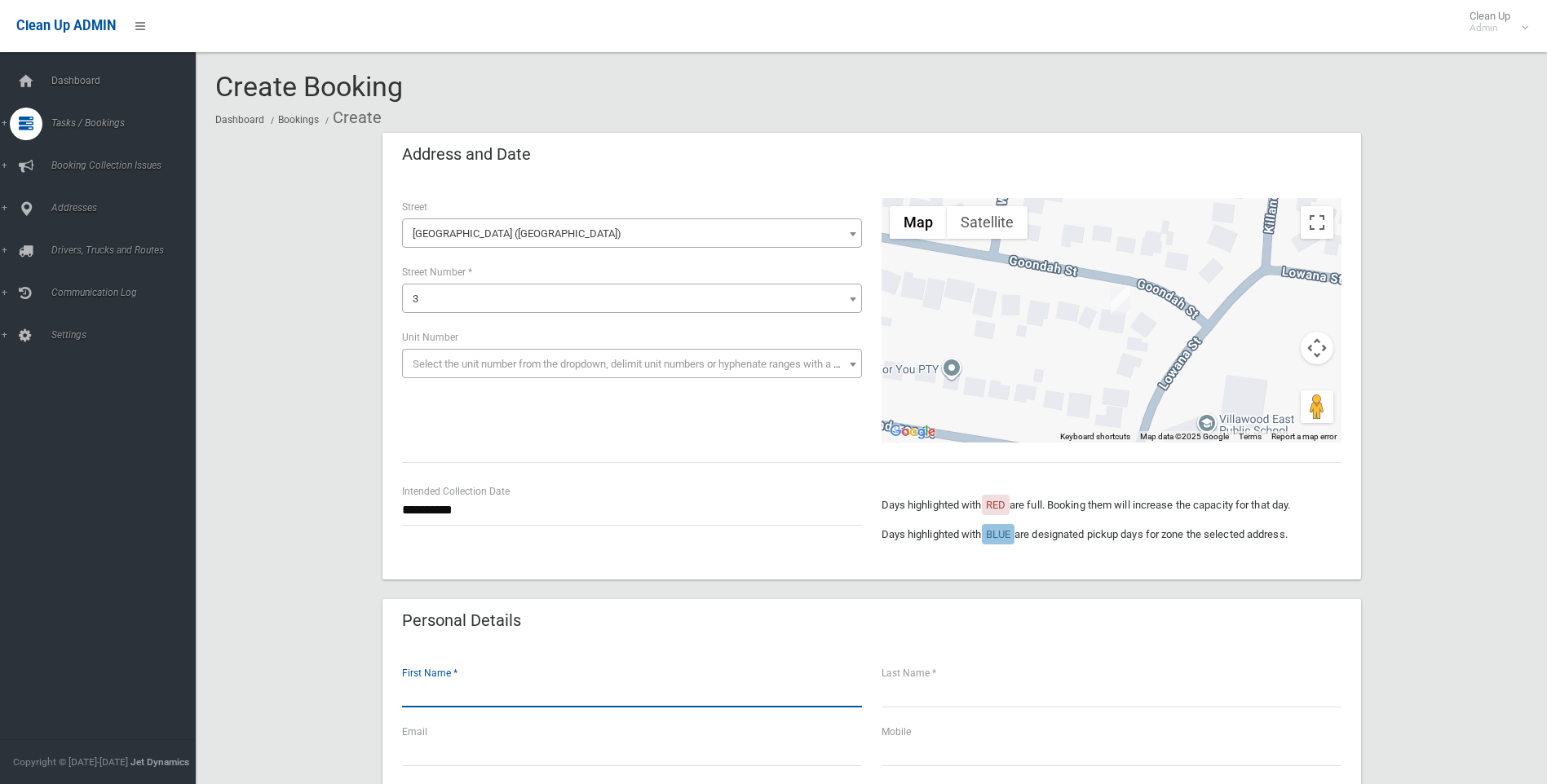
click at [416, 698] on input "text" at bounding box center [632, 692] width 460 height 30
type input "********"
click at [897, 699] on input "text" at bounding box center [1112, 692] width 460 height 30
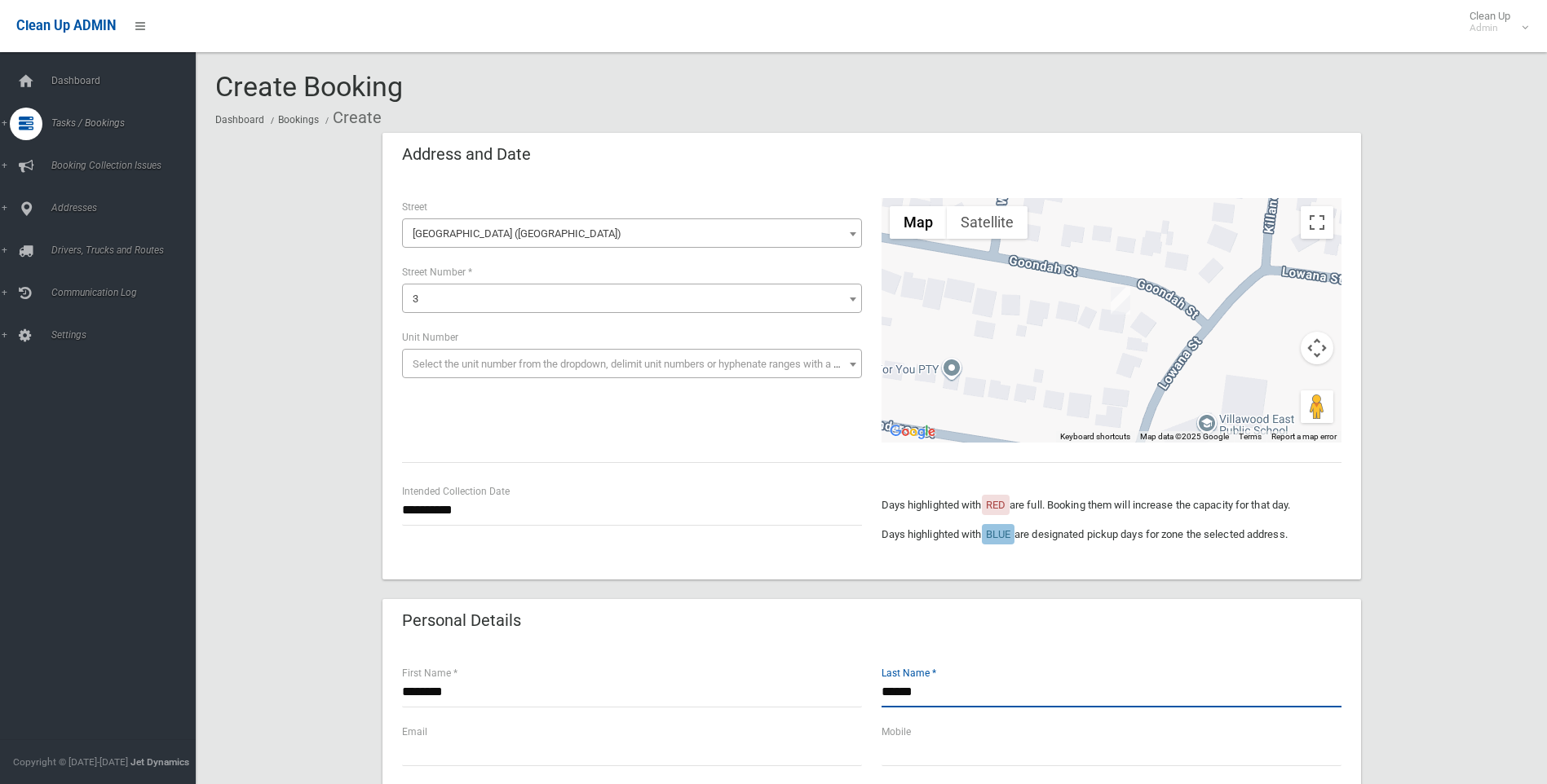
type input "******"
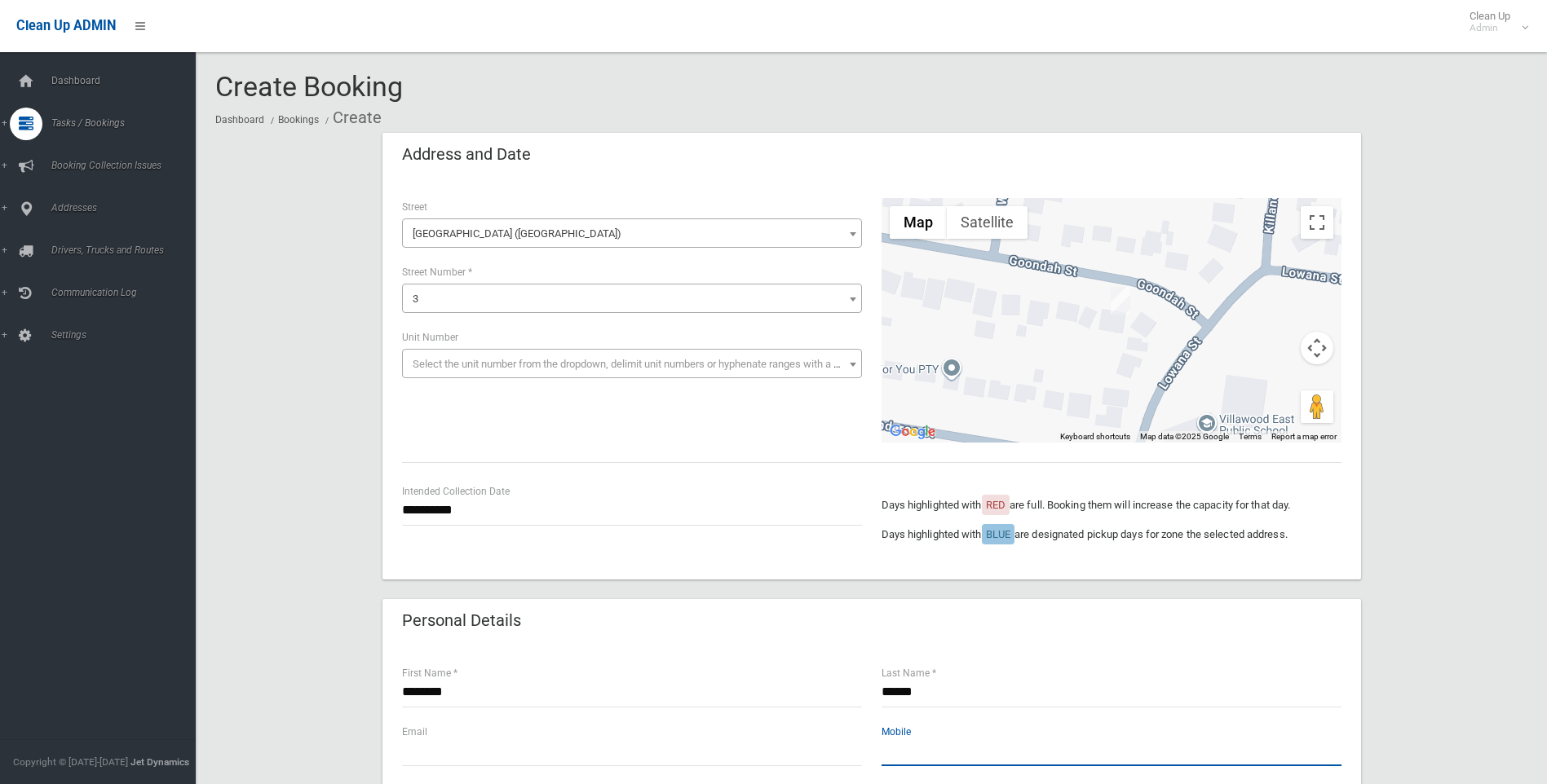
click at [911, 751] on input "text" at bounding box center [1112, 751] width 460 height 30
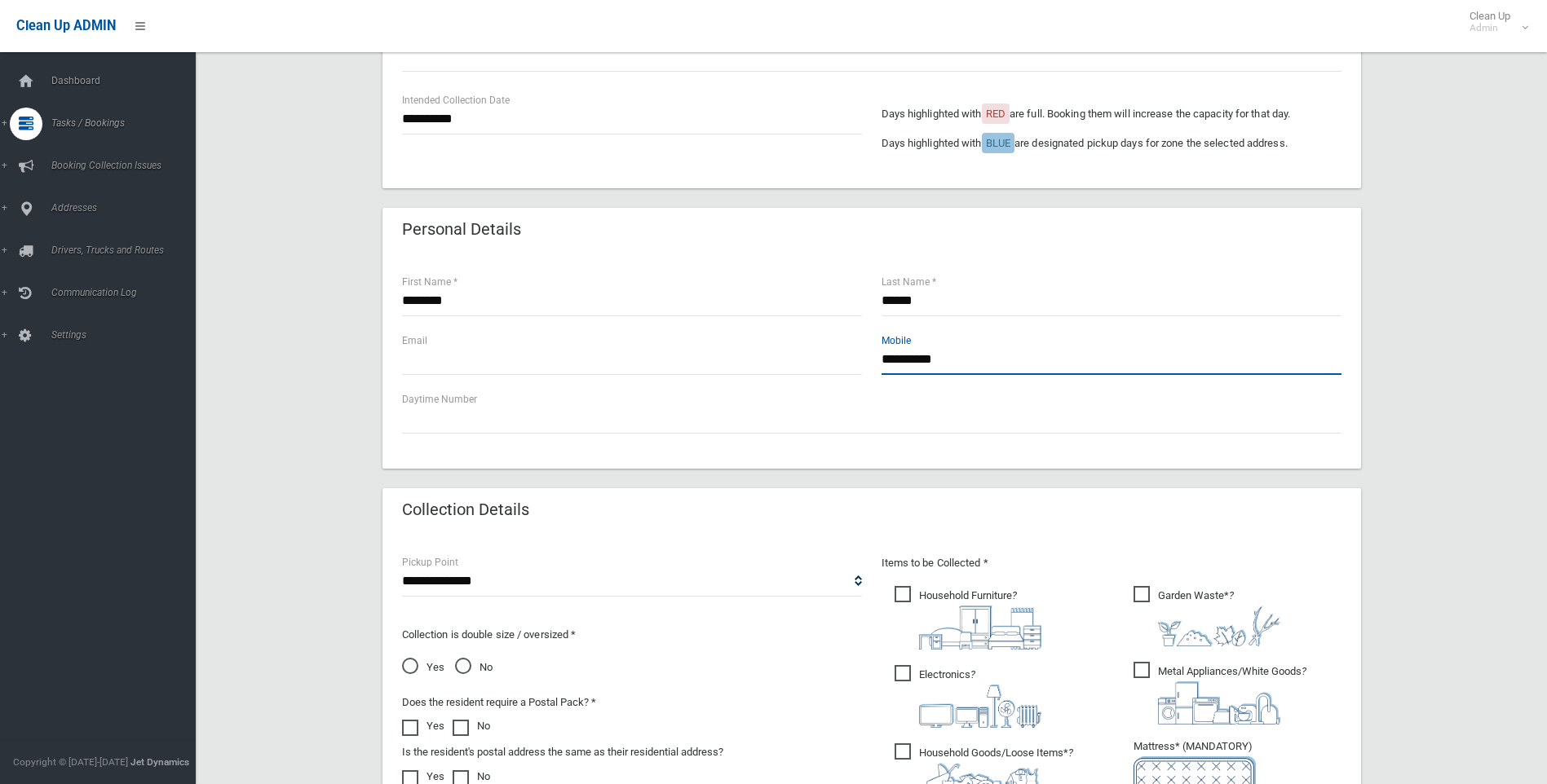
scroll to position [407, 0]
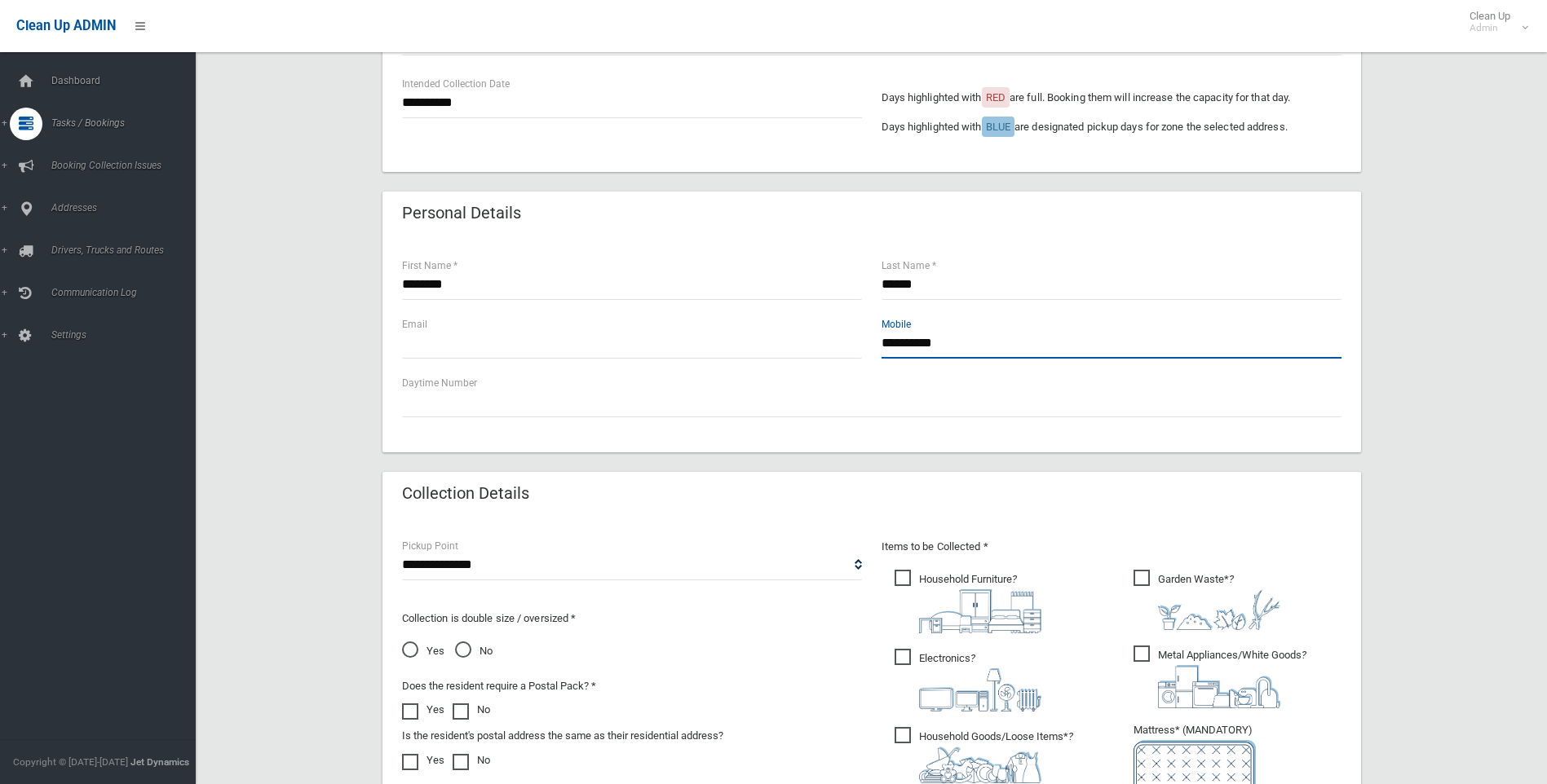
type input "**********"
click at [424, 569] on select "**********" at bounding box center [632, 565] width 460 height 30
select select "*"
click at [402, 551] on select "**********" at bounding box center [632, 565] width 460 height 30
click at [899, 581] on span "Household Furniture ?" at bounding box center [968, 601] width 147 height 64
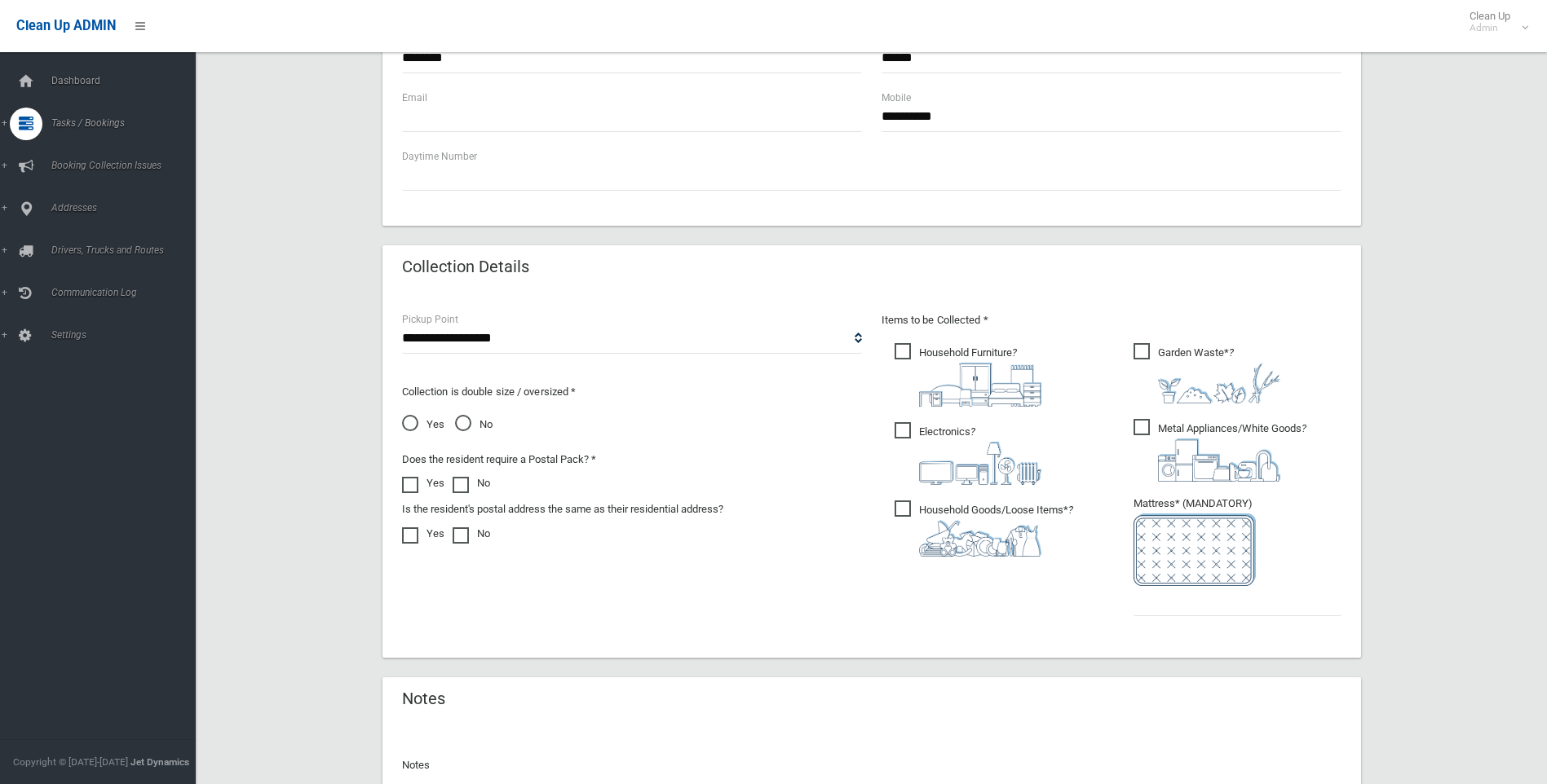
scroll to position [652, 0]
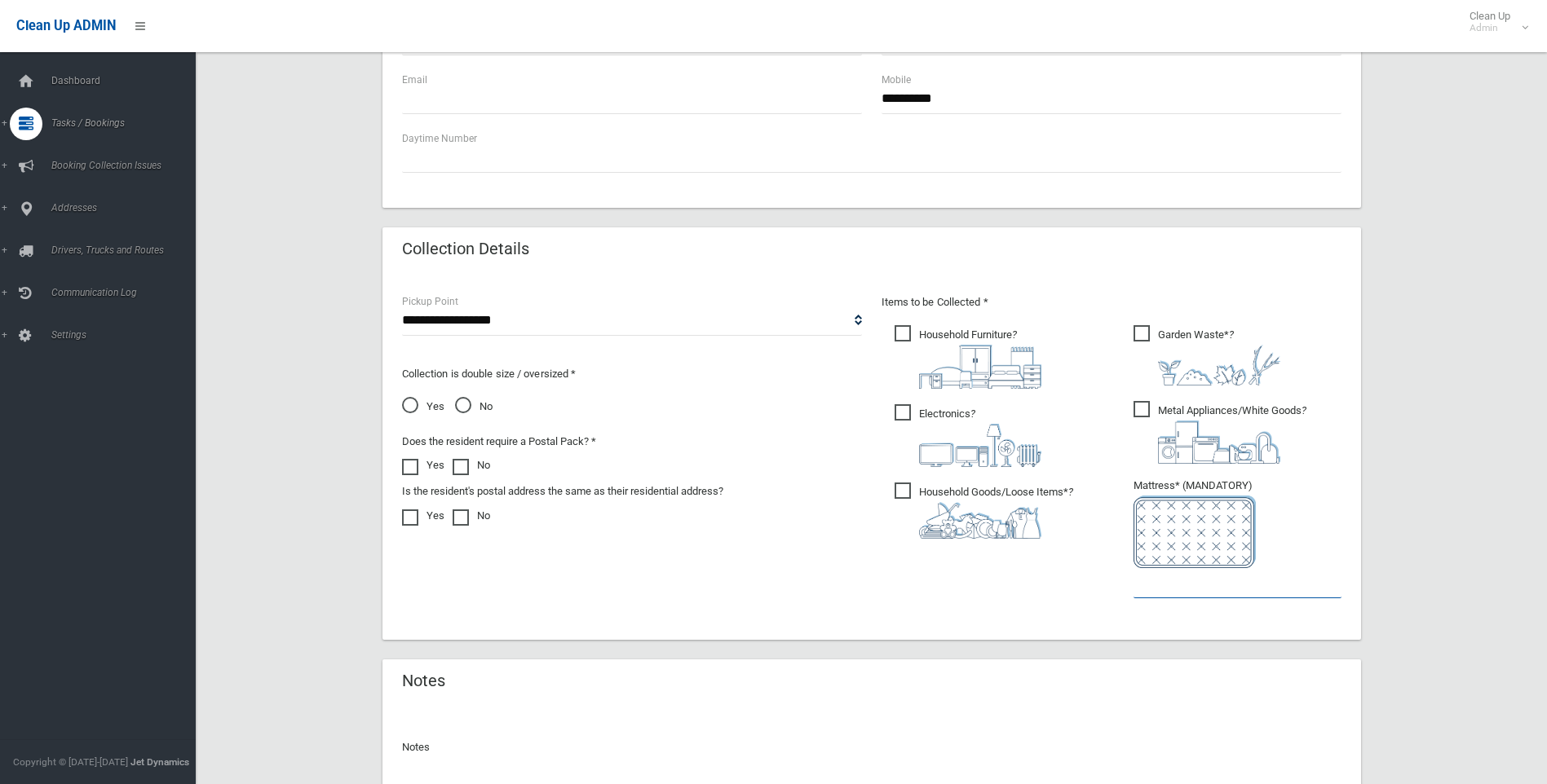
click at [1143, 585] on input "text" at bounding box center [1238, 583] width 208 height 30
drag, startPoint x: 1149, startPoint y: 580, endPoint x: 1104, endPoint y: 591, distance: 46.3
click at [1104, 591] on div "Items to be Collected * Household Furniture ? *" at bounding box center [1112, 457] width 480 height 328
type input "*"
click at [902, 495] on span "Household Goods/Loose Items* ?" at bounding box center [984, 511] width 178 height 56
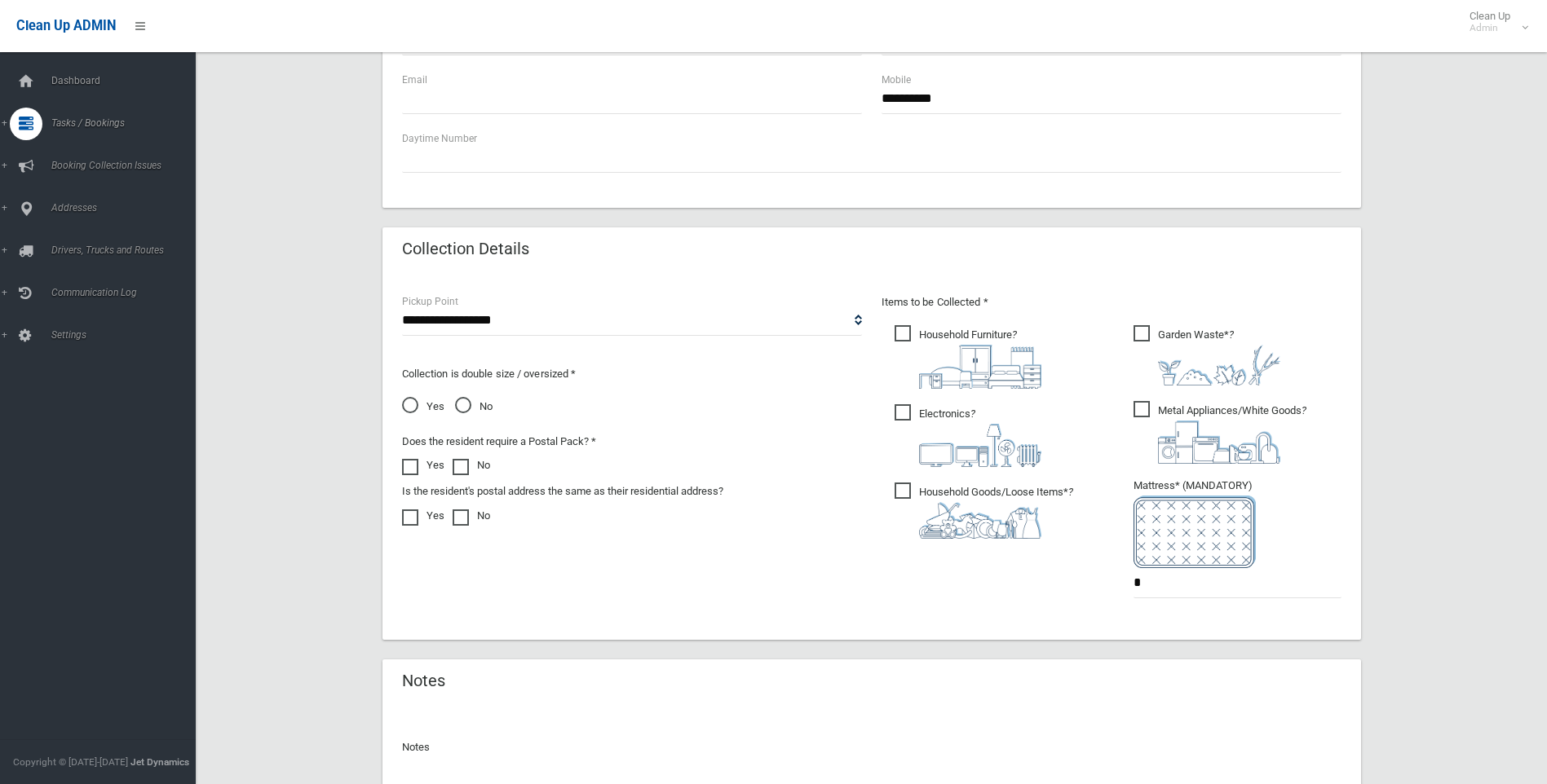
click at [466, 401] on span "No" at bounding box center [474, 407] width 38 height 20
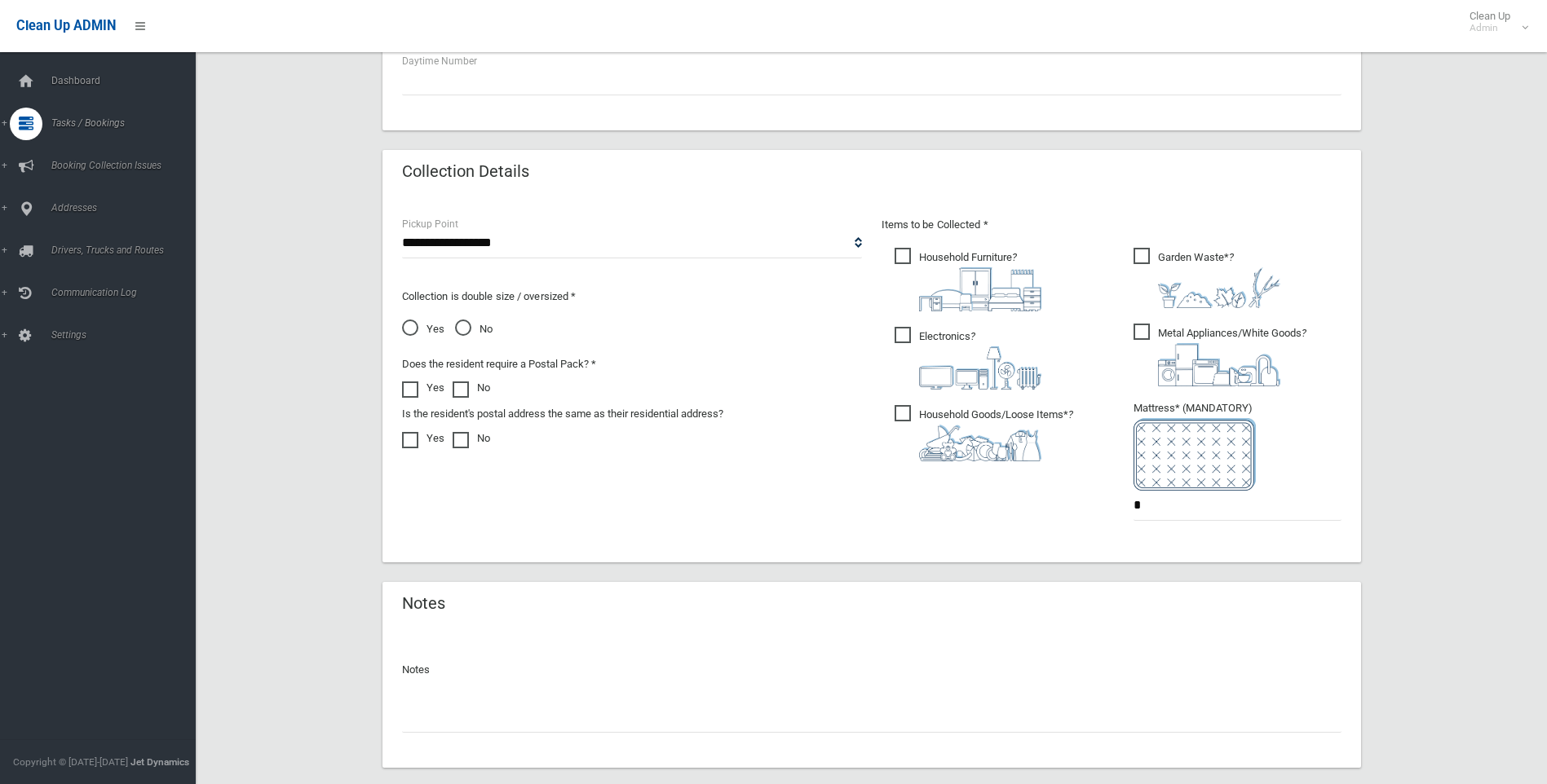
scroll to position [821, 0]
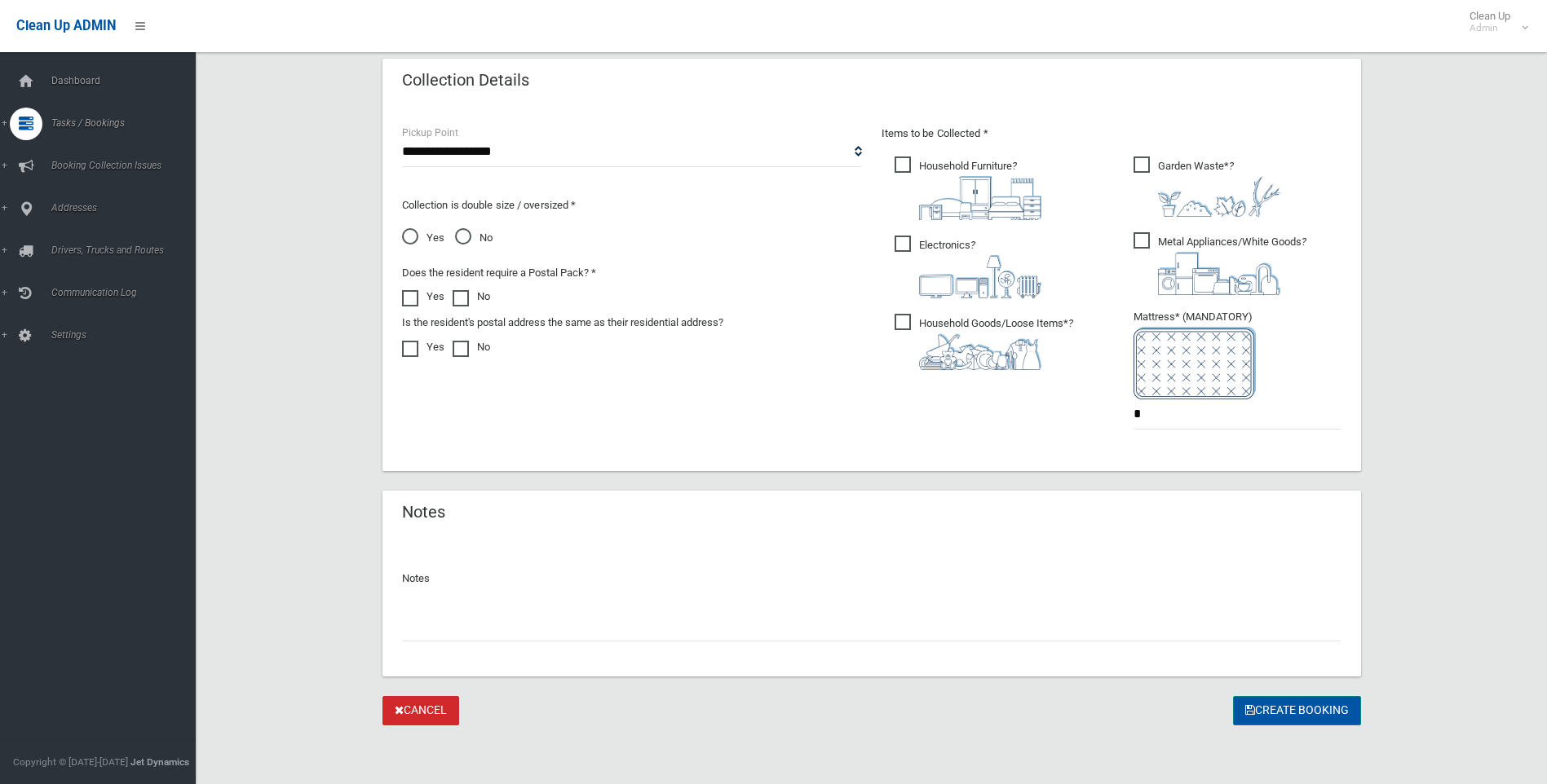
click at [1266, 710] on button "Create Booking" at bounding box center [1297, 711] width 128 height 30
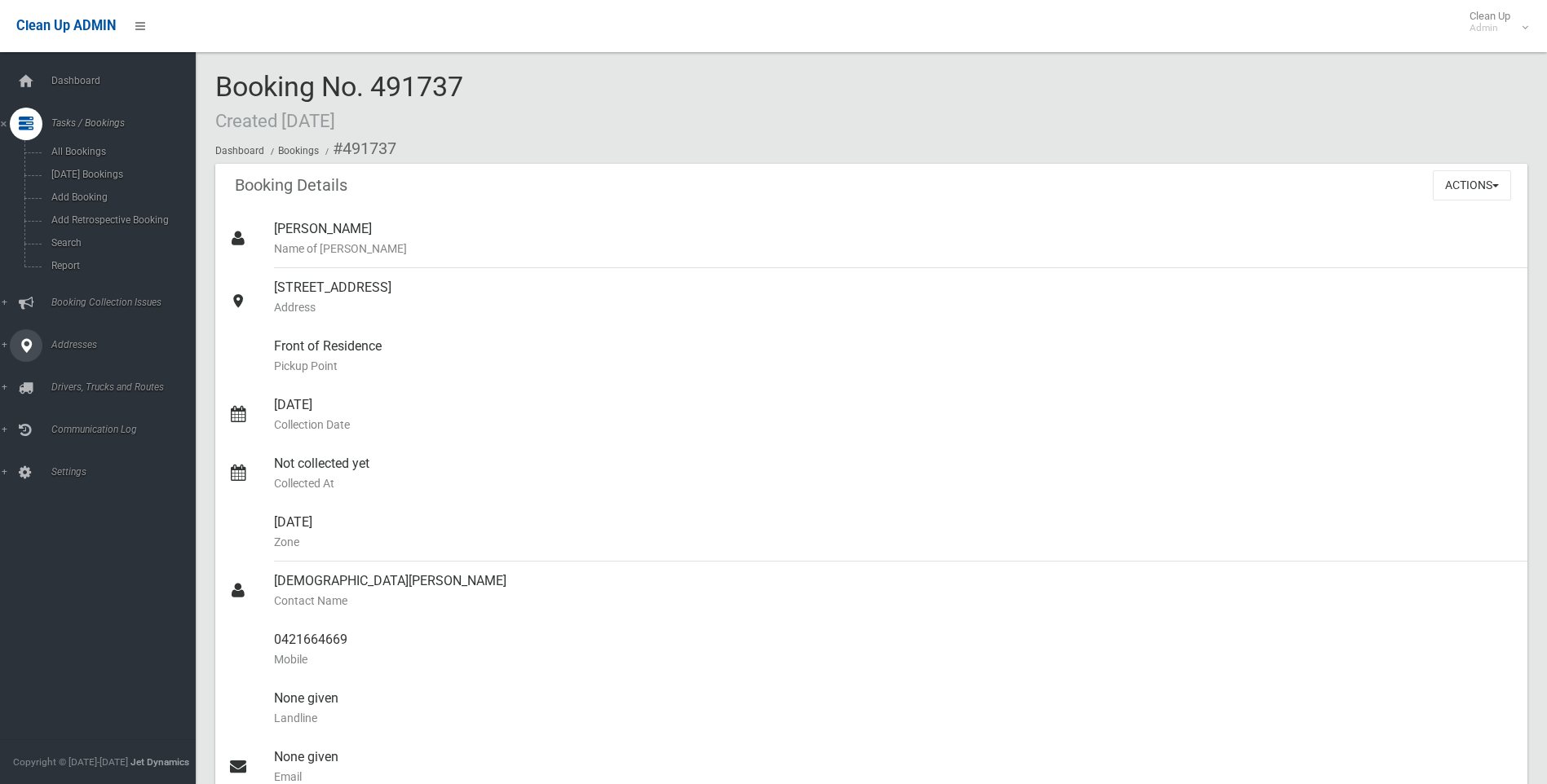
click at [72, 343] on span "Addresses" at bounding box center [127, 344] width 161 height 12
click at [84, 234] on span "All Addresses" at bounding box center [121, 236] width 148 height 12
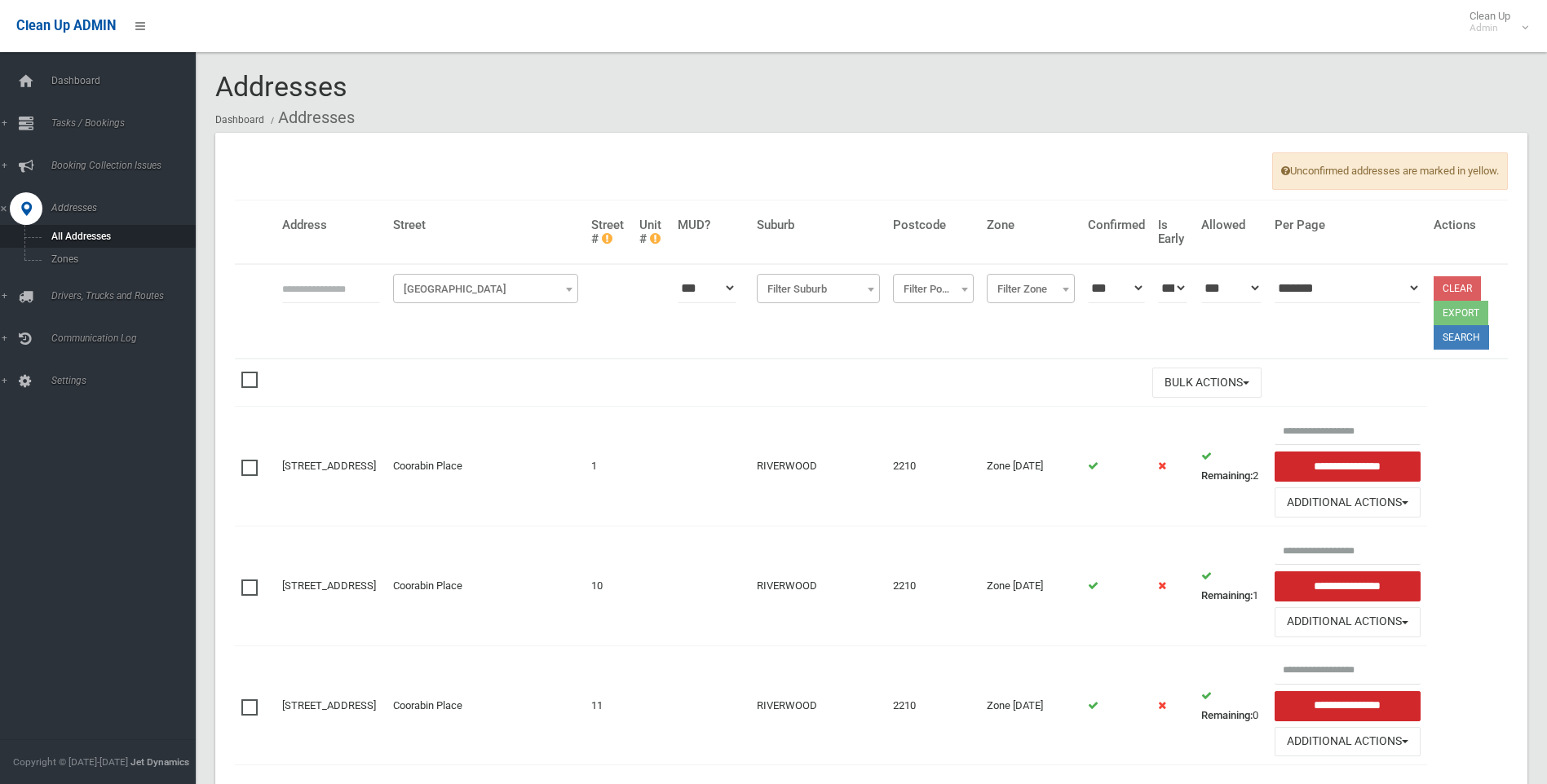
click at [402, 288] on span "[GEOGRAPHIC_DATA]" at bounding box center [486, 289] width 177 height 23
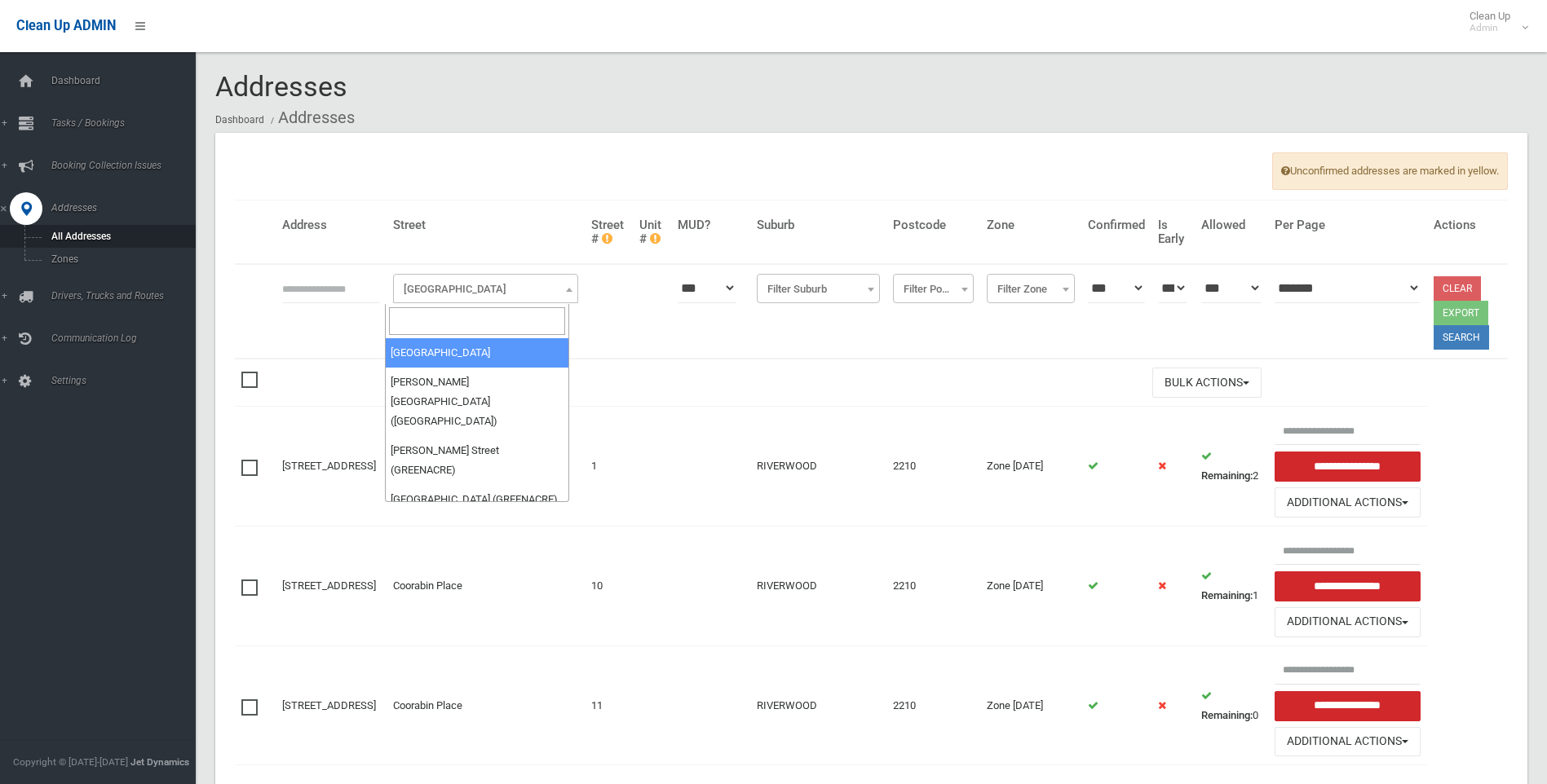
click at [416, 324] on input "search" at bounding box center [478, 321] width 177 height 28
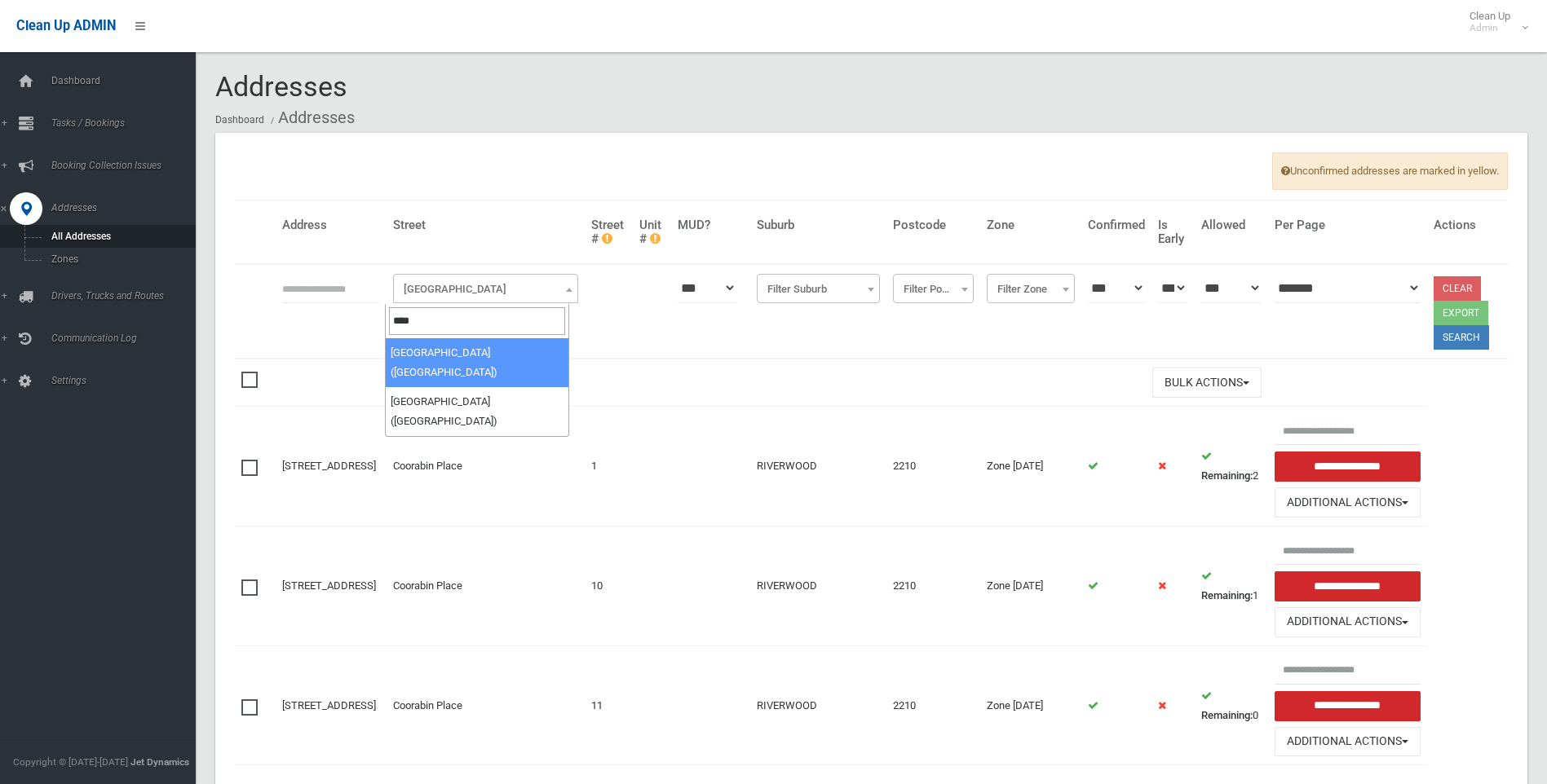
type input "****"
select select "****"
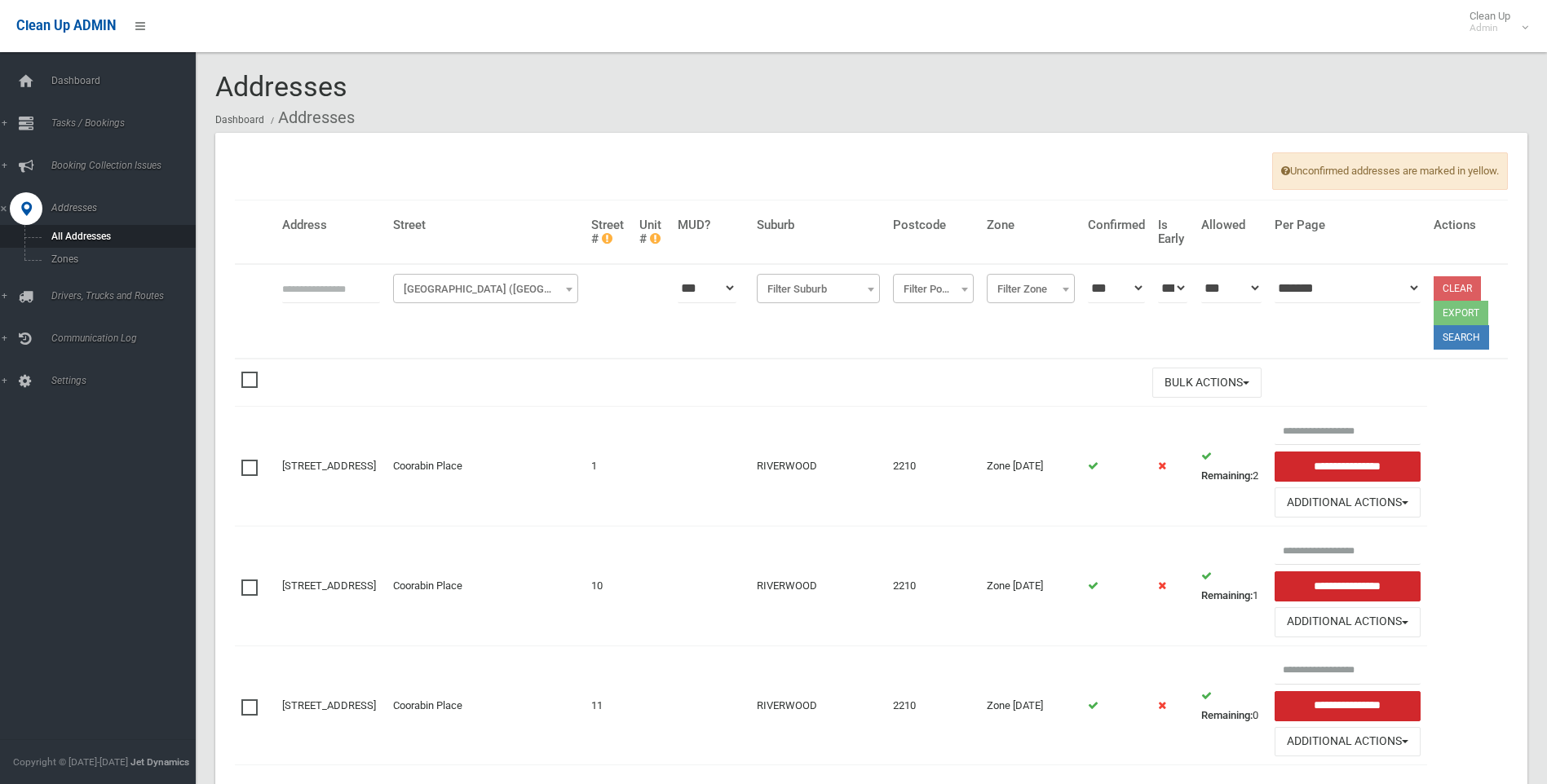
click at [334, 286] on input "text" at bounding box center [331, 287] width 98 height 30
type input "*"
click at [1451, 344] on button "Search" at bounding box center [1462, 337] width 56 height 24
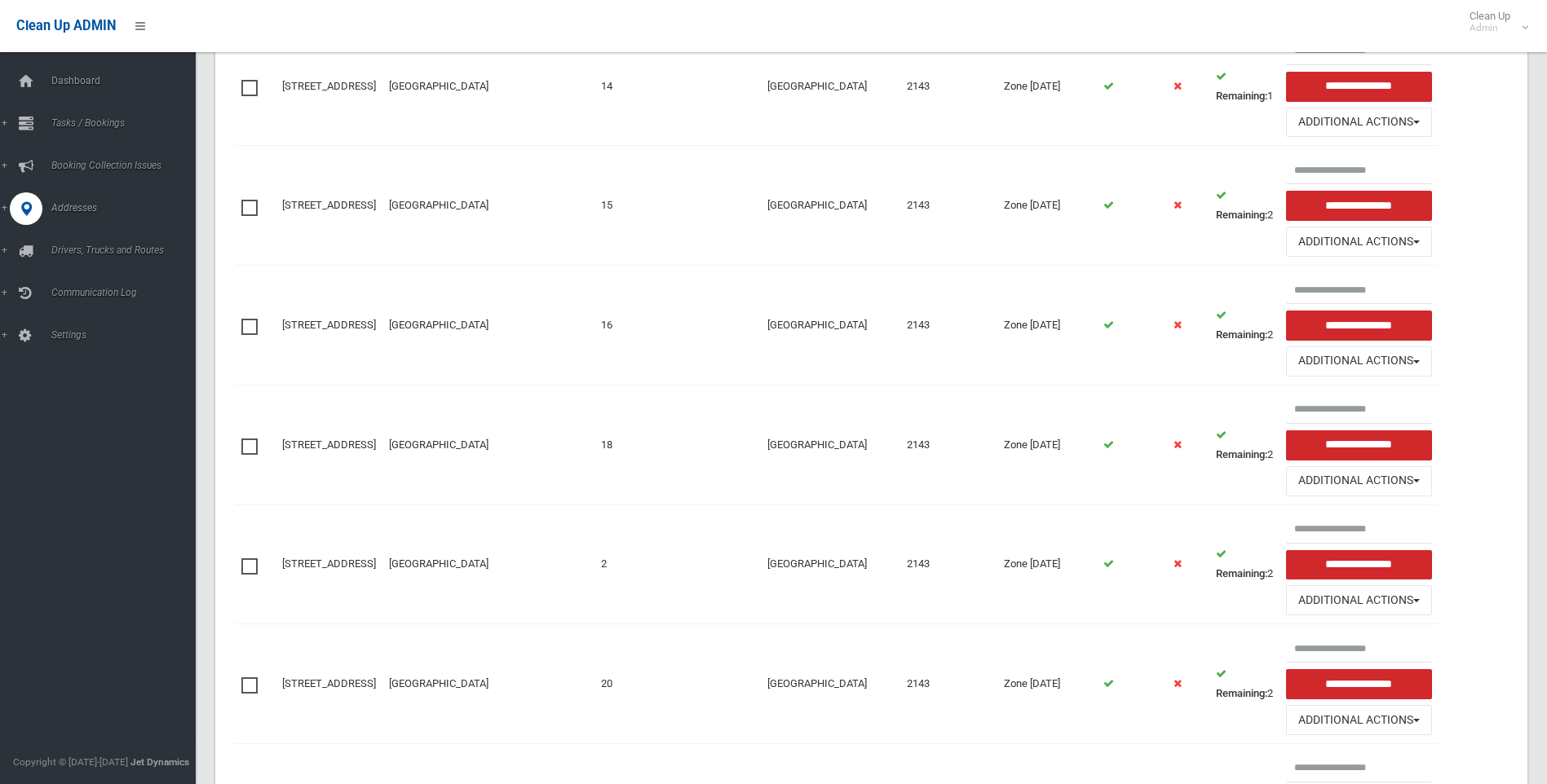
scroll to position [1386, 0]
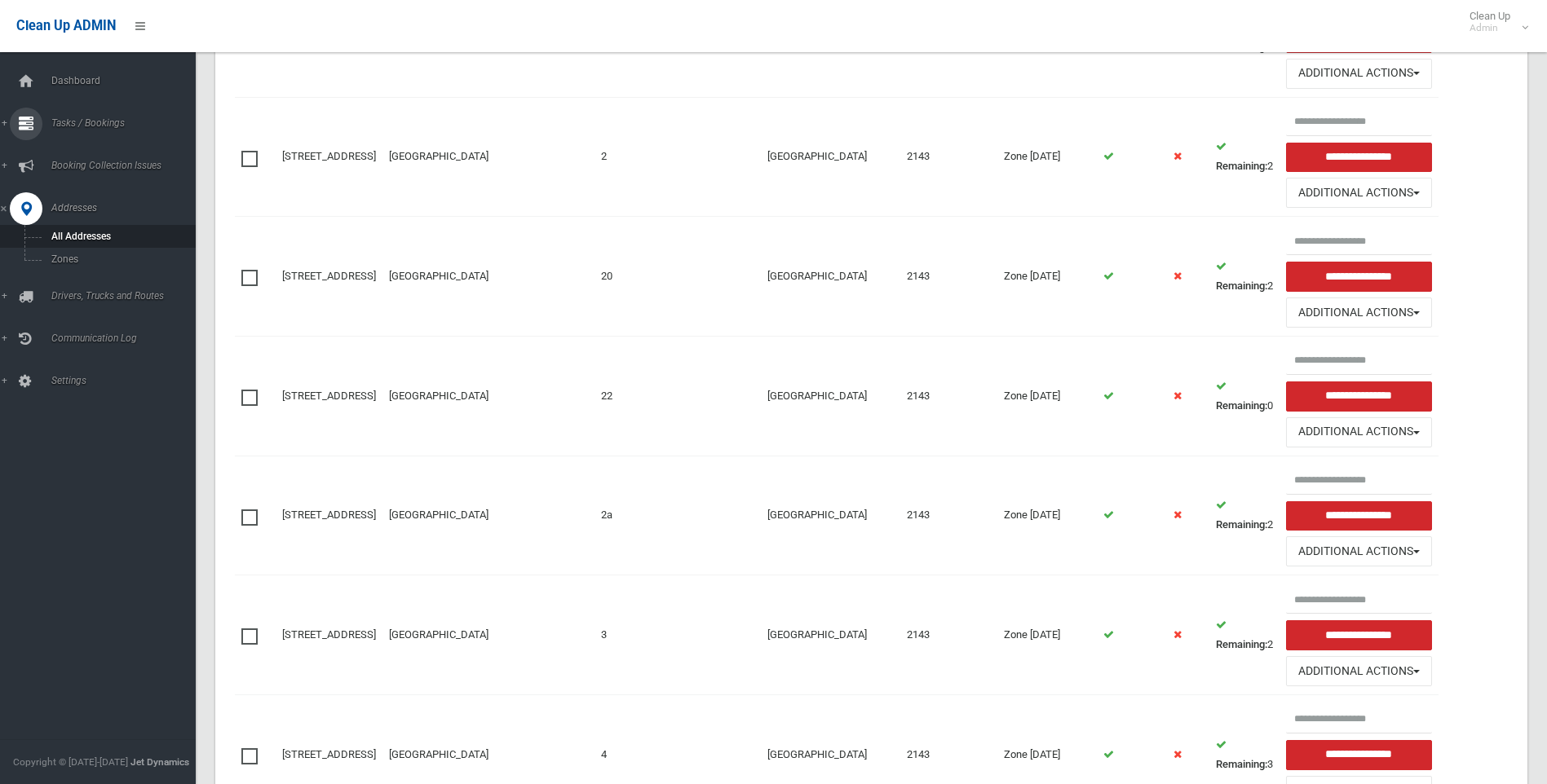
click at [84, 122] on span "Tasks / Bookings" at bounding box center [127, 123] width 161 height 12
click at [76, 196] on span "Add Booking" at bounding box center [121, 197] width 148 height 12
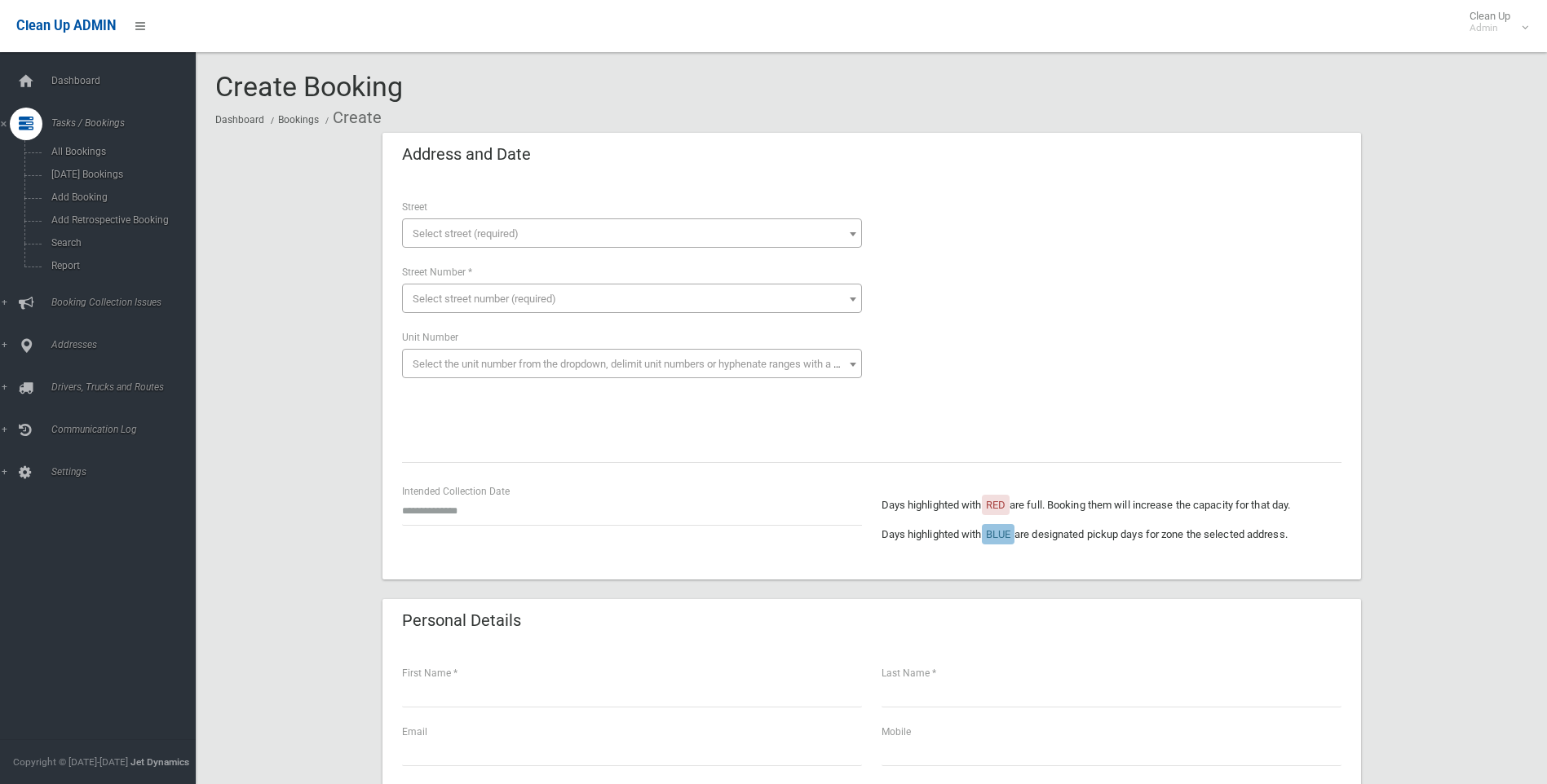
click at [457, 231] on span "Select street (required)" at bounding box center [466, 233] width 106 height 13
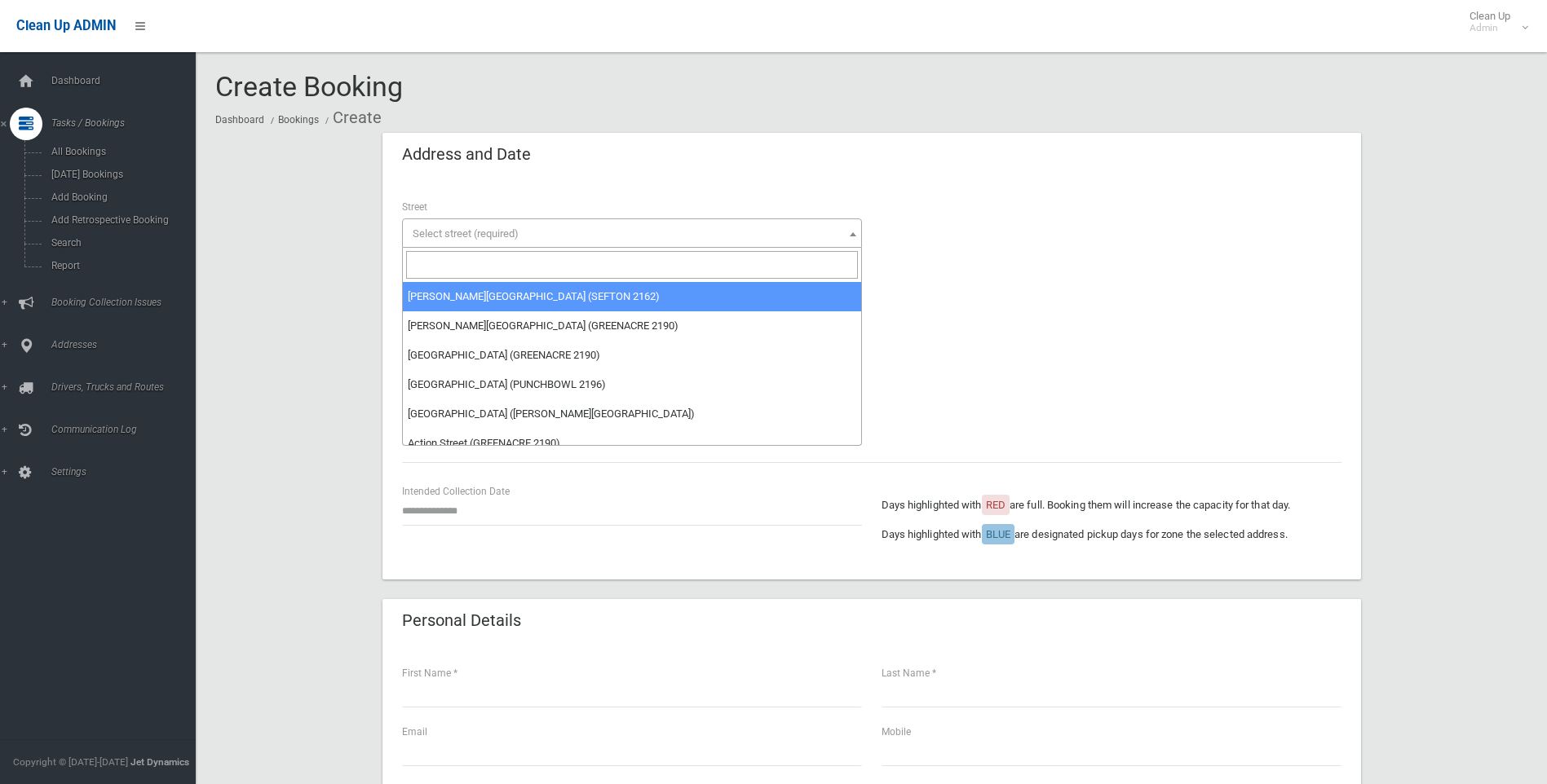
click at [442, 263] on input "search" at bounding box center [632, 265] width 452 height 28
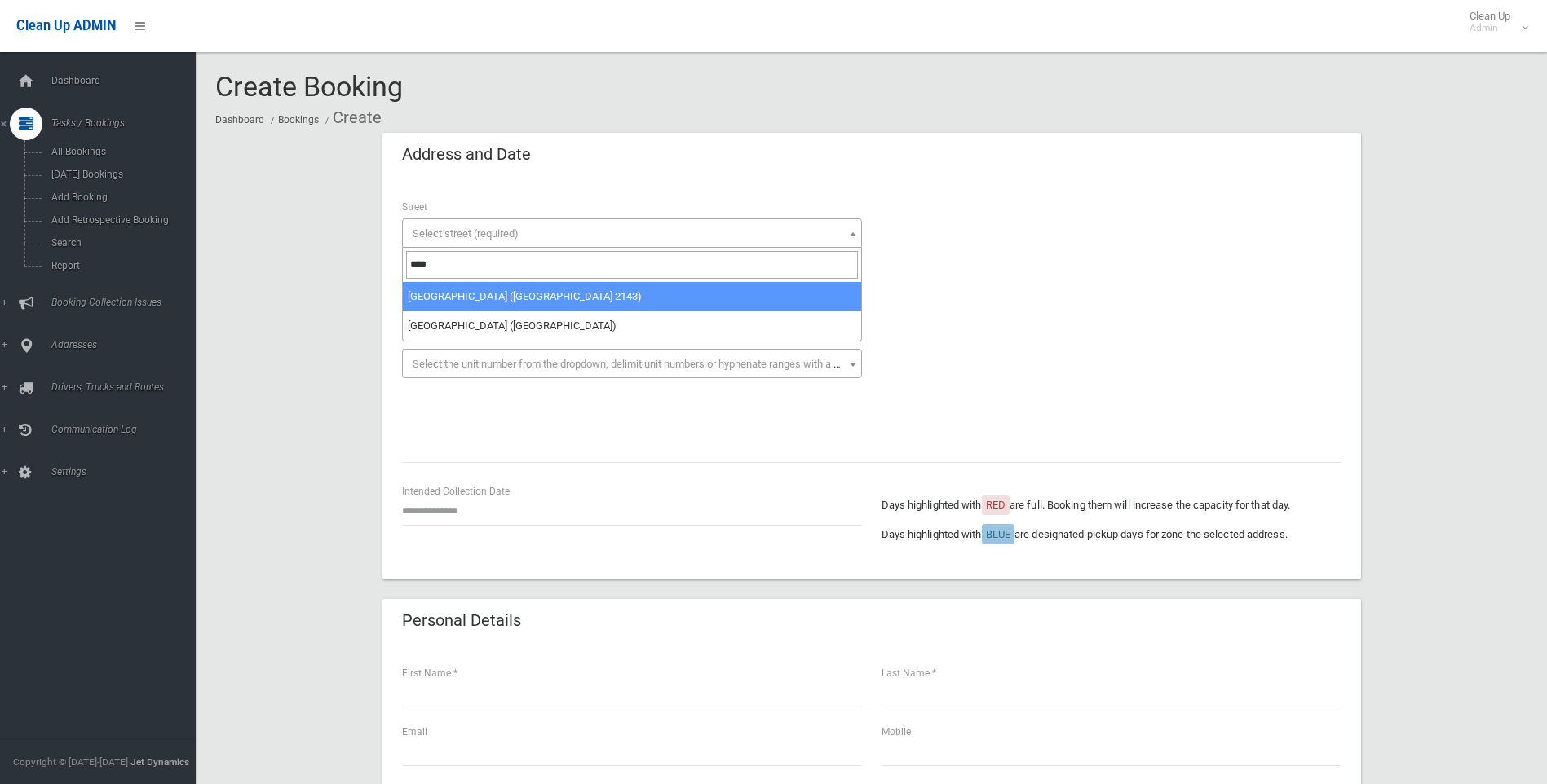
type input "****"
select select "****"
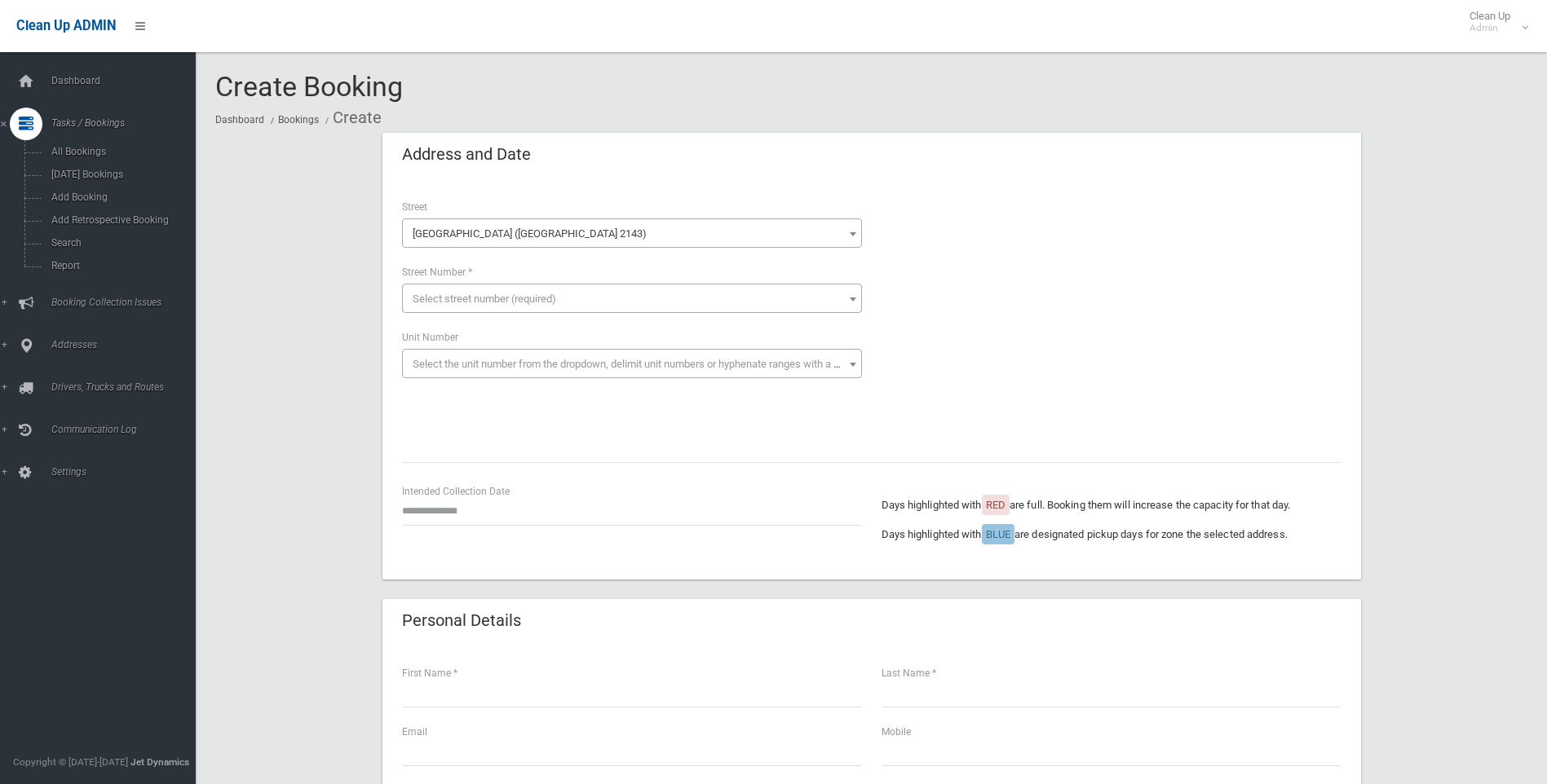
click at [423, 296] on span "Select street number (required)" at bounding box center [484, 299] width 143 height 13
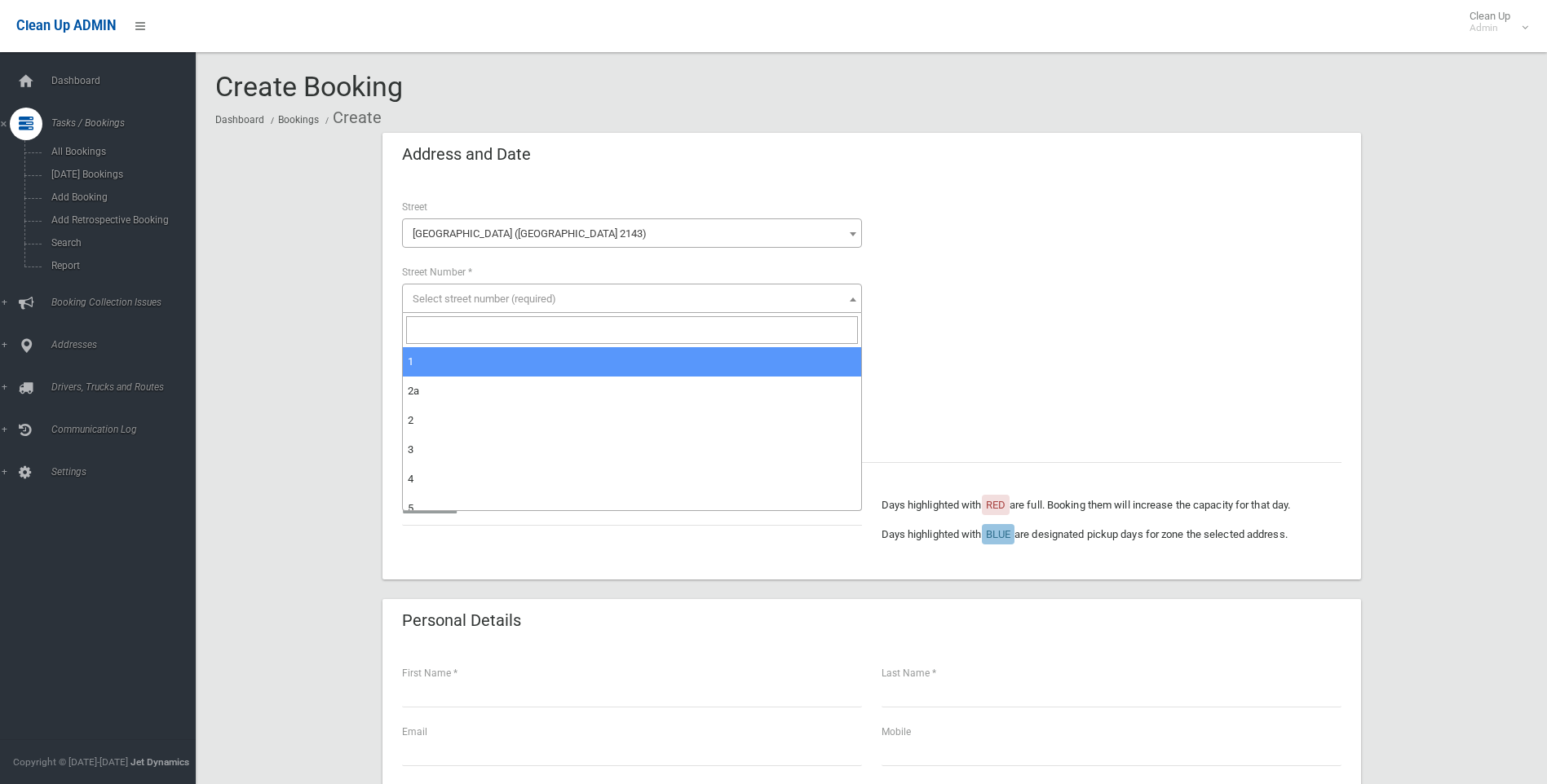
click at [425, 334] on input "search" at bounding box center [632, 330] width 452 height 28
type input "*"
select select "*"
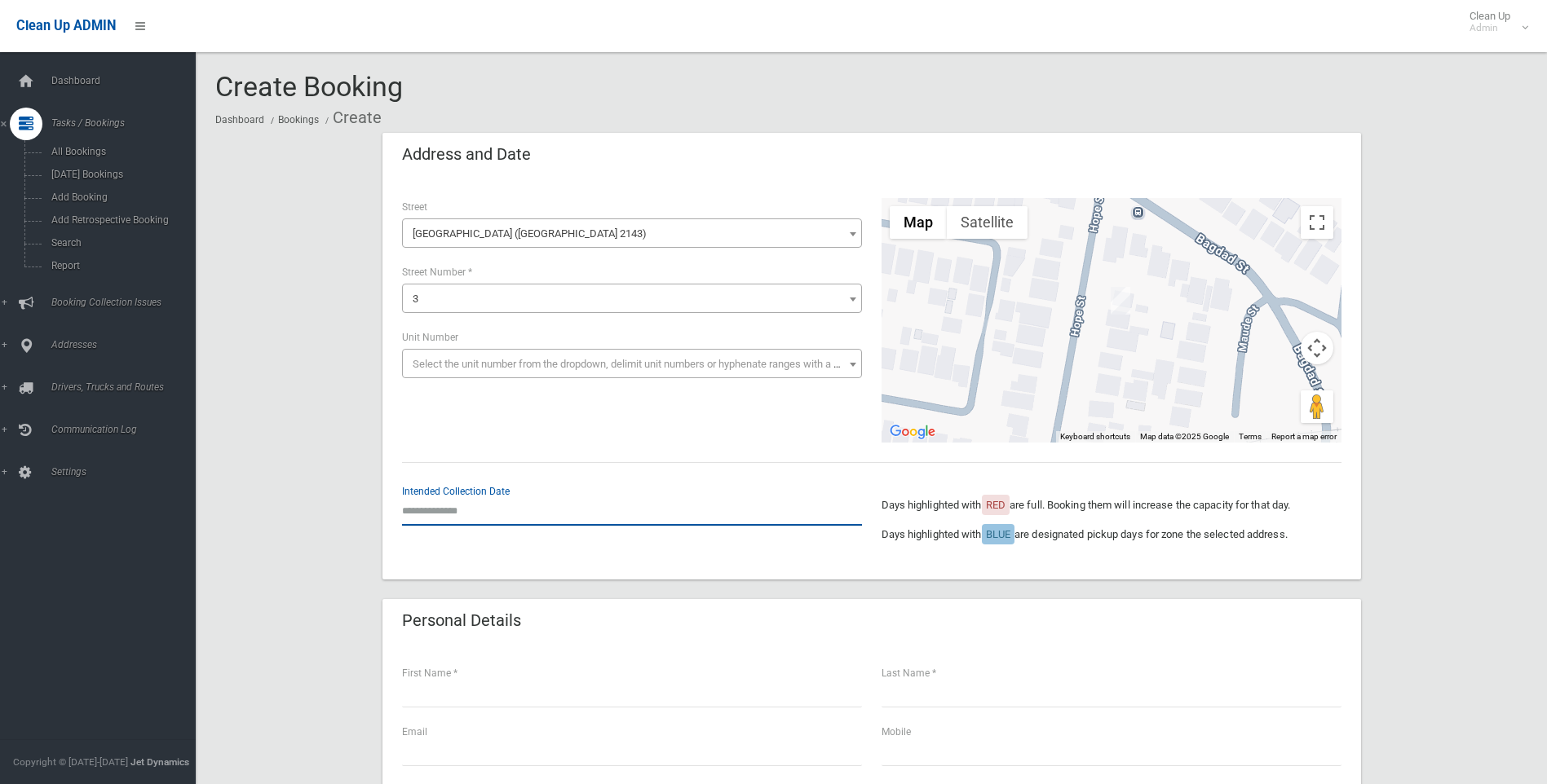
click at [435, 508] on input "text" at bounding box center [632, 510] width 460 height 30
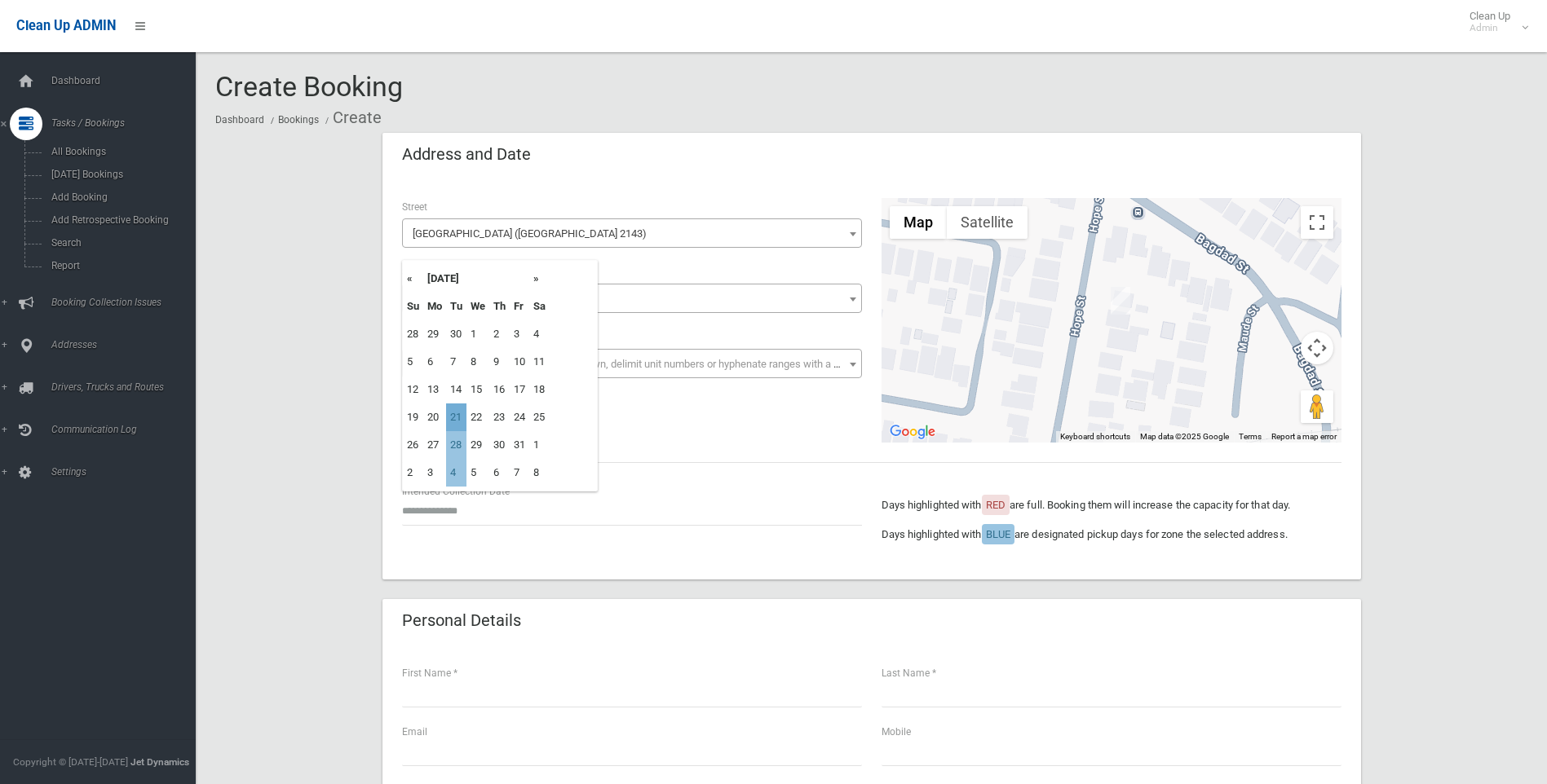
click at [459, 415] on td "21" at bounding box center [456, 417] width 21 height 28
type input "**********"
click at [443, 517] on input "**********" at bounding box center [632, 510] width 460 height 30
click at [456, 416] on td "21" at bounding box center [456, 417] width 21 height 28
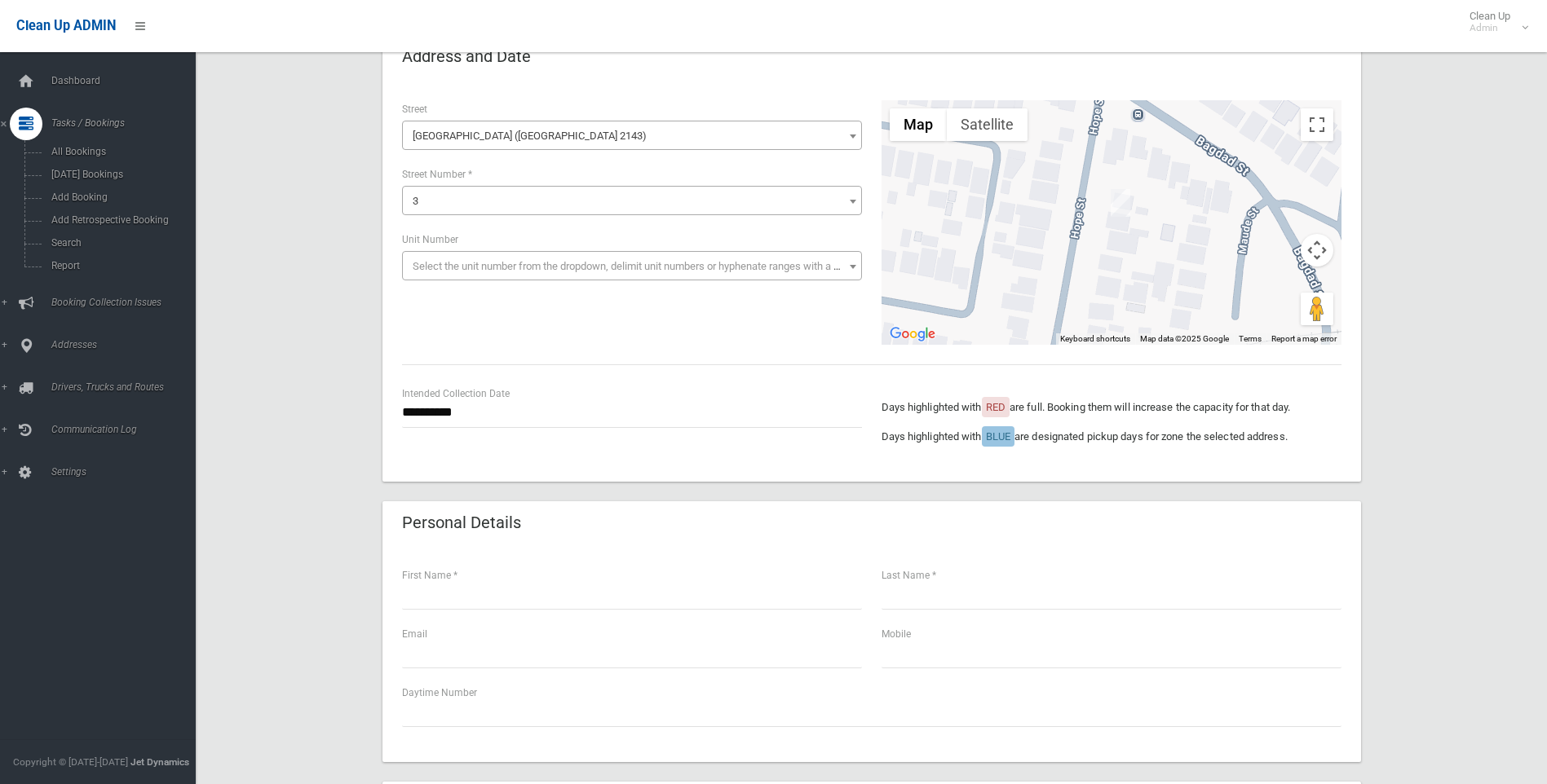
scroll to position [244, 0]
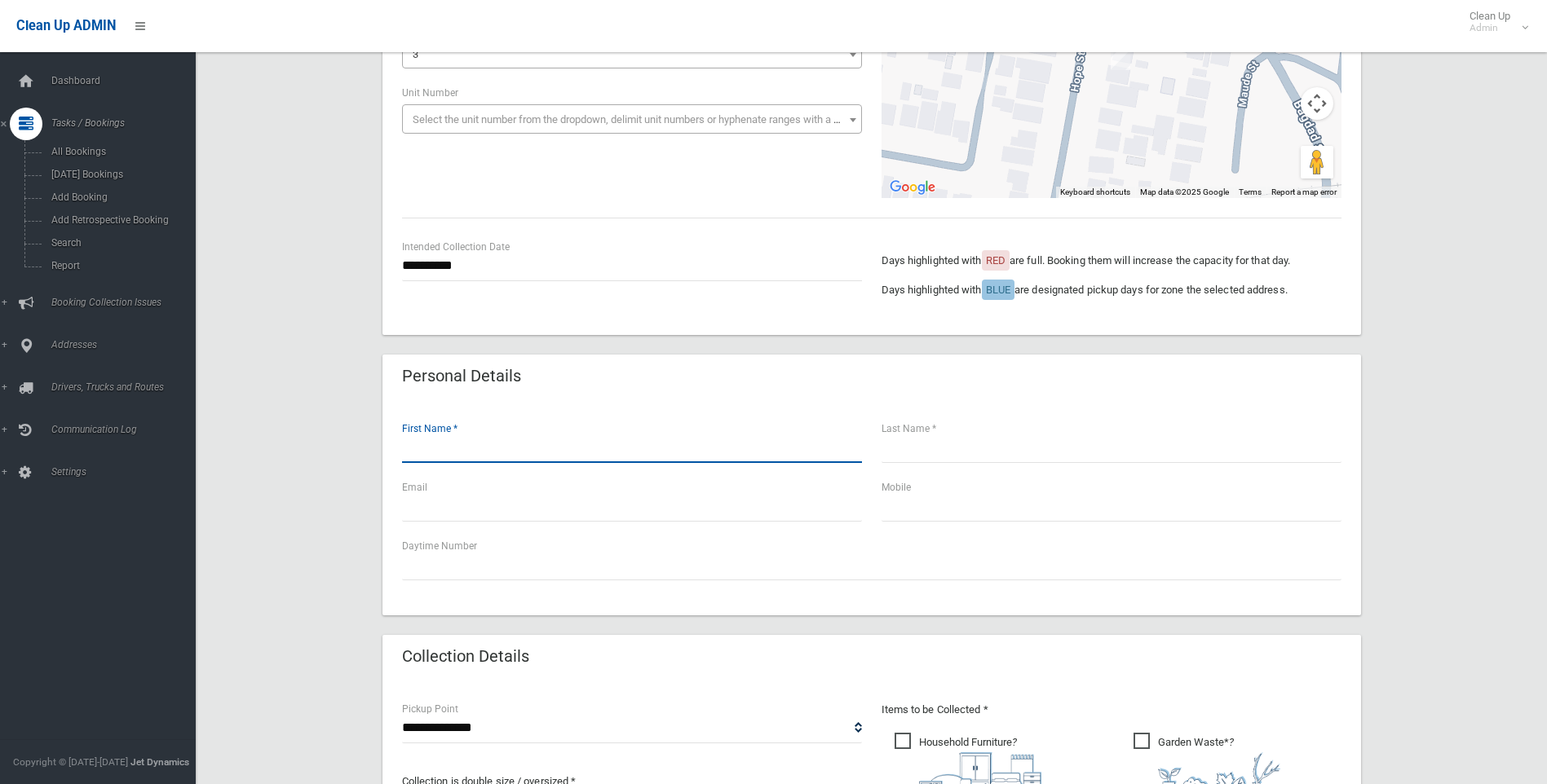
click at [431, 446] on input "text" at bounding box center [632, 447] width 460 height 30
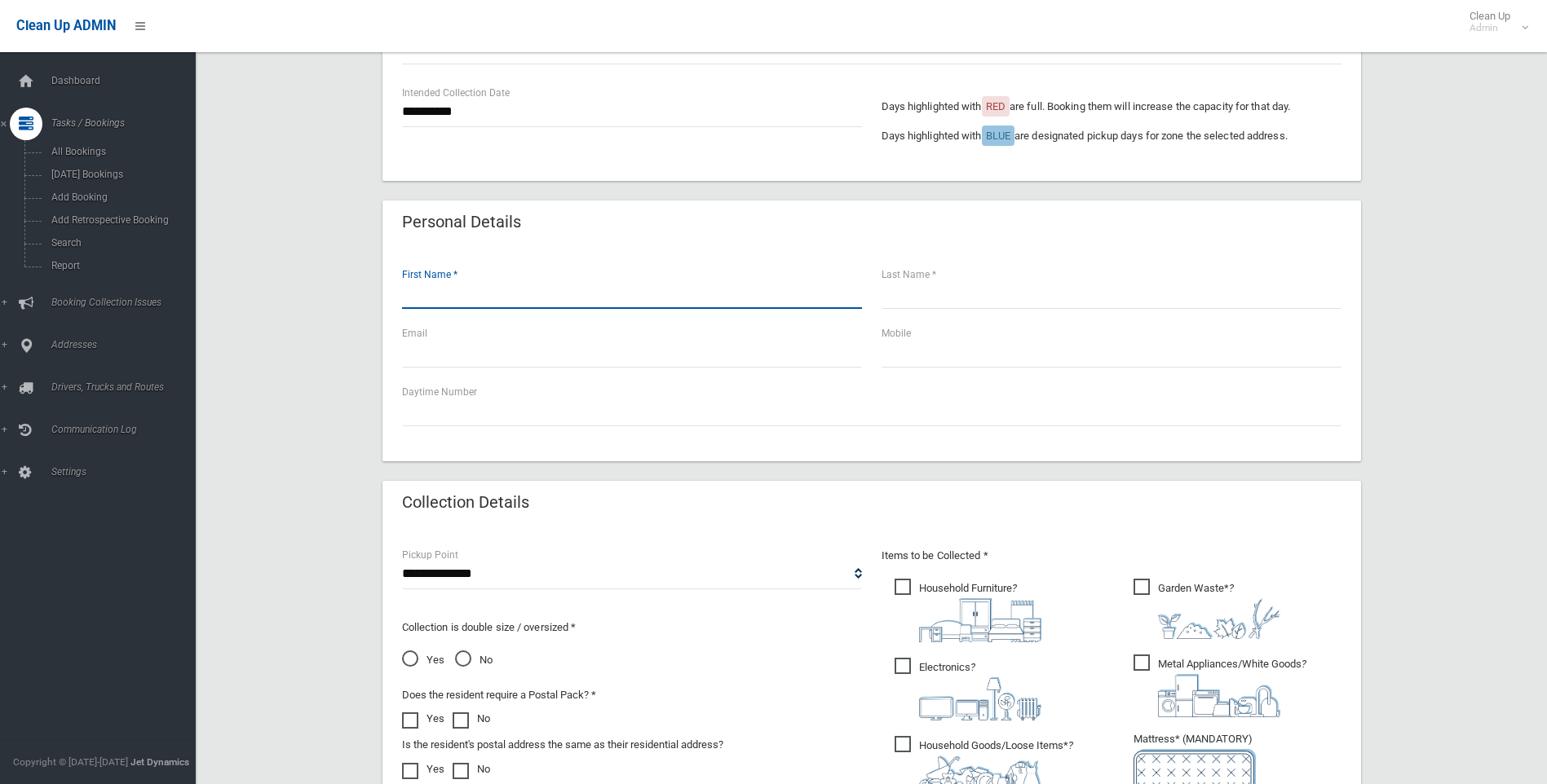
scroll to position [652, 0]
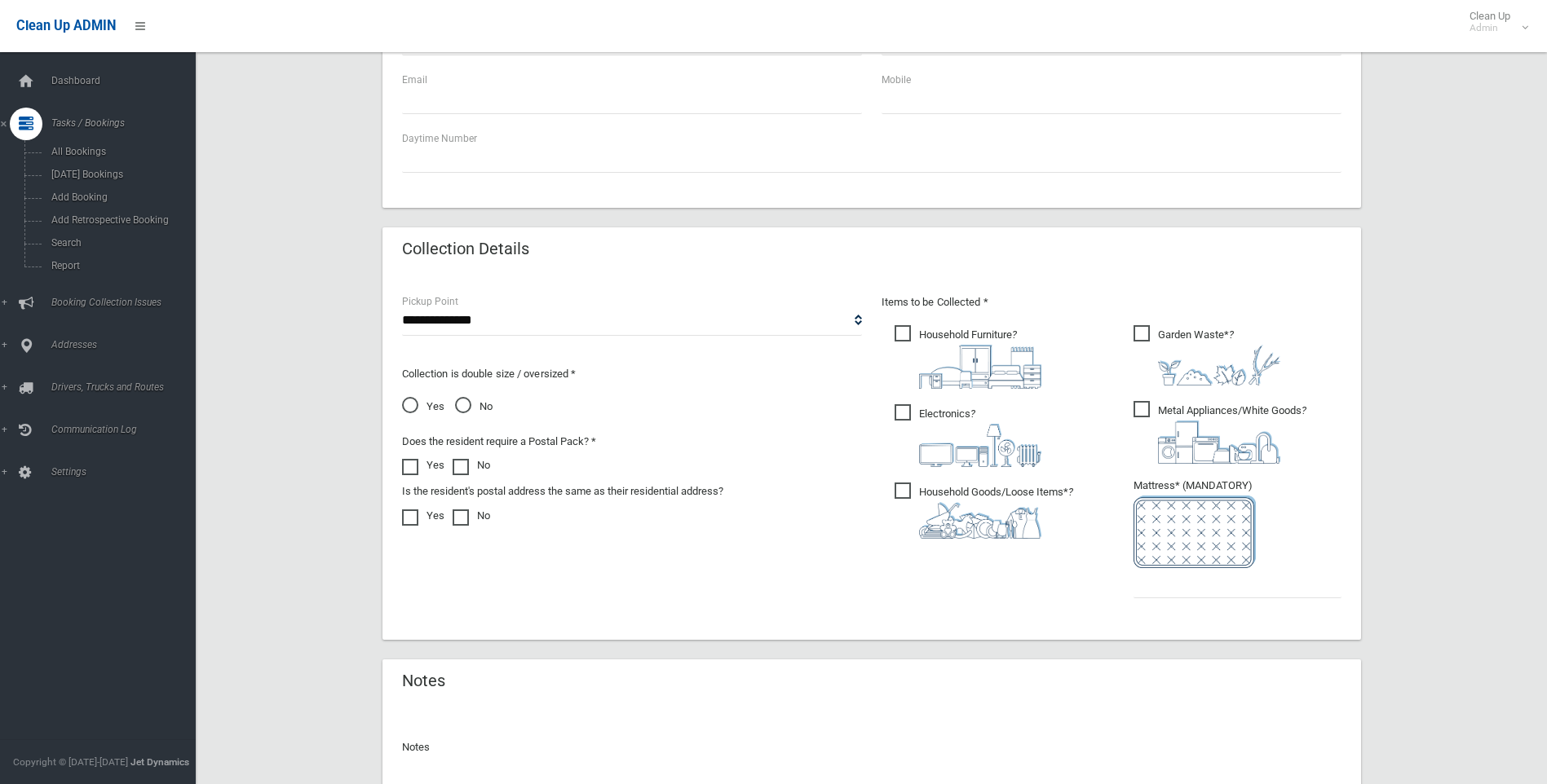
click at [904, 490] on span "Household Goods/Loose Items* ?" at bounding box center [984, 511] width 178 height 56
click at [449, 324] on select "**********" at bounding box center [632, 320] width 460 height 30
select select "*"
click at [402, 305] on select "**********" at bounding box center [632, 320] width 460 height 30
click at [456, 406] on span "No" at bounding box center [474, 407] width 38 height 20
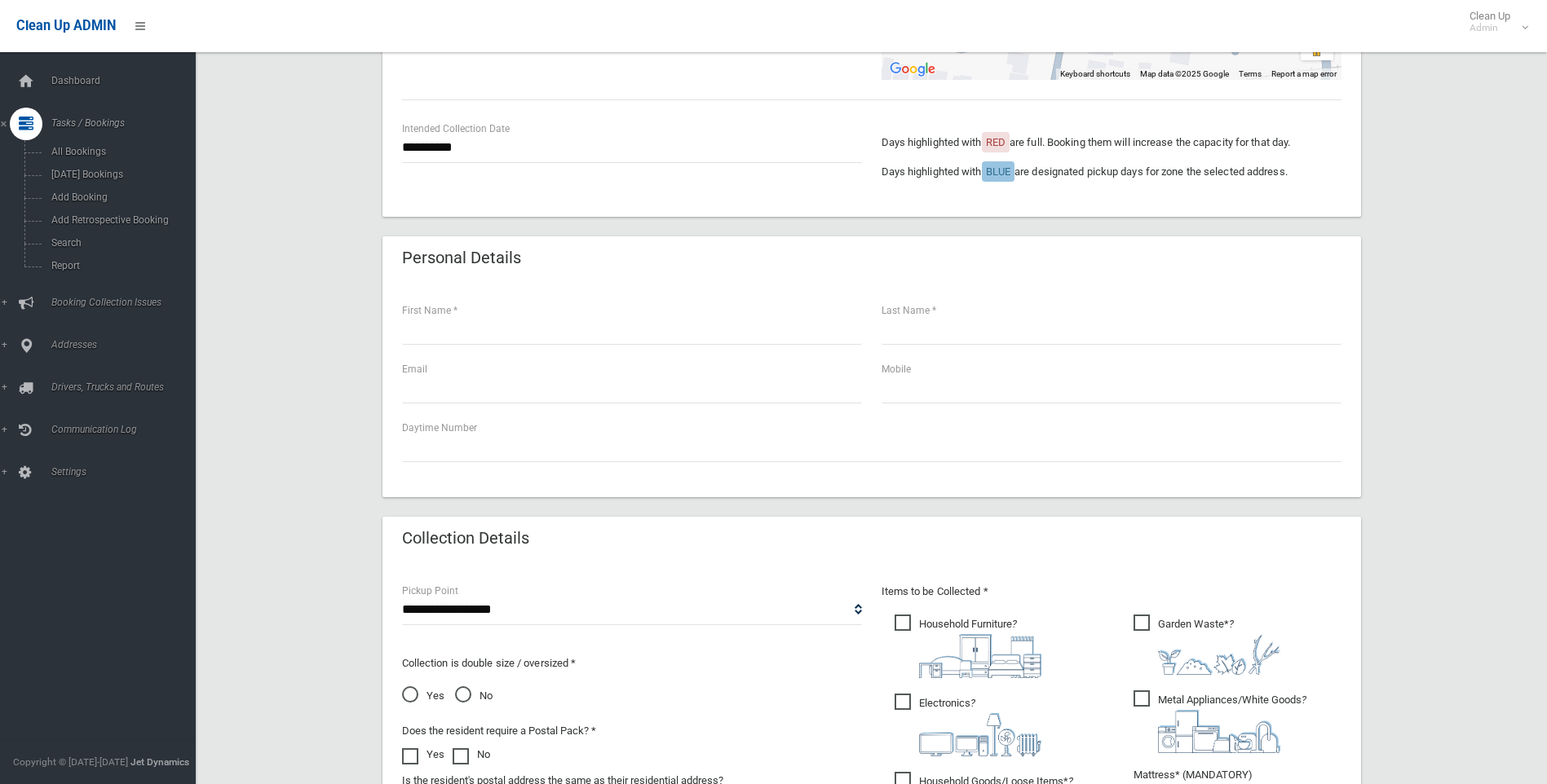
scroll to position [326, 0]
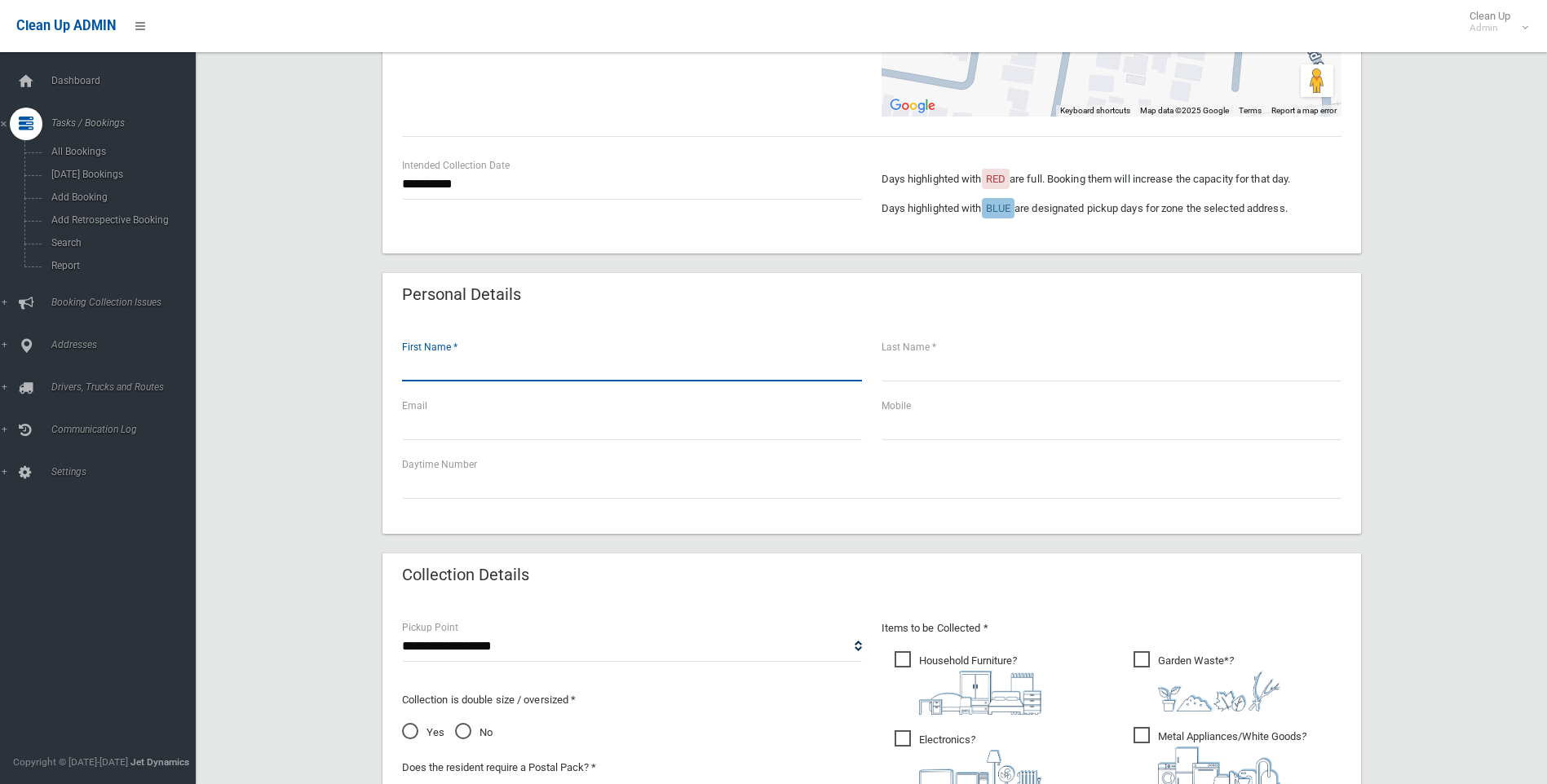
click at [414, 375] on input "text" at bounding box center [632, 366] width 460 height 30
type input "*******"
click at [921, 366] on input "text" at bounding box center [1112, 366] width 460 height 30
type input "******"
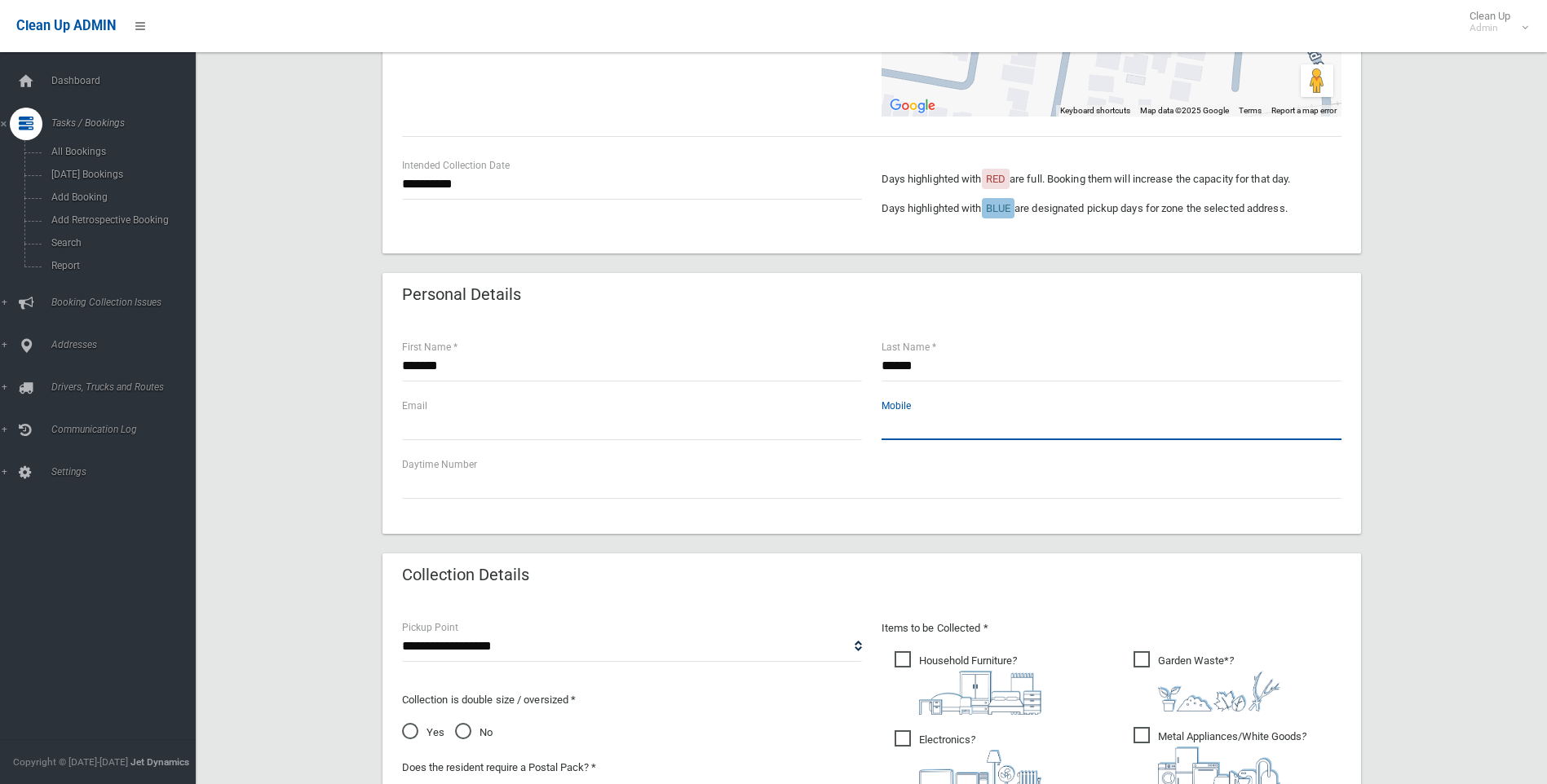
click at [894, 418] on input "text" at bounding box center [1112, 424] width 460 height 30
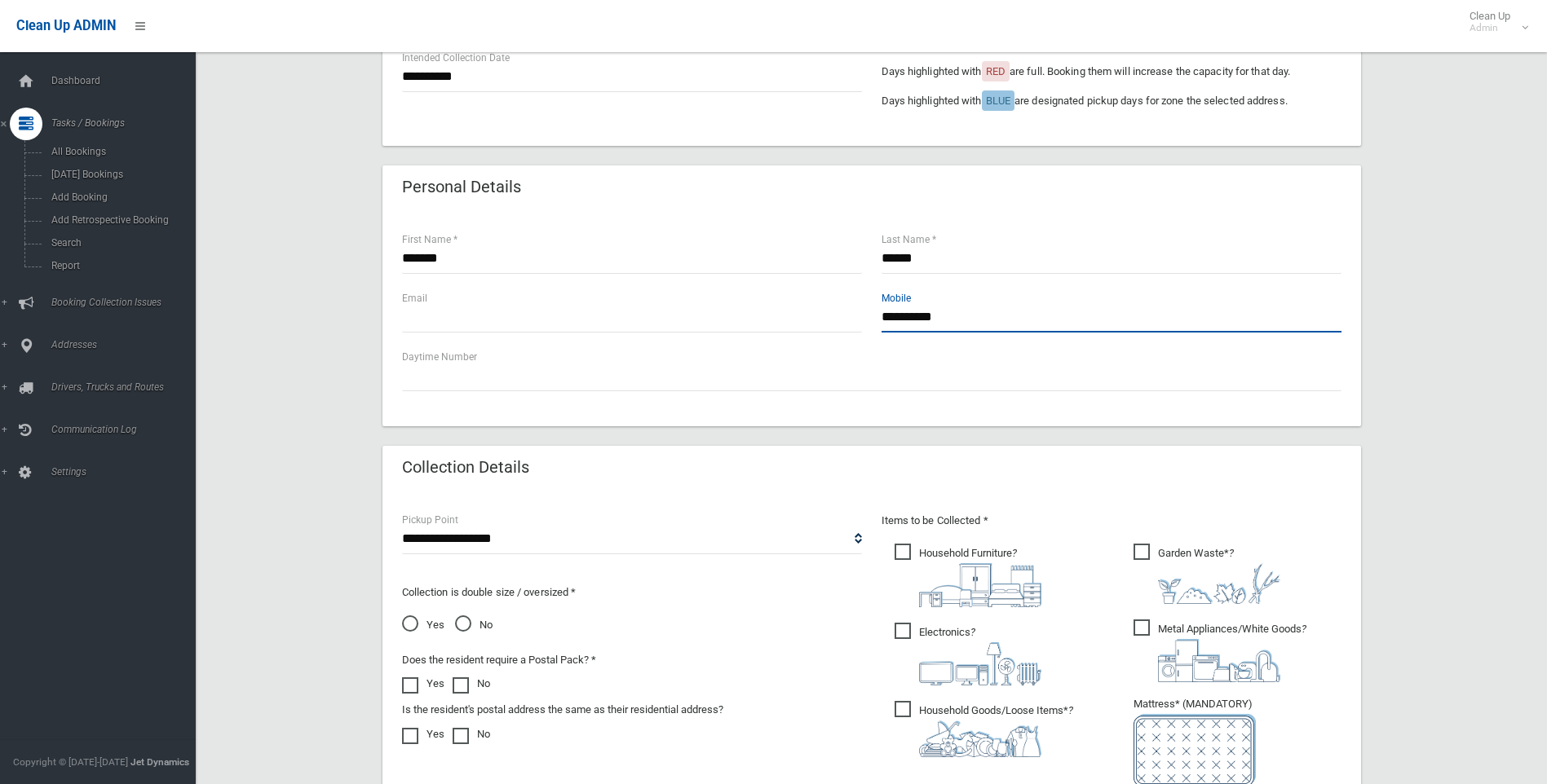
scroll to position [652, 0]
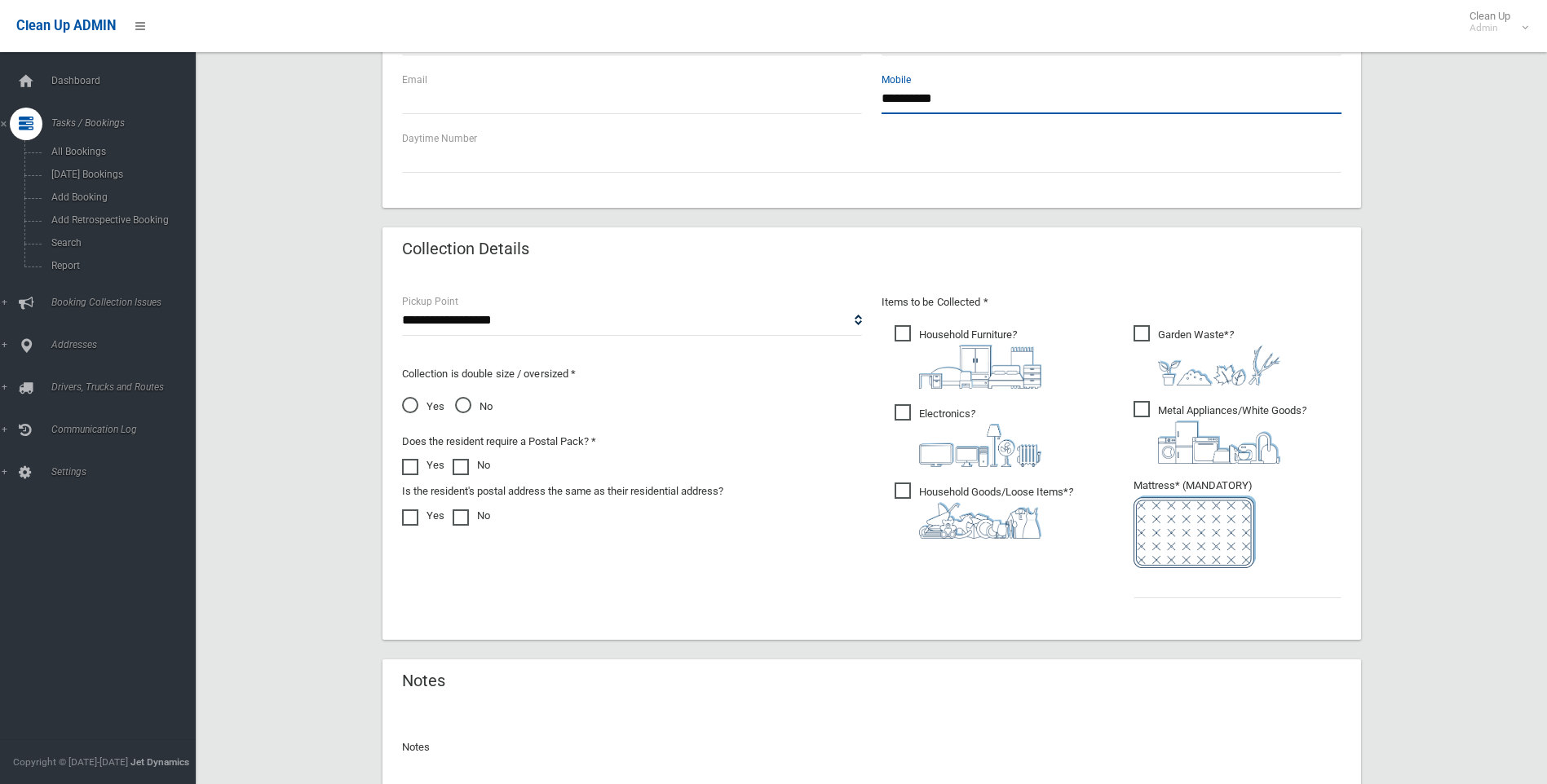
type input "**********"
click at [904, 416] on span "Electronics ?" at bounding box center [968, 436] width 147 height 63
click at [1145, 413] on span "Metal Appliances/White Goods ?" at bounding box center [1221, 433] width 173 height 63
click at [1134, 582] on input "text" at bounding box center [1238, 583] width 208 height 30
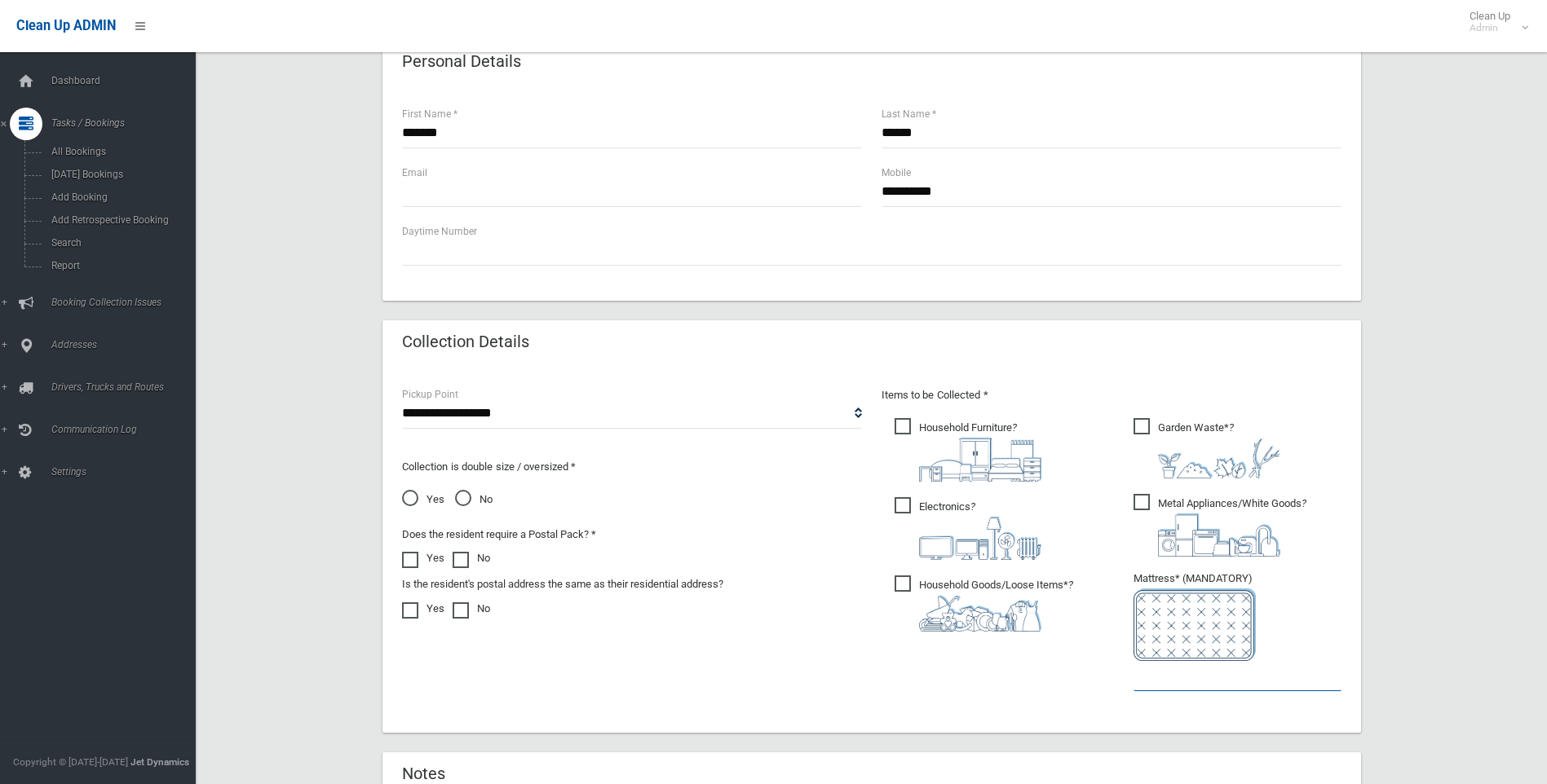
scroll to position [570, 0]
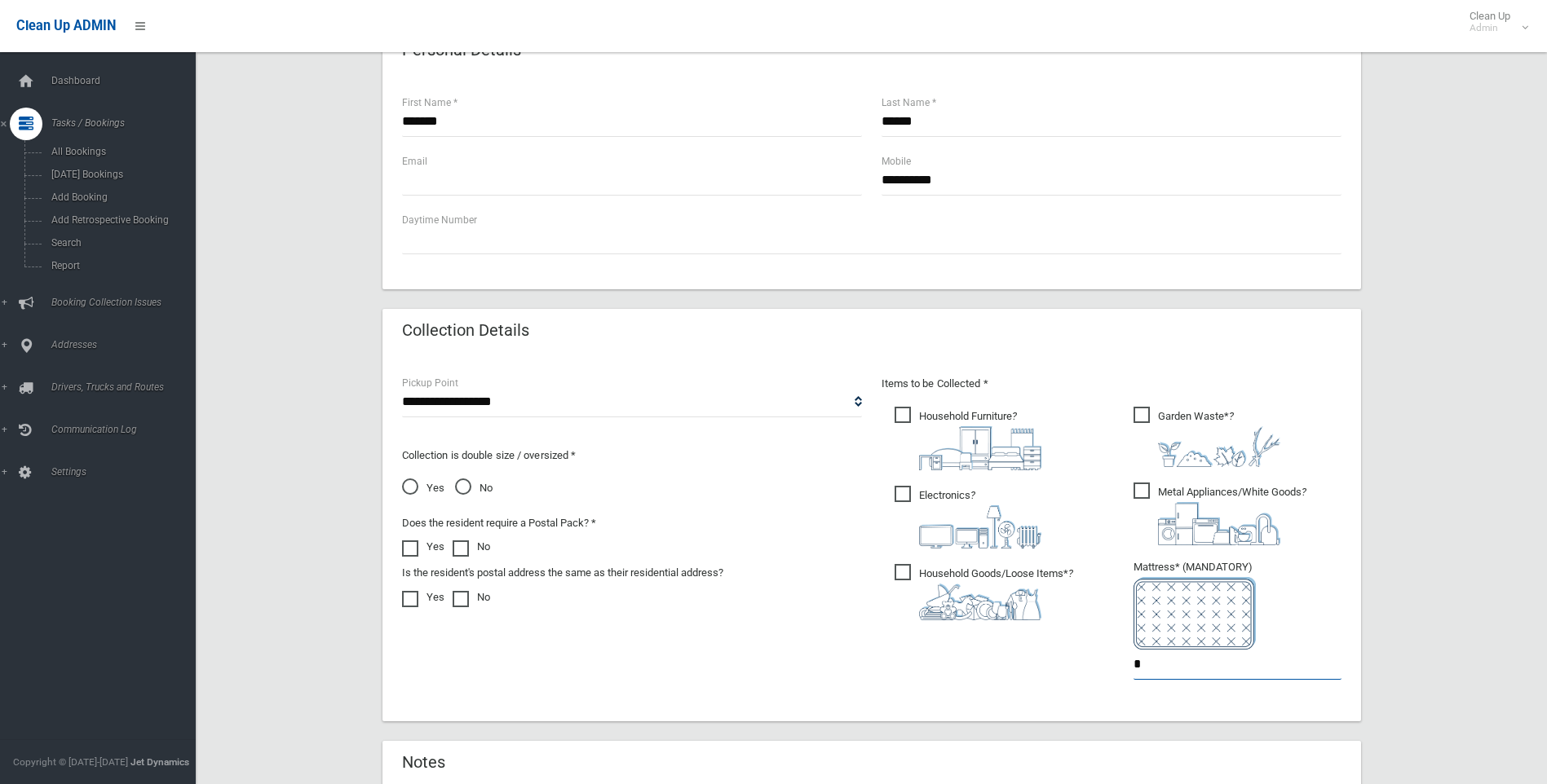
type input "*"
click at [906, 417] on span "Household Furniture ?" at bounding box center [968, 438] width 147 height 64
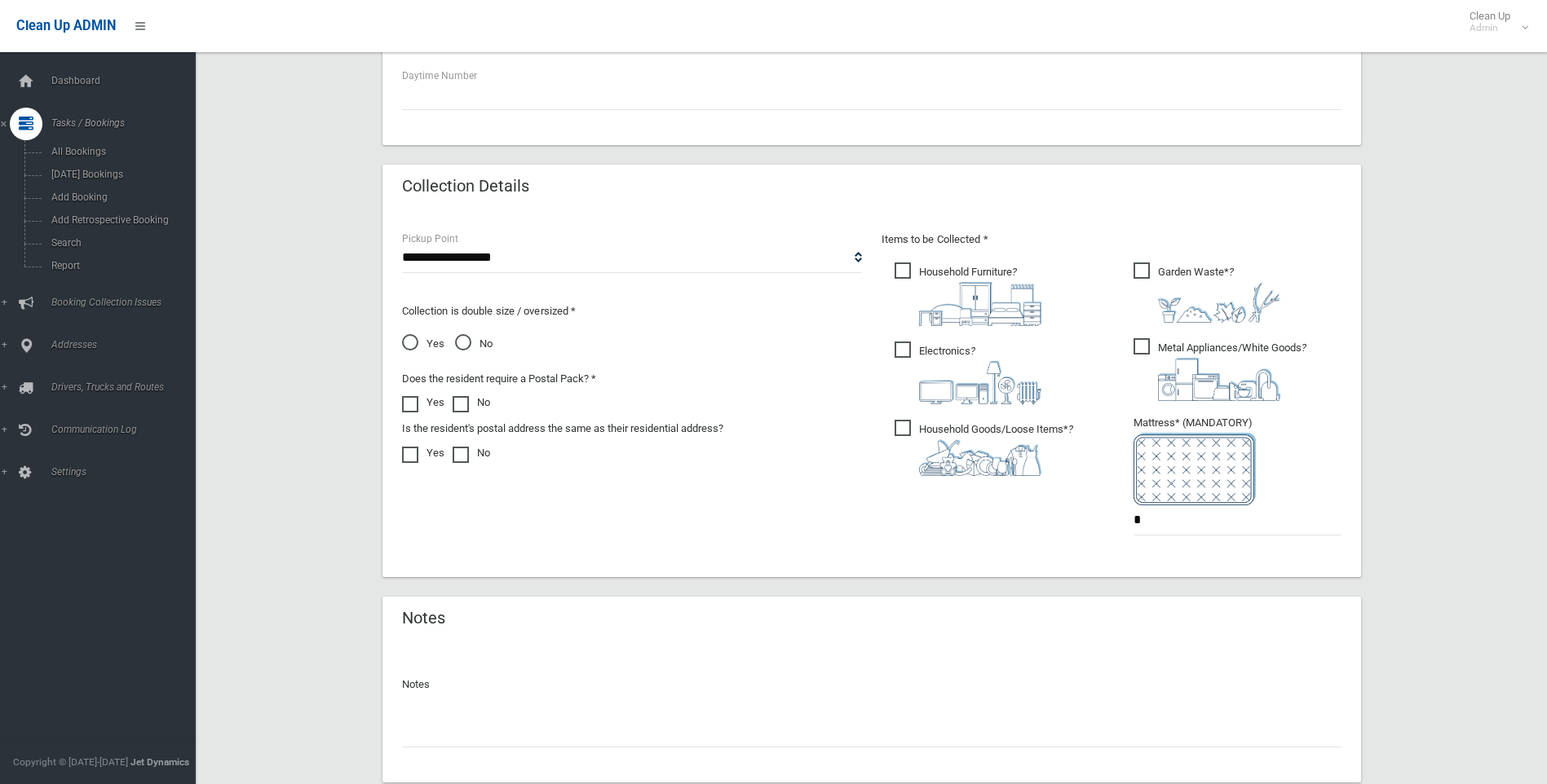
scroll to position [734, 0]
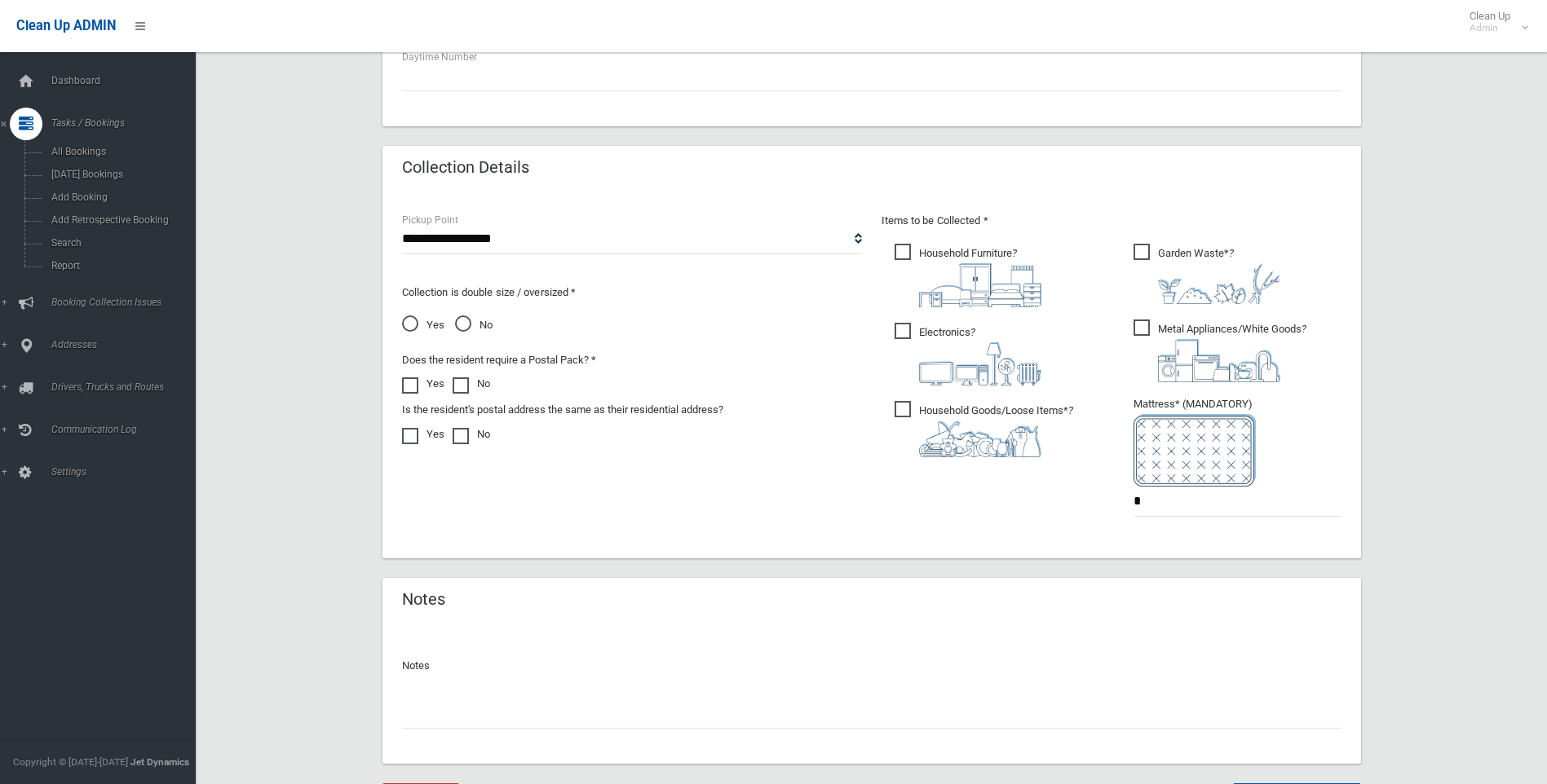
click at [718, 497] on div "**********" at bounding box center [872, 375] width 959 height 328
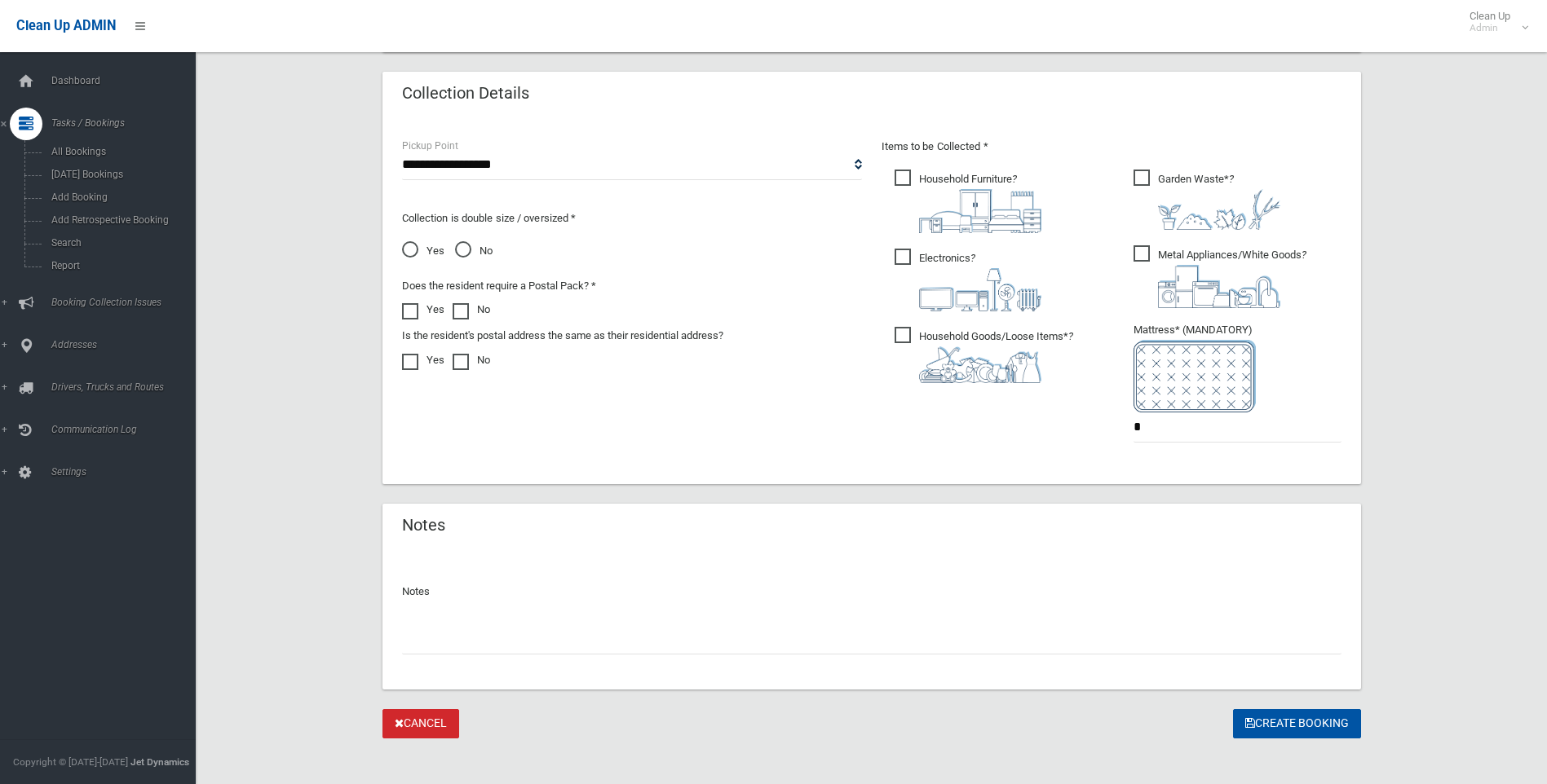
scroll to position [816, 0]
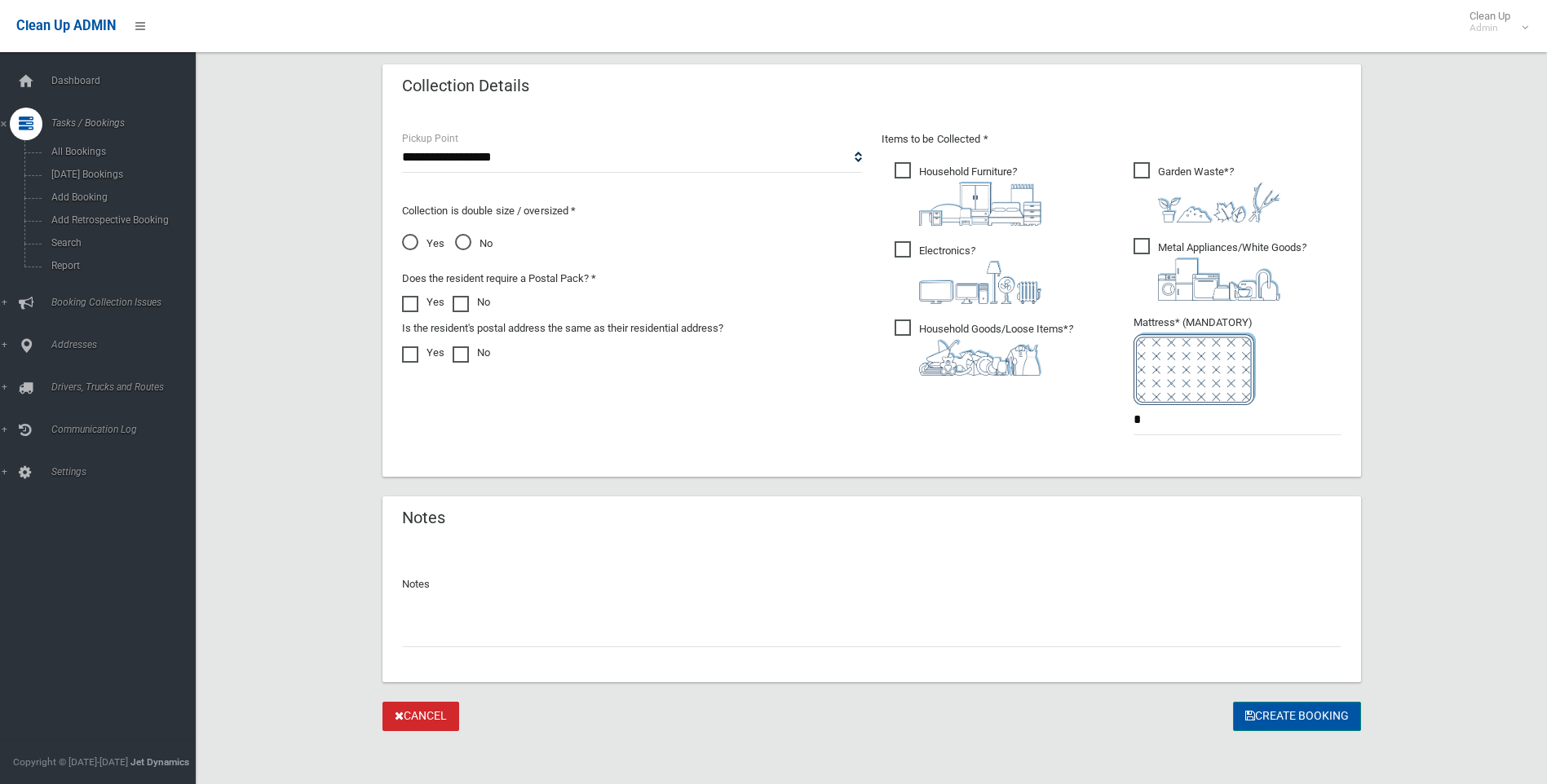
click at [1292, 708] on button "Create Booking" at bounding box center [1297, 716] width 128 height 30
